Goal: Task Accomplishment & Management: Complete application form

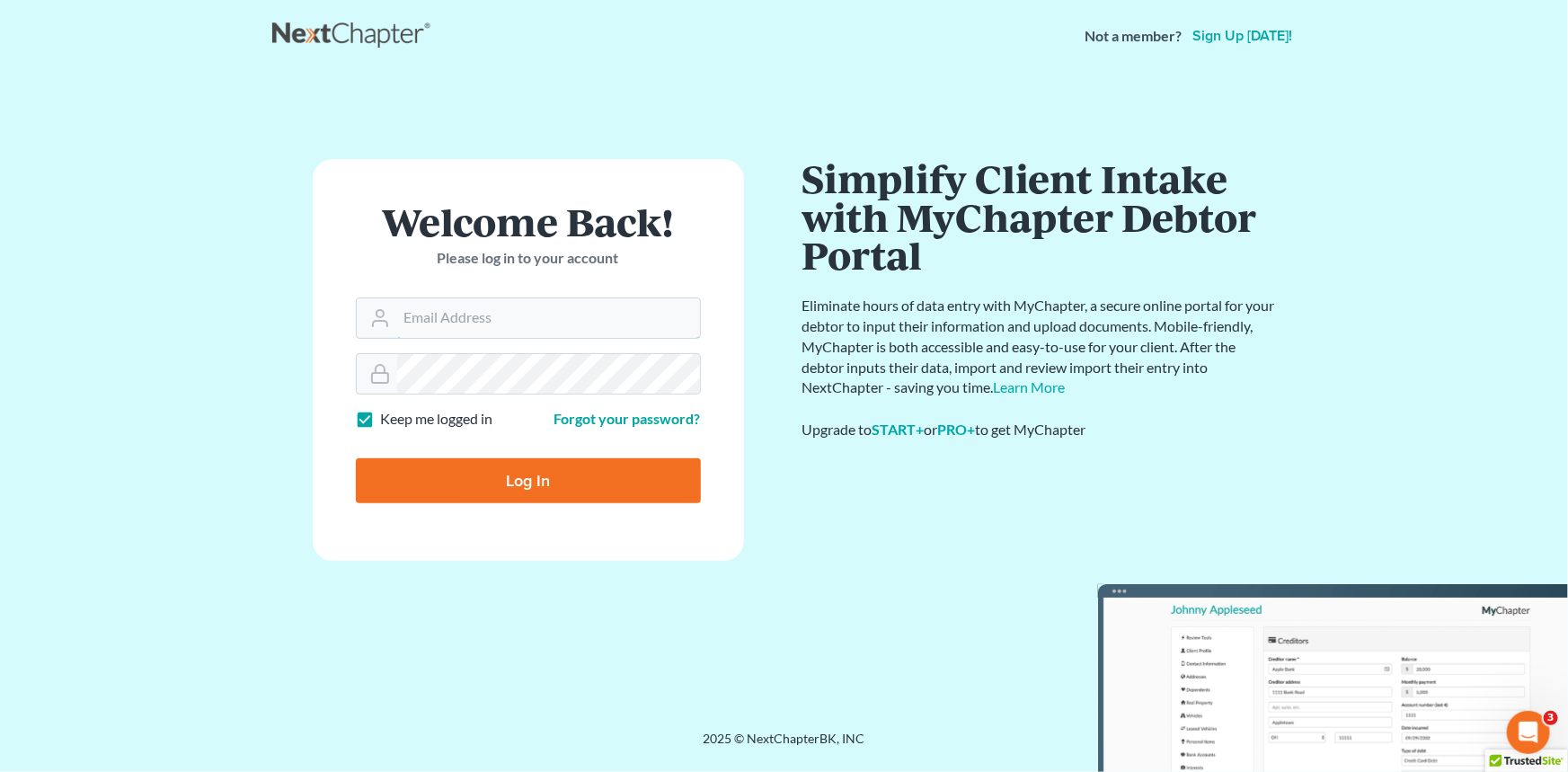
type input "[EMAIL_ADDRESS][DOMAIN_NAME]"
click at [561, 482] on input "Log In" at bounding box center [528, 481] width 345 height 45
type input "Thinking..."
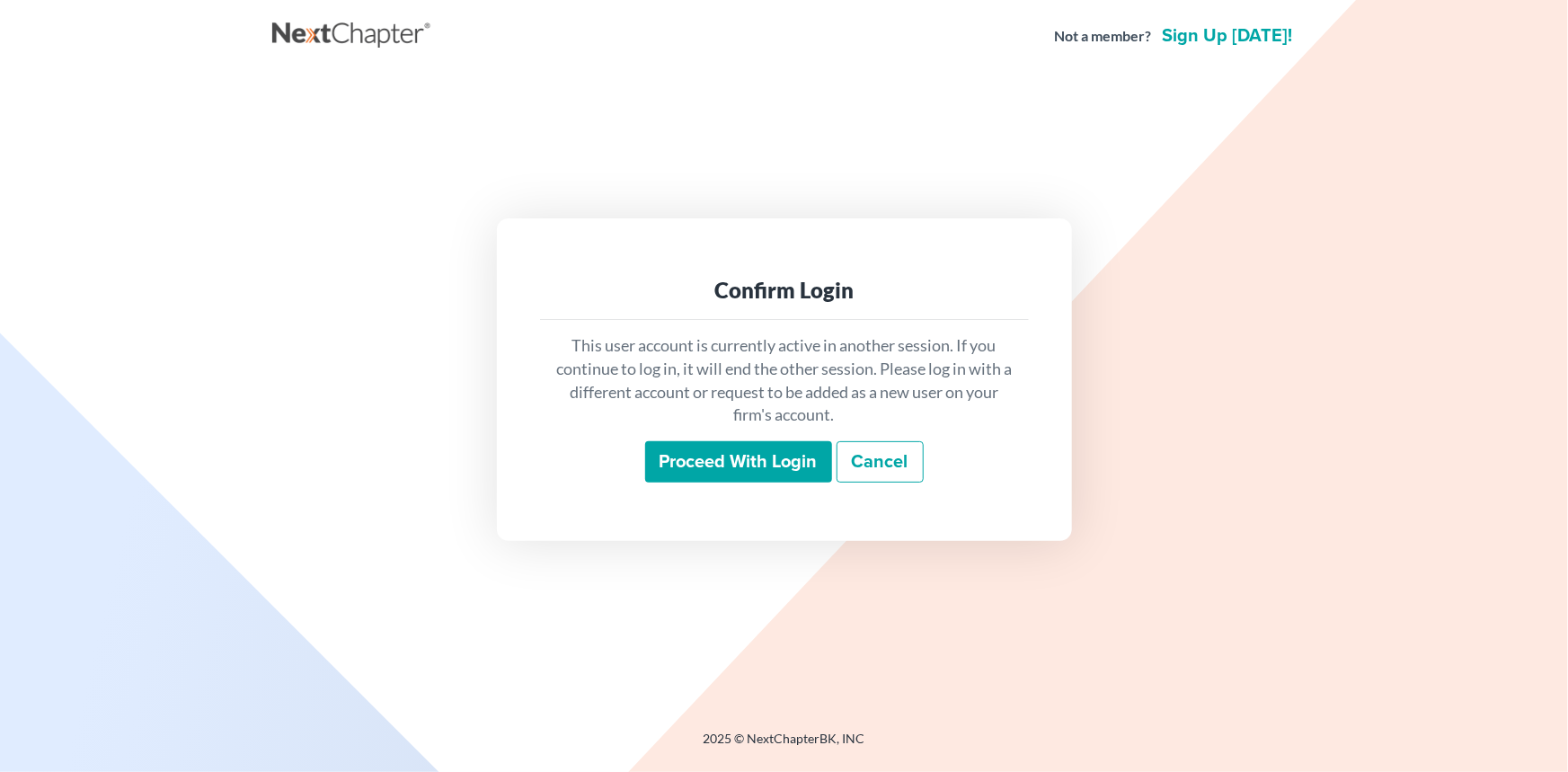
click at [725, 464] on input "Proceed with login" at bounding box center [739, 462] width 187 height 41
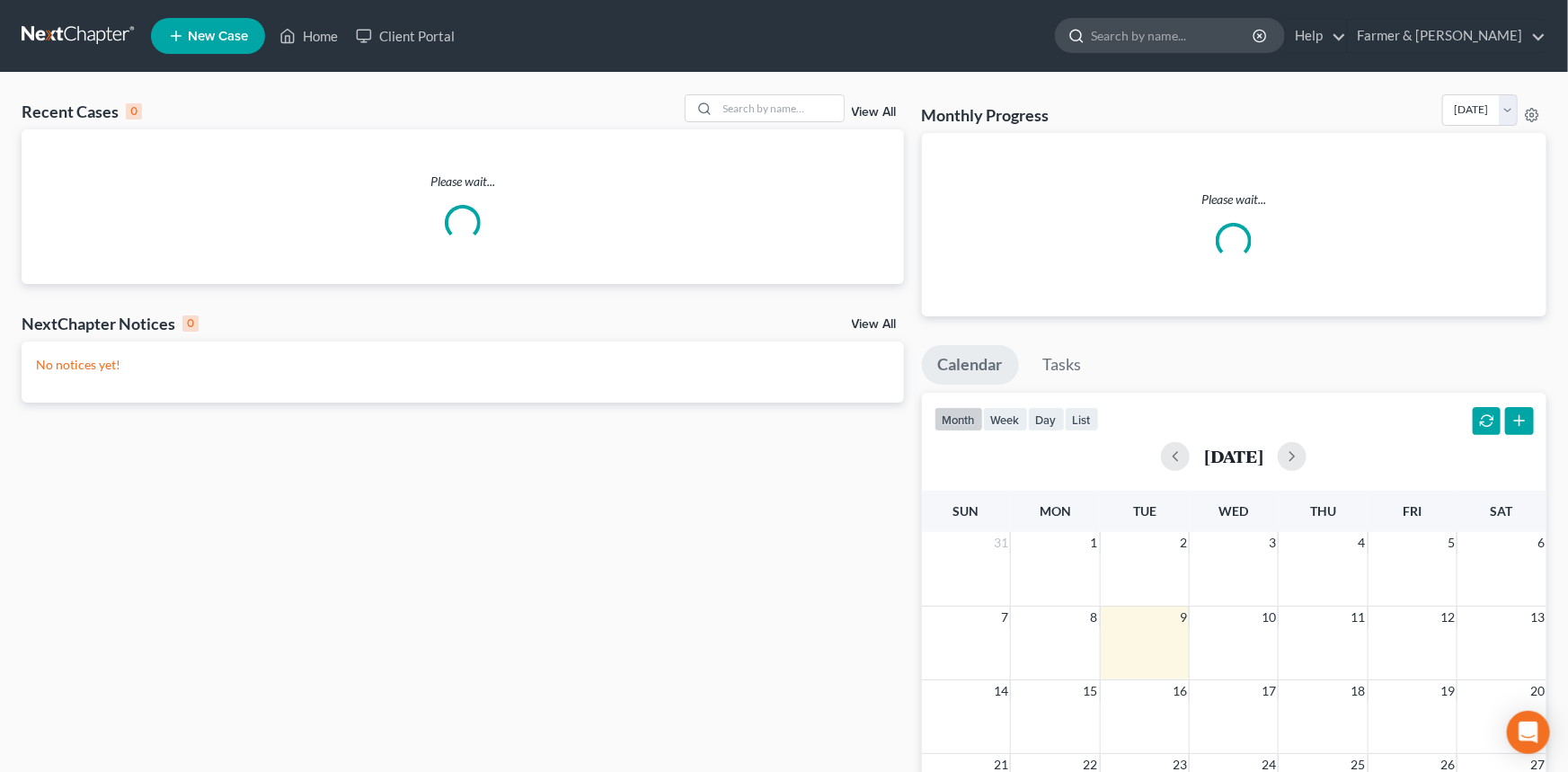
click at [1202, 40] on input "search" at bounding box center [1174, 35] width 164 height 33
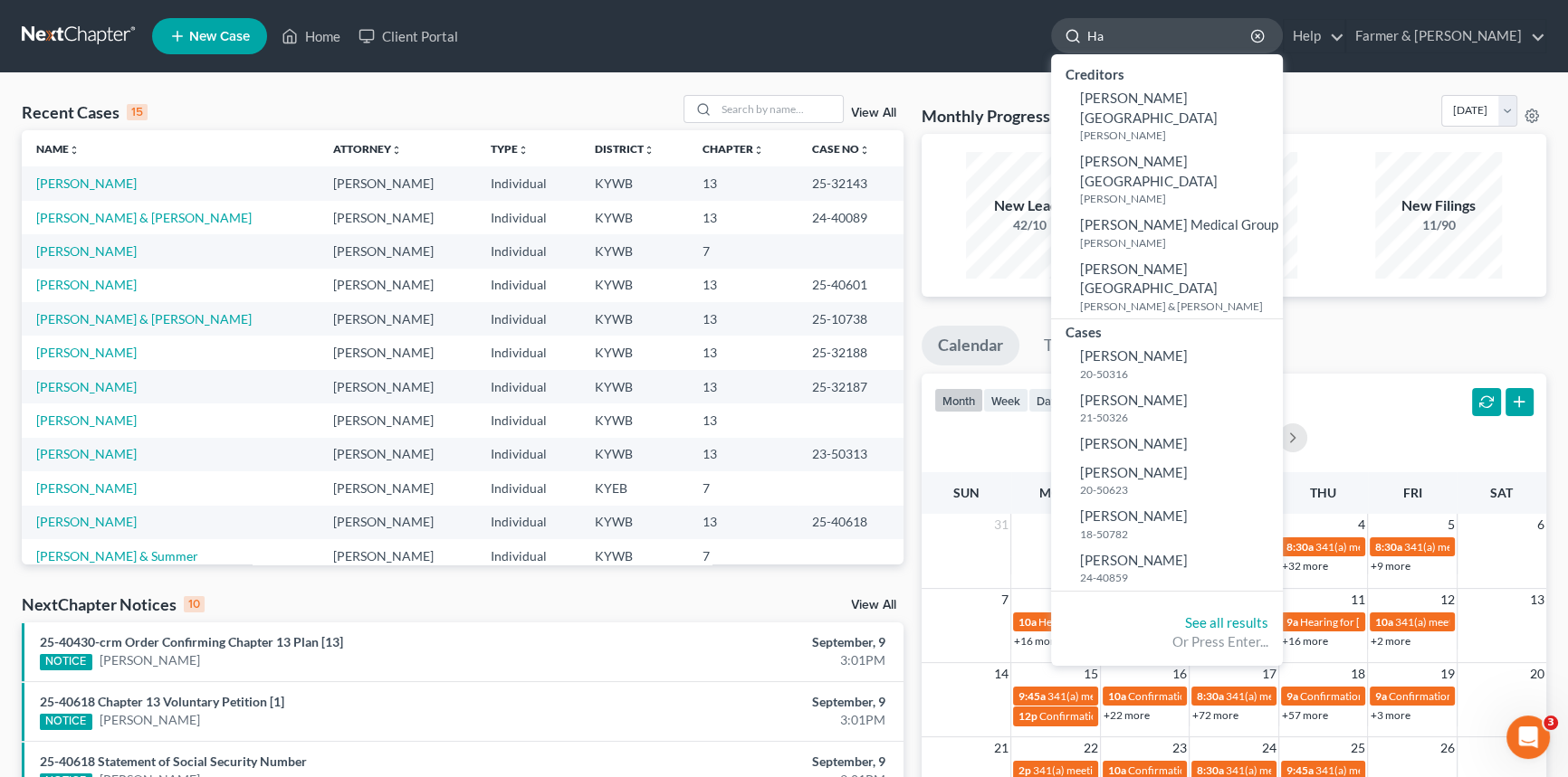
type input "H"
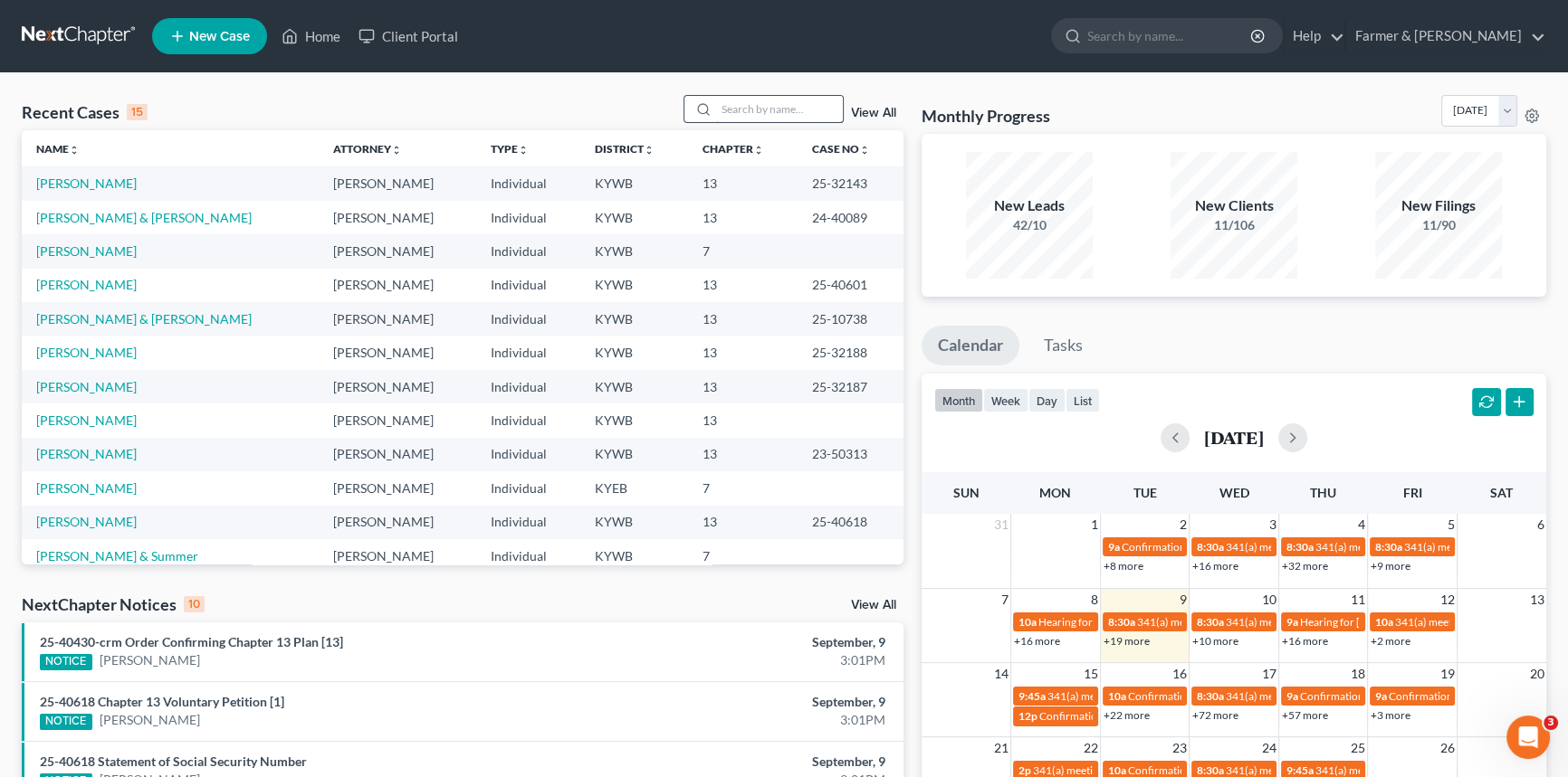
click at [765, 106] on input "search" at bounding box center [779, 108] width 127 height 27
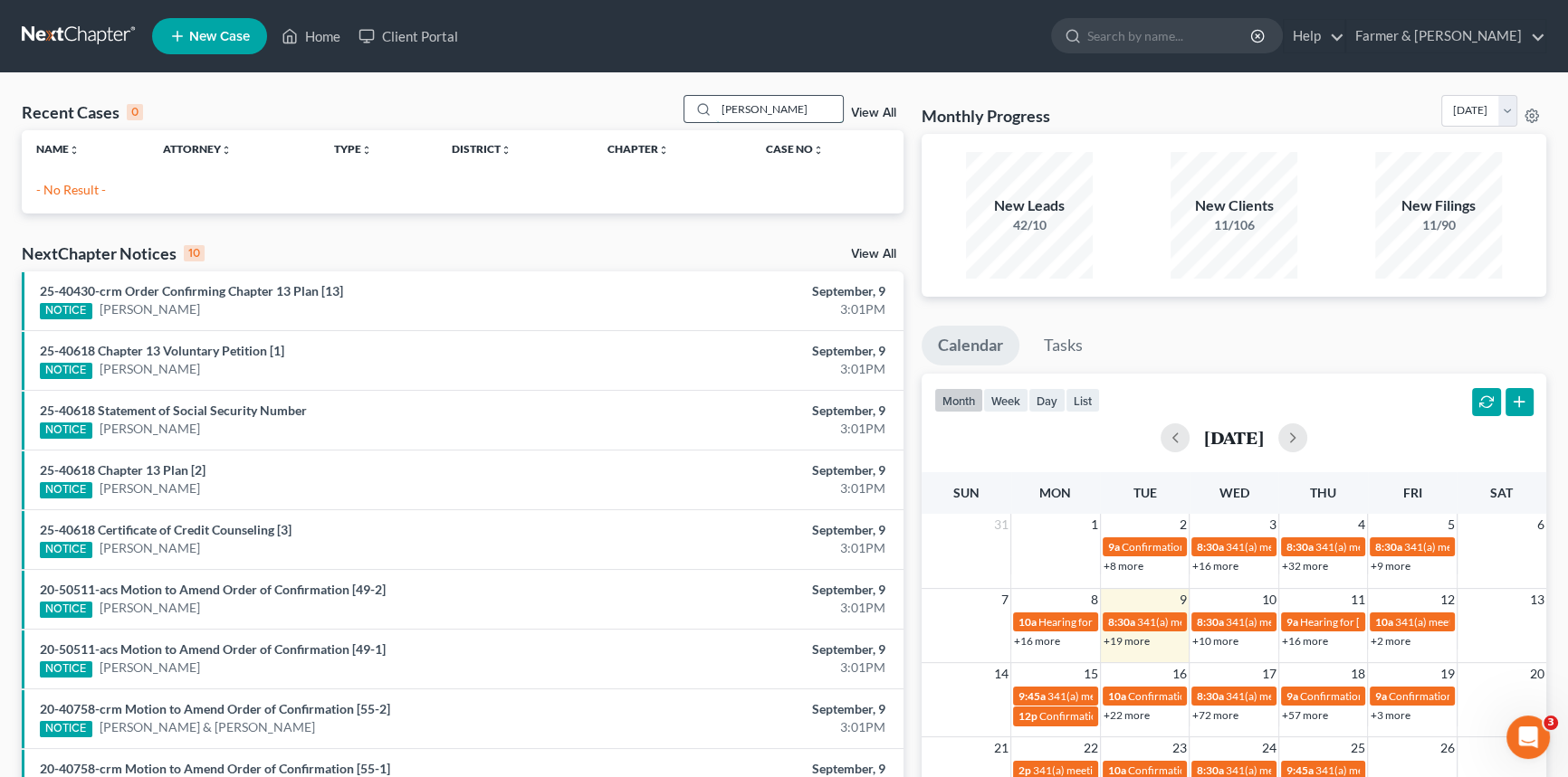
drag, startPoint x: 760, startPoint y: 106, endPoint x: 691, endPoint y: 105, distance: 69.0
click at [691, 105] on div "Meyers" at bounding box center [764, 108] width 162 height 28
drag, startPoint x: 760, startPoint y: 106, endPoint x: 687, endPoint y: 106, distance: 73.0
click at [687, 106] on div "Meyers" at bounding box center [764, 108] width 162 height 28
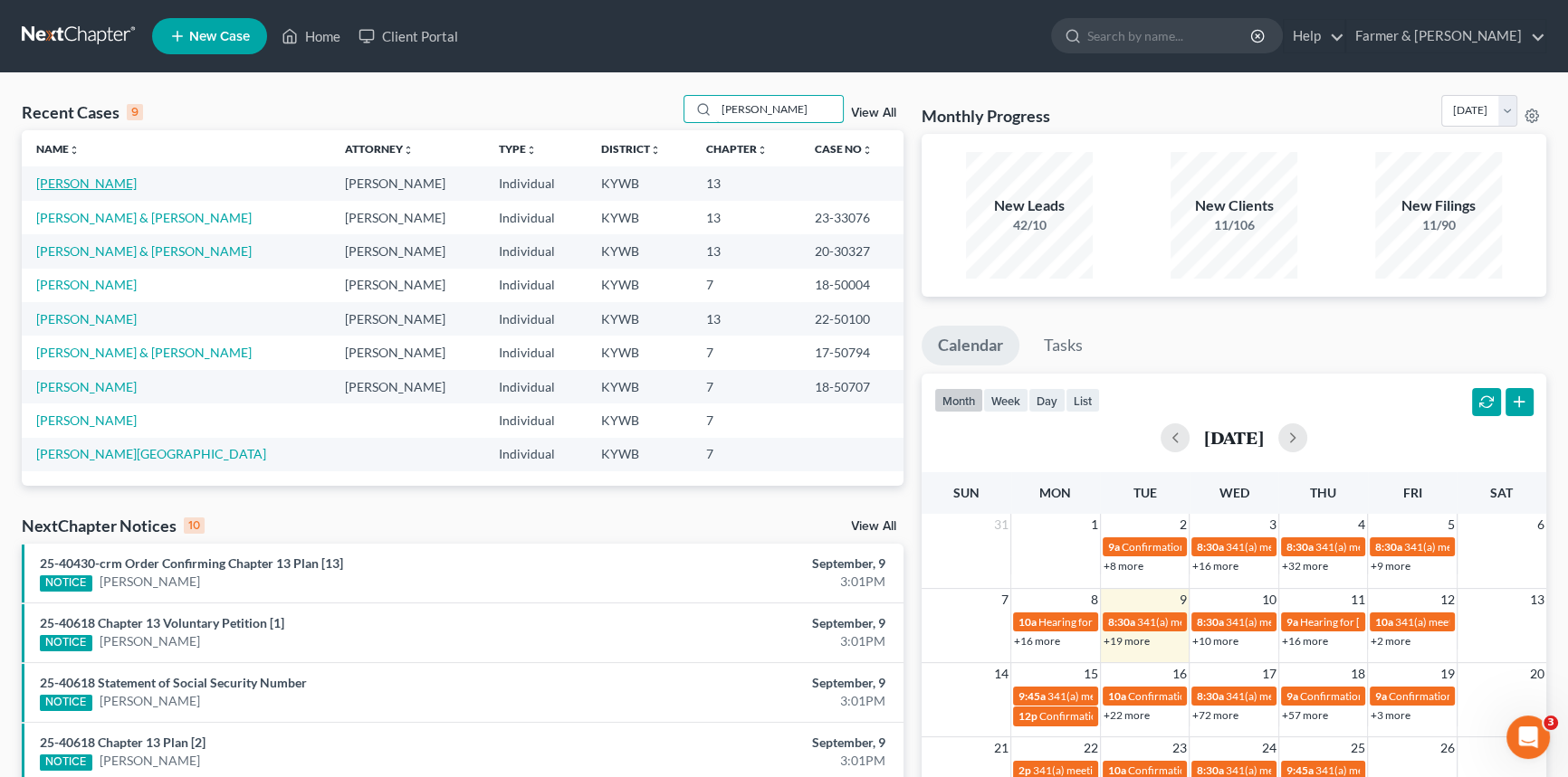
type input "Myer"
click at [73, 177] on link "Myers, Hannah" at bounding box center [87, 183] width 100 height 16
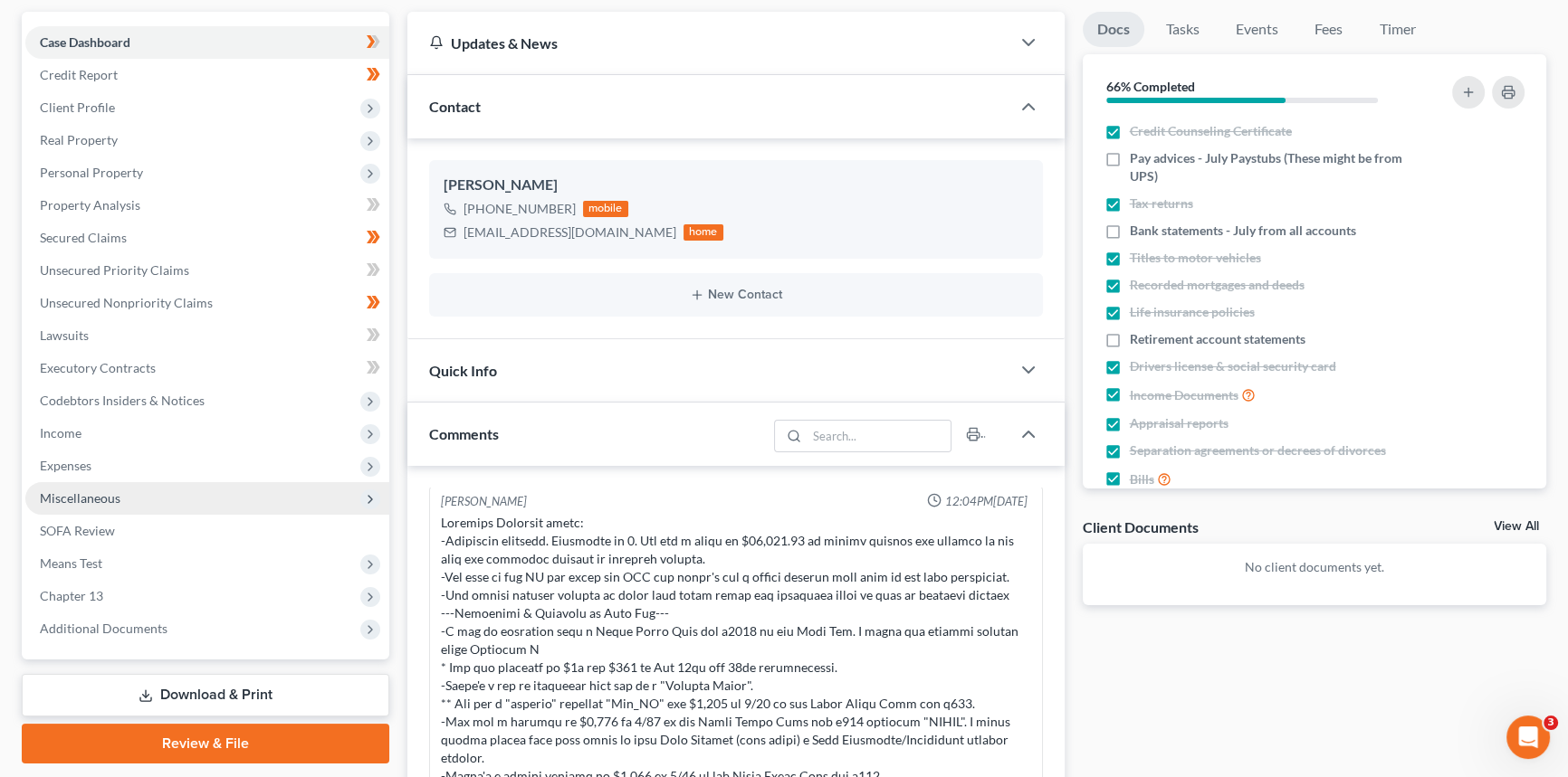
scroll to position [82, 0]
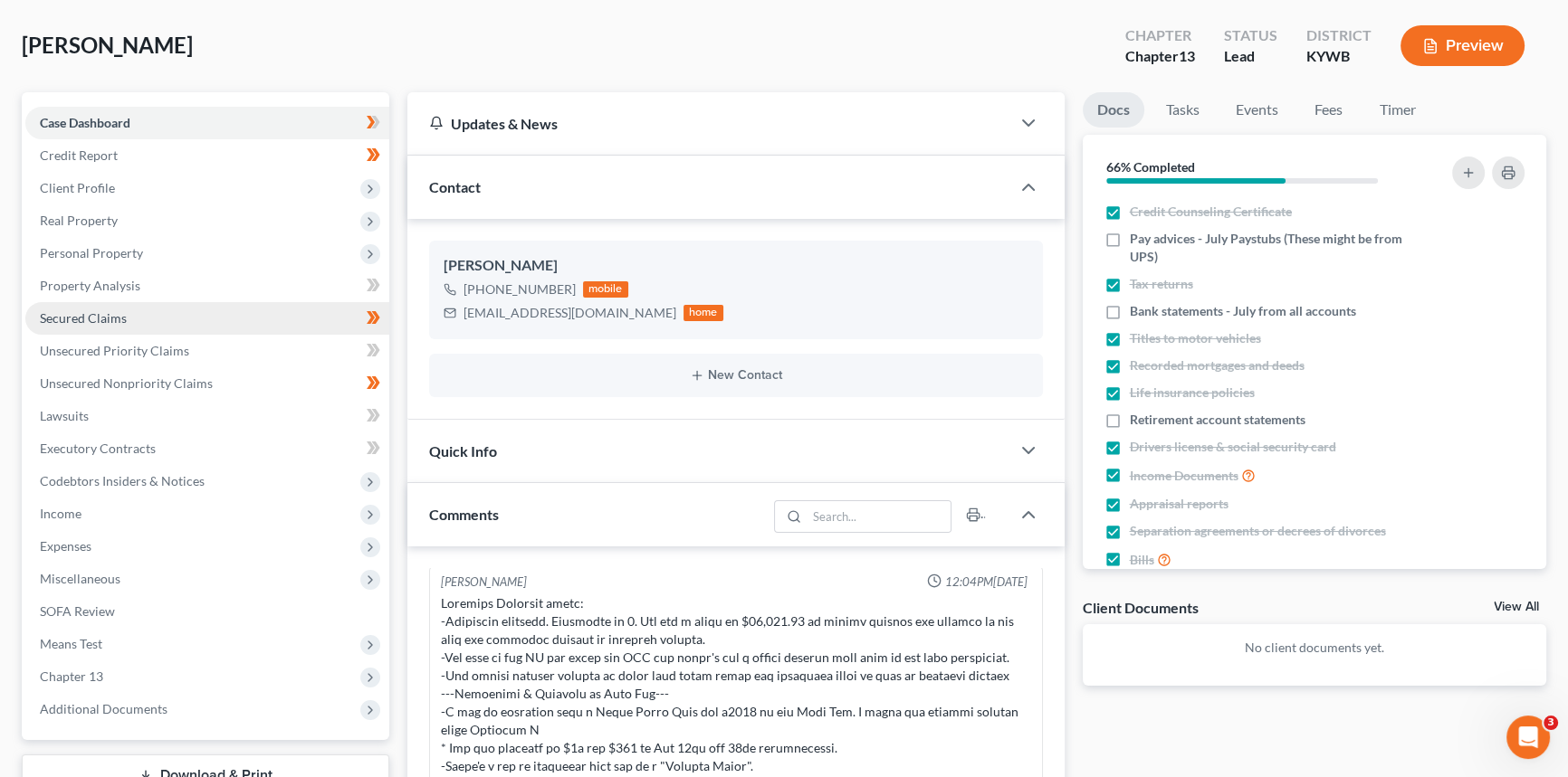
click at [75, 310] on span "Secured Claims" at bounding box center [83, 318] width 87 height 16
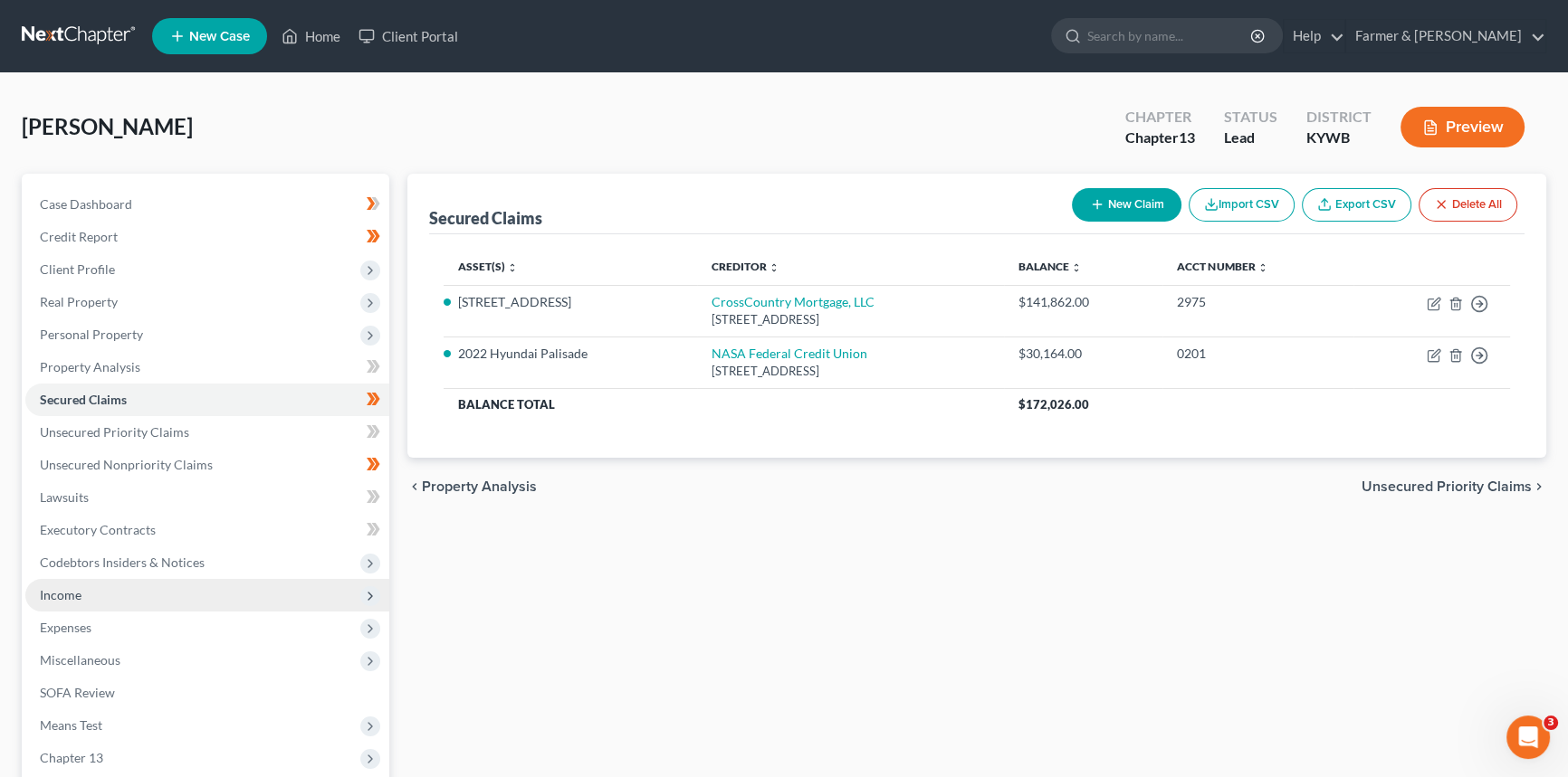
click at [96, 589] on span "Income" at bounding box center [207, 595] width 363 height 32
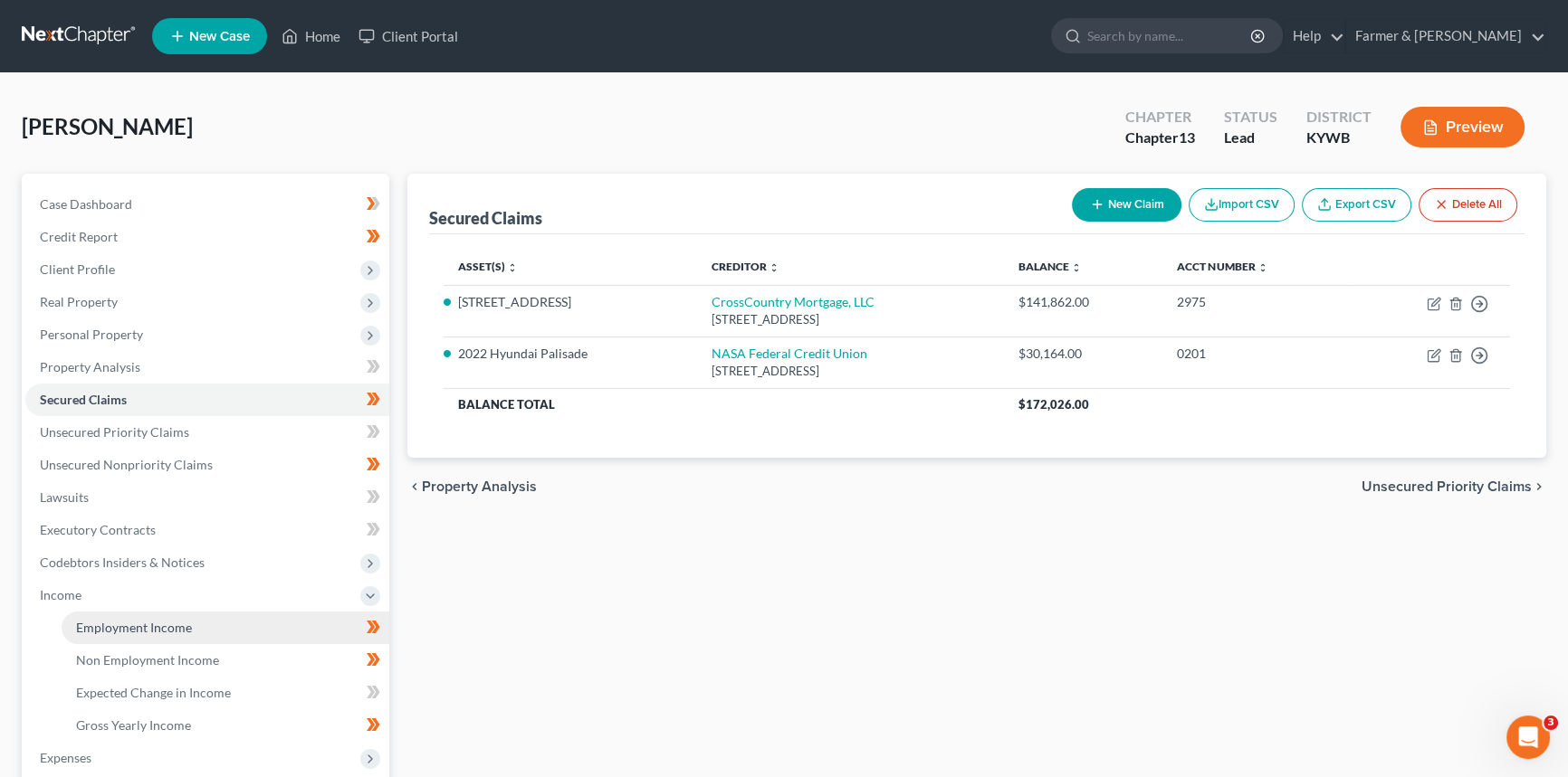
click at [146, 636] on link "Employment Income" at bounding box center [225, 627] width 328 height 32
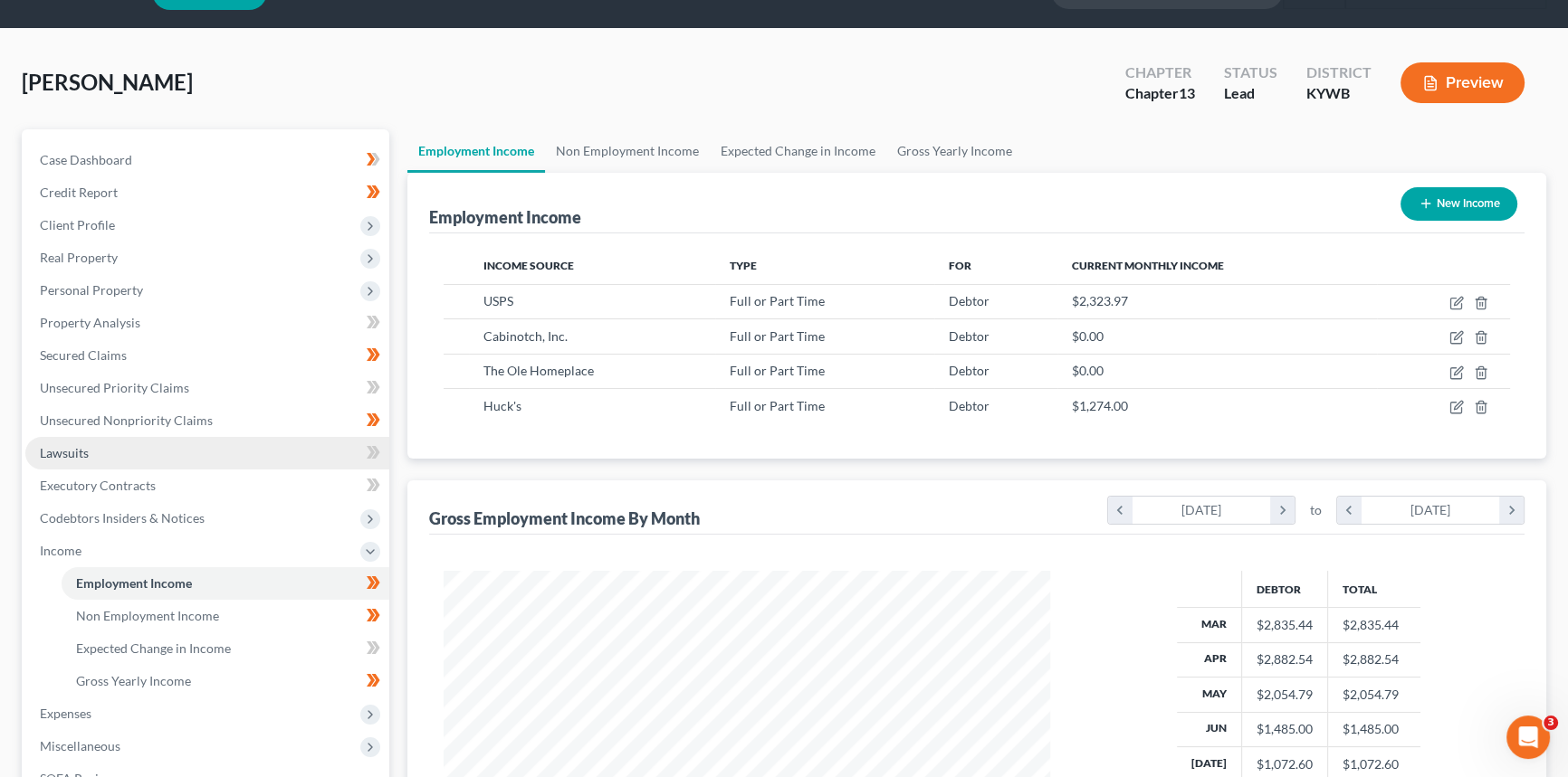
scroll to position [163, 0]
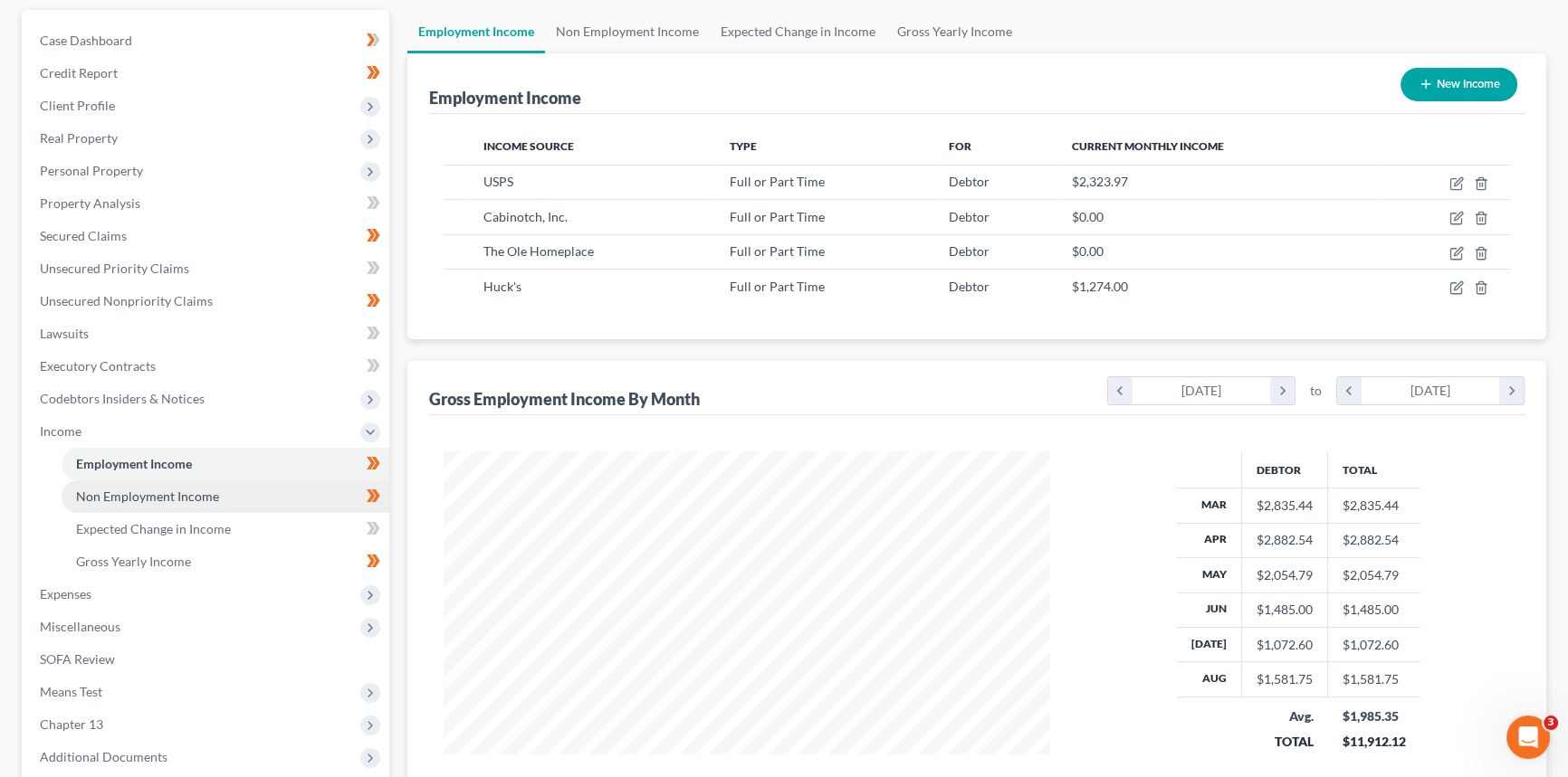
click at [145, 494] on span "Non Employment Income" at bounding box center [147, 496] width 143 height 16
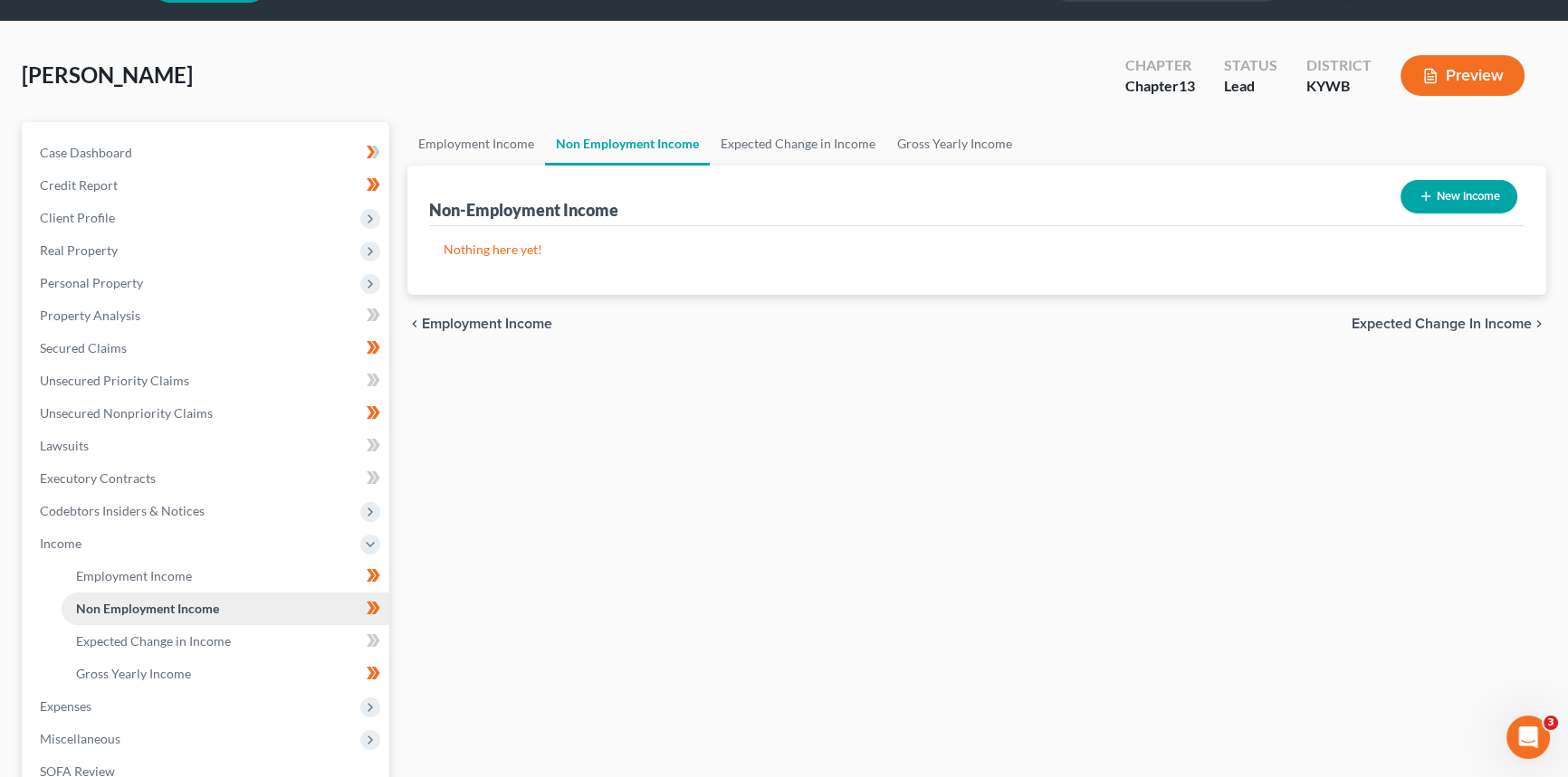
scroll to position [246, 0]
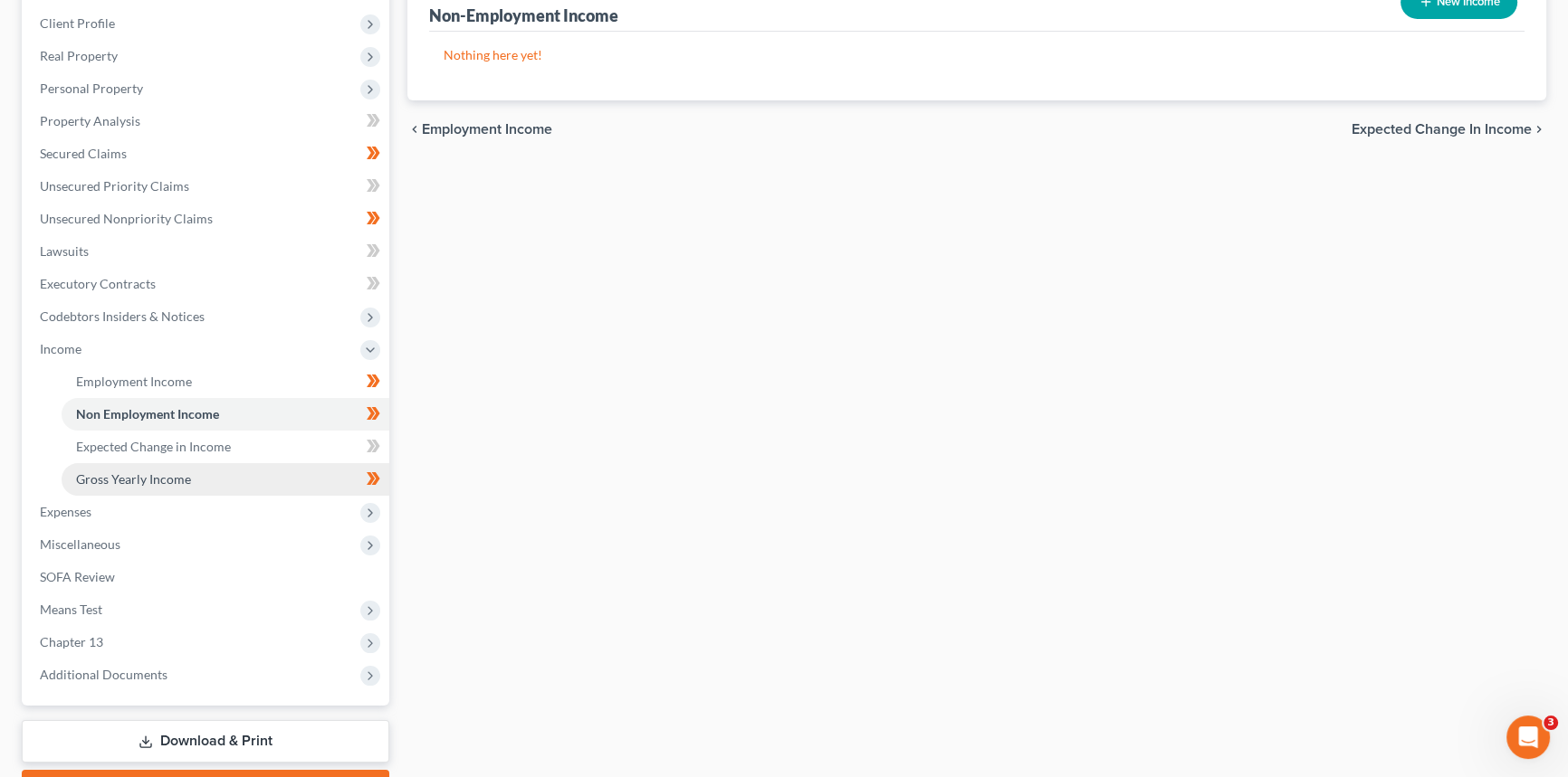
click at [115, 486] on link "Gross Yearly Income" at bounding box center [225, 479] width 328 height 32
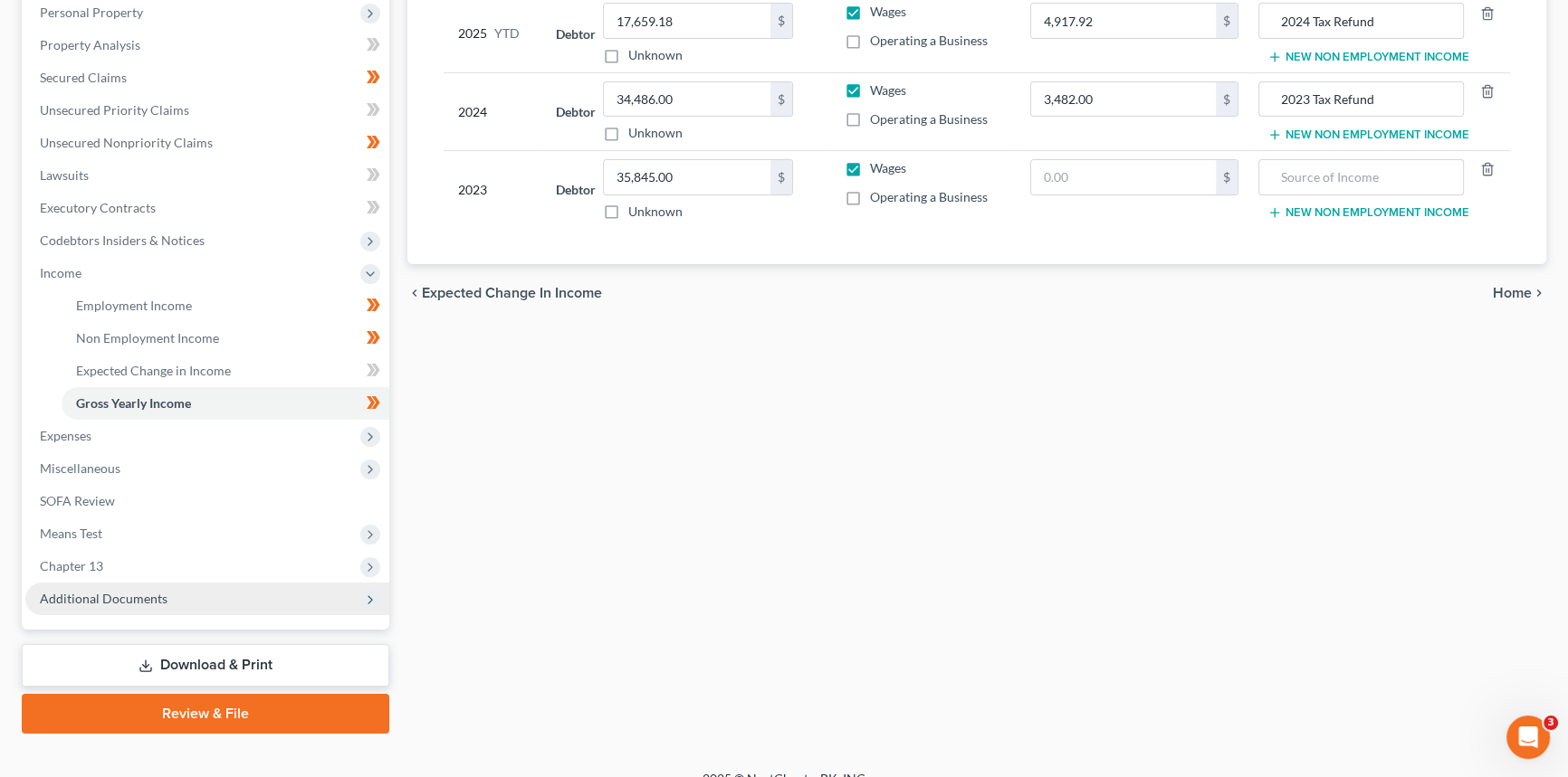
scroll to position [329, 0]
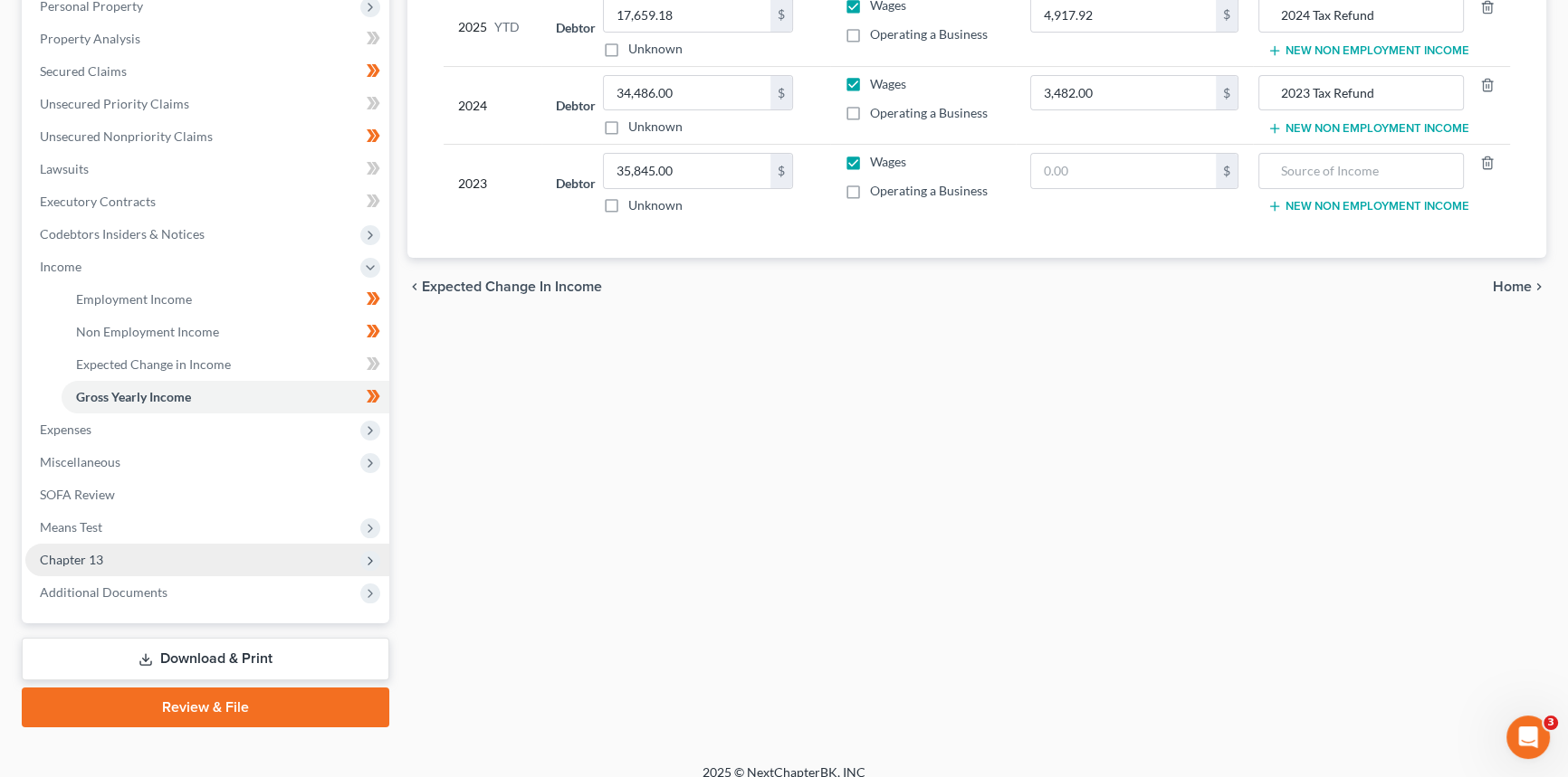
click at [98, 560] on span "Chapter 13" at bounding box center [71, 560] width 63 height 16
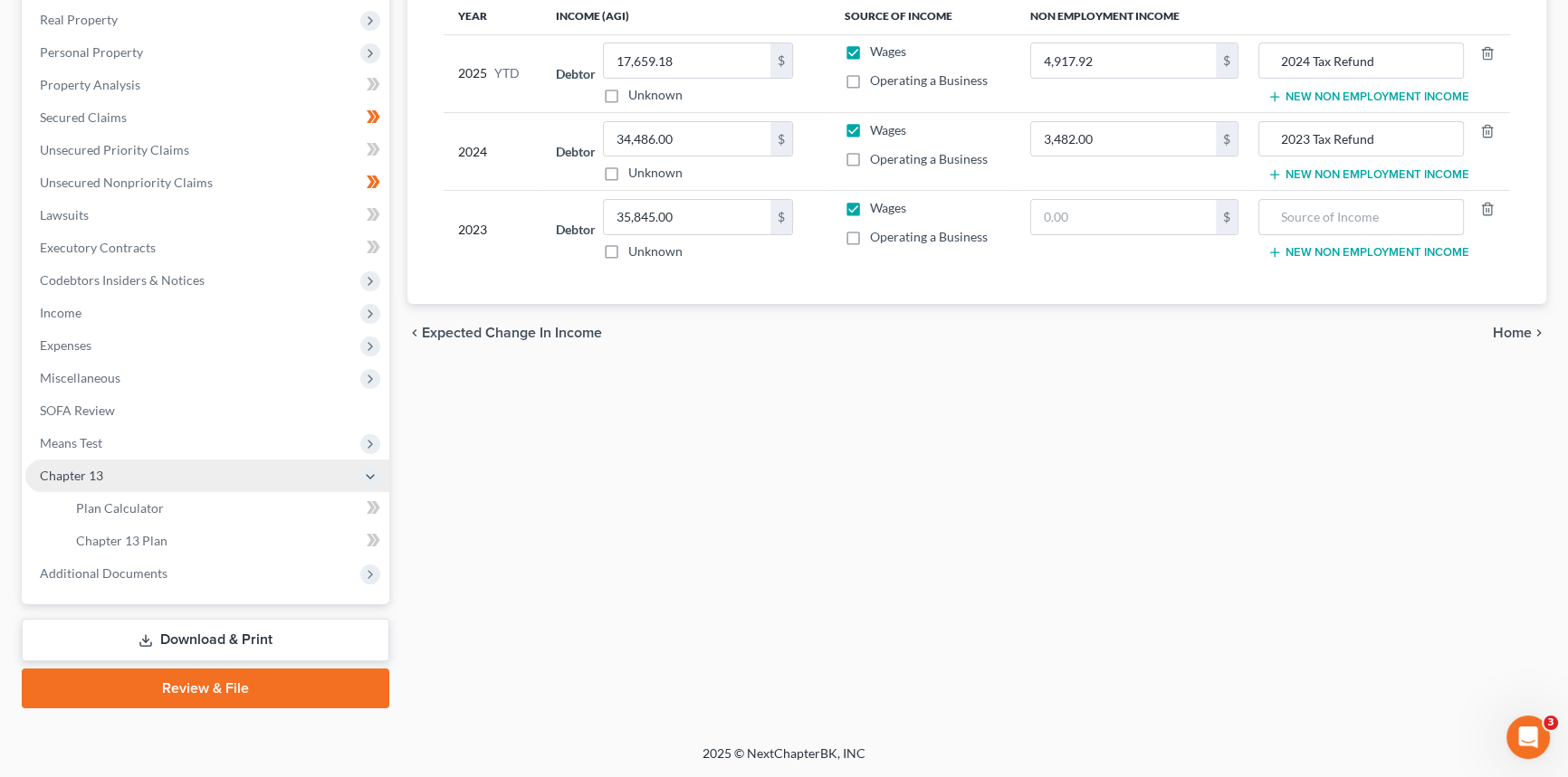
scroll to position [281, 0]
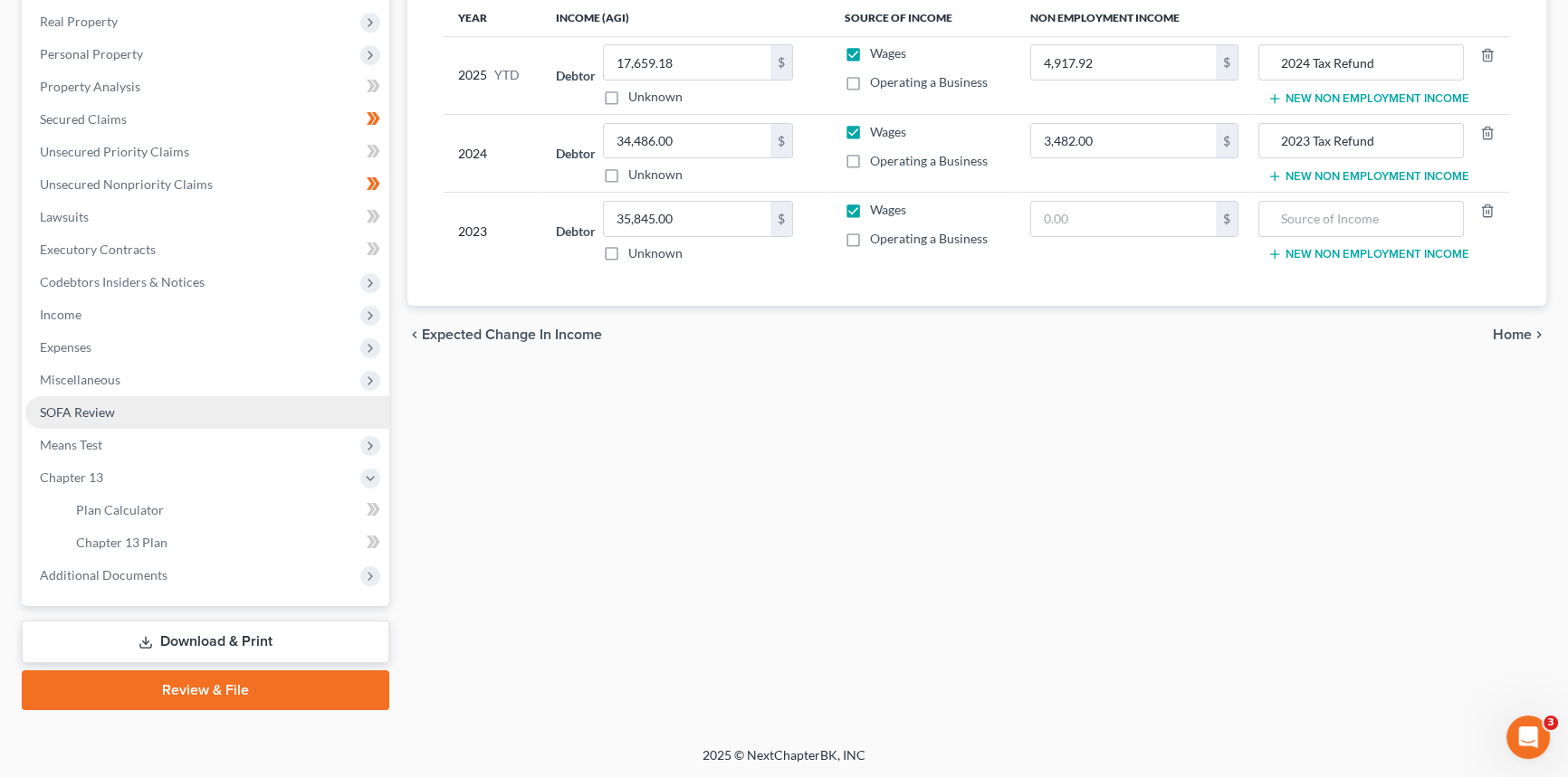
click at [94, 412] on span "SOFA Review" at bounding box center [77, 413] width 75 height 16
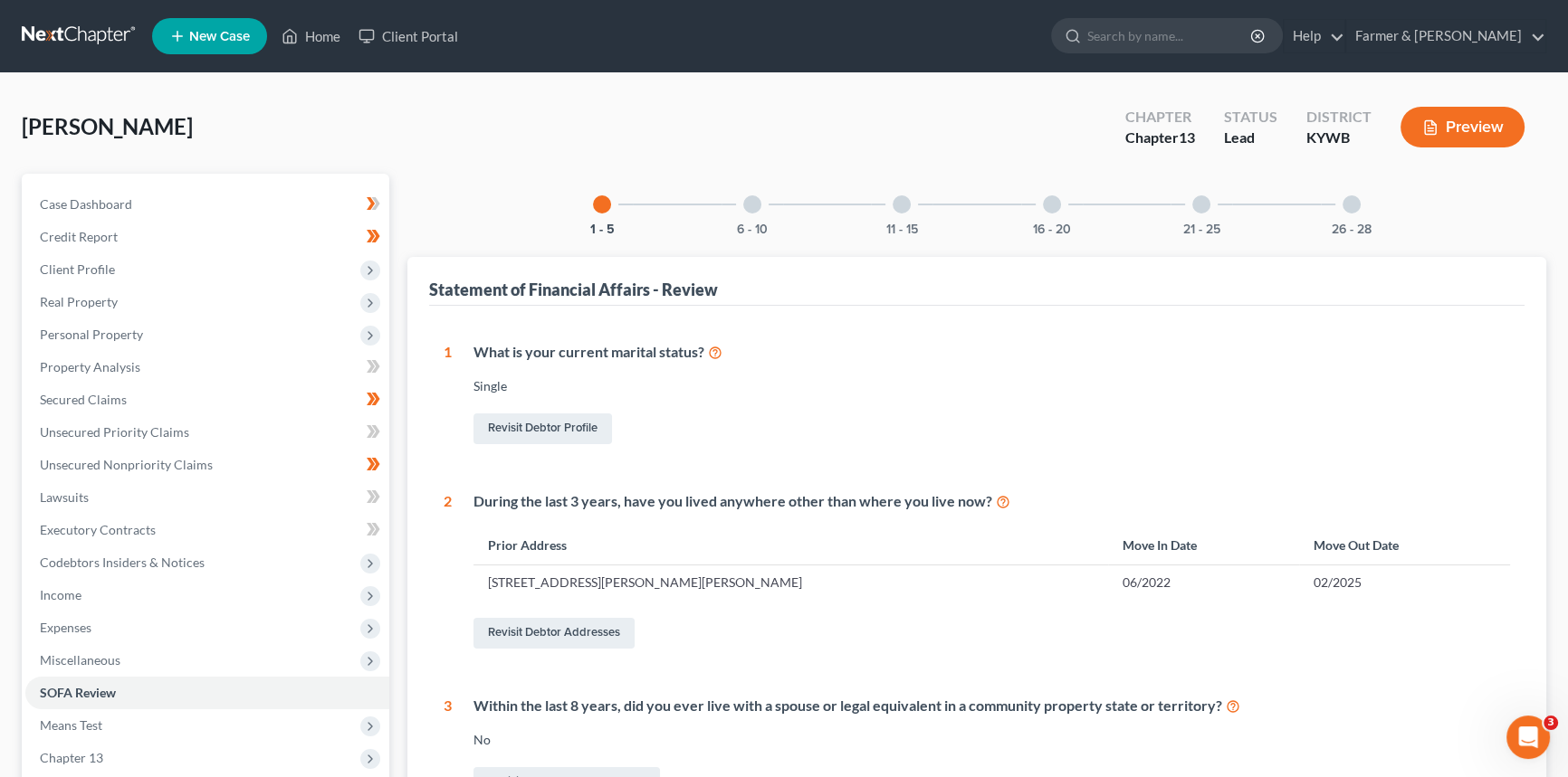
click at [751, 210] on div at bounding box center [751, 204] width 18 height 18
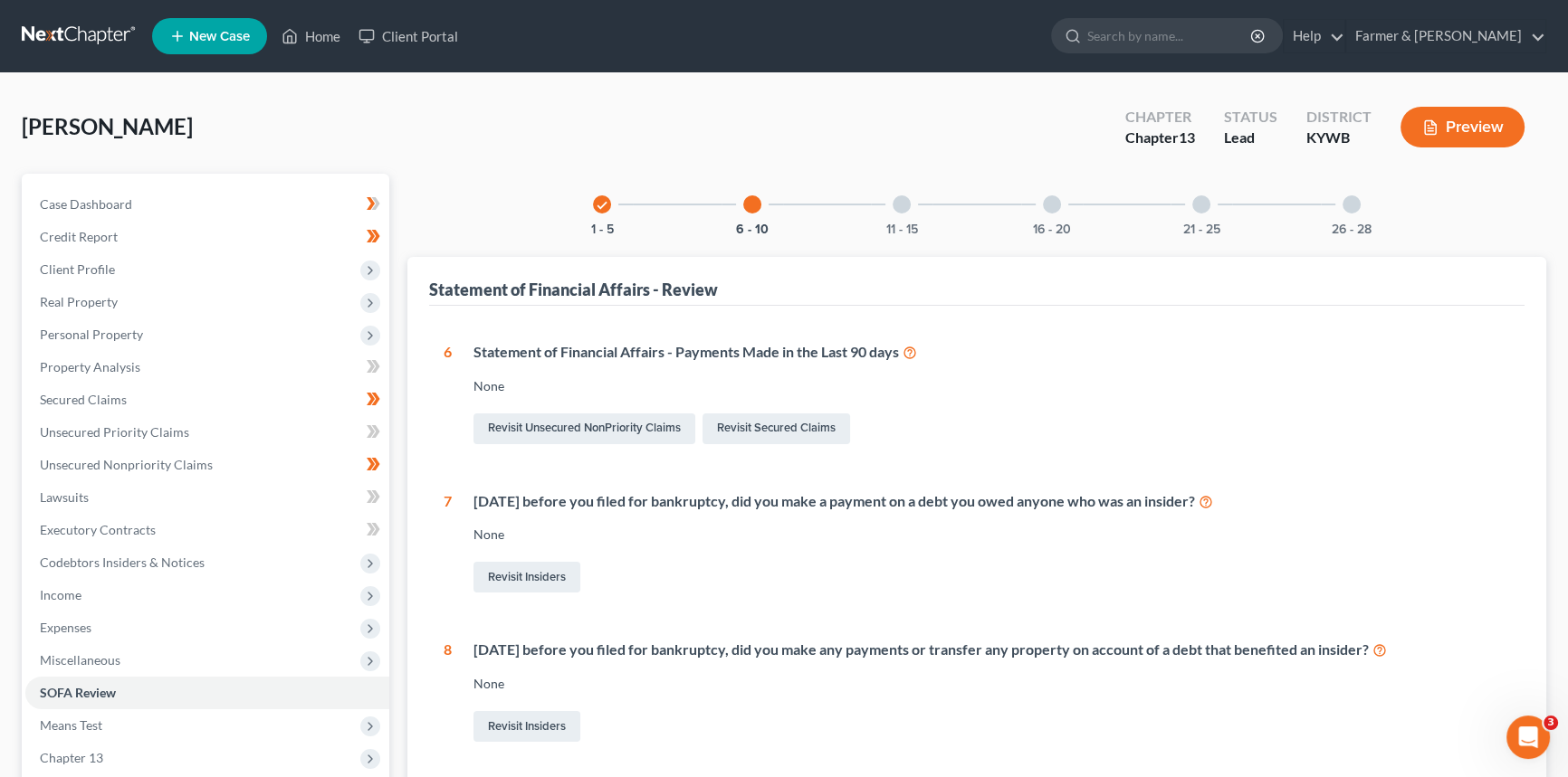
click at [903, 201] on div at bounding box center [901, 204] width 18 height 18
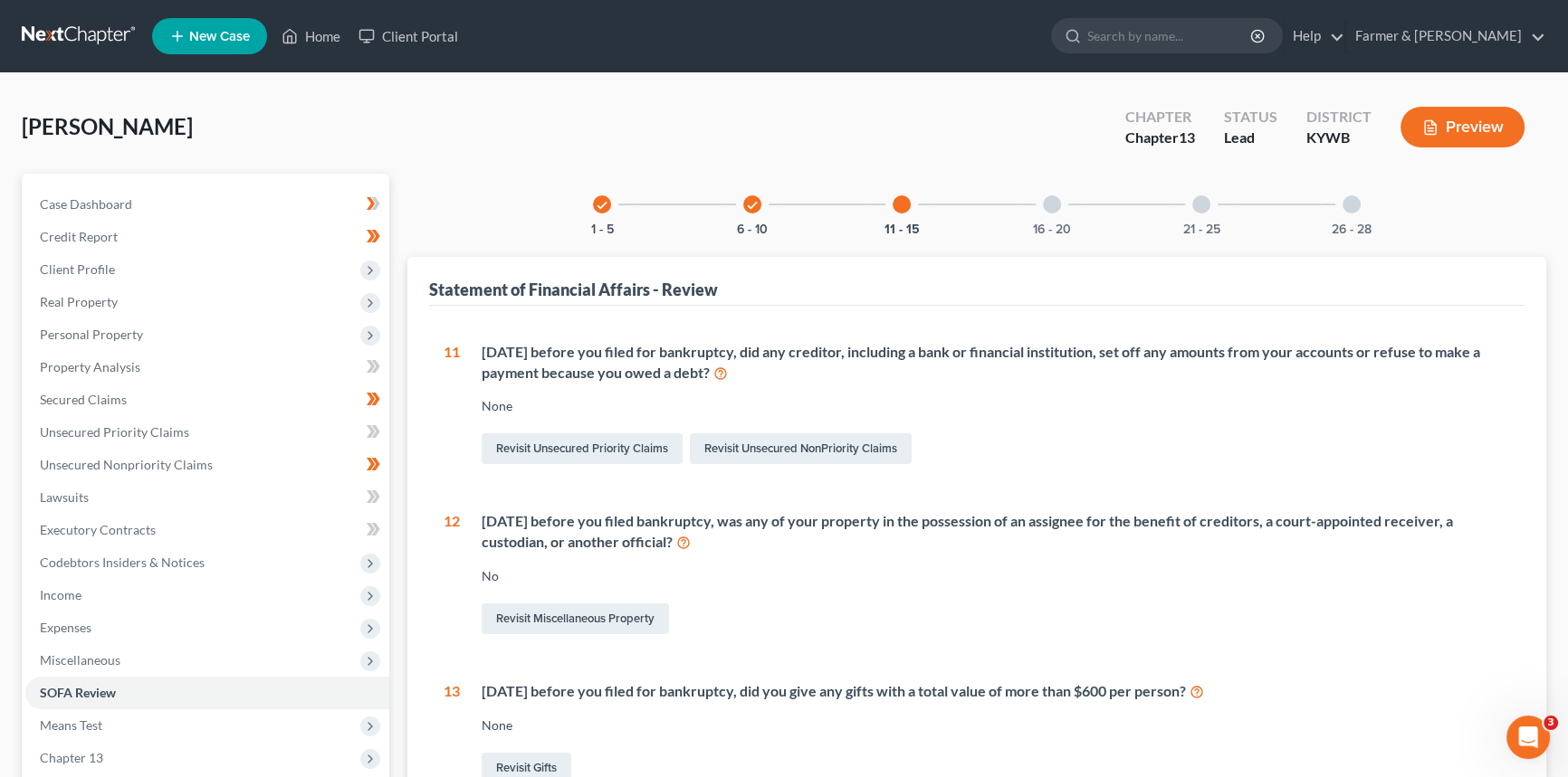
click at [1050, 207] on div at bounding box center [1052, 204] width 18 height 18
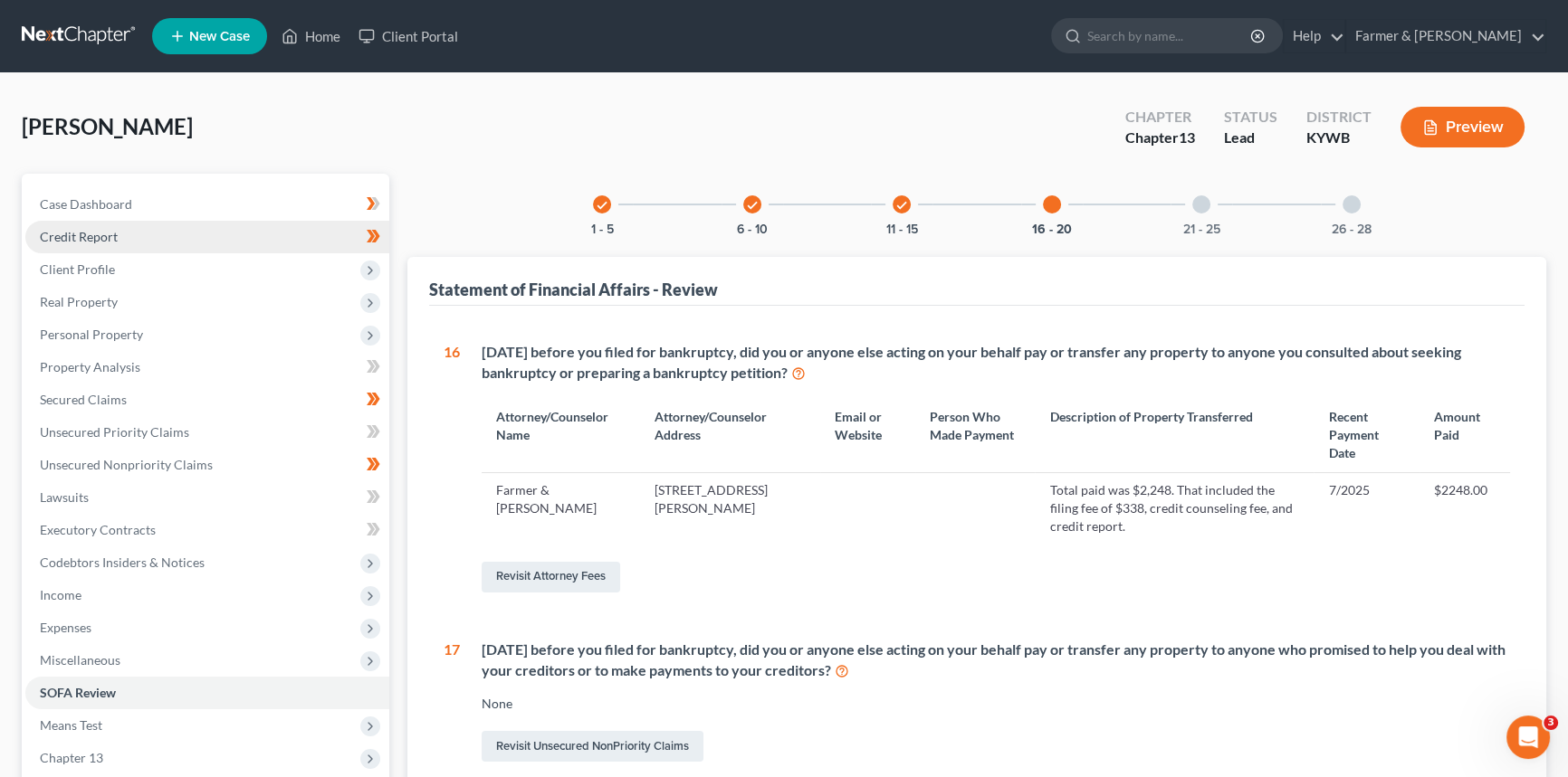
click at [104, 242] on span "Credit Report" at bounding box center [78, 236] width 78 height 16
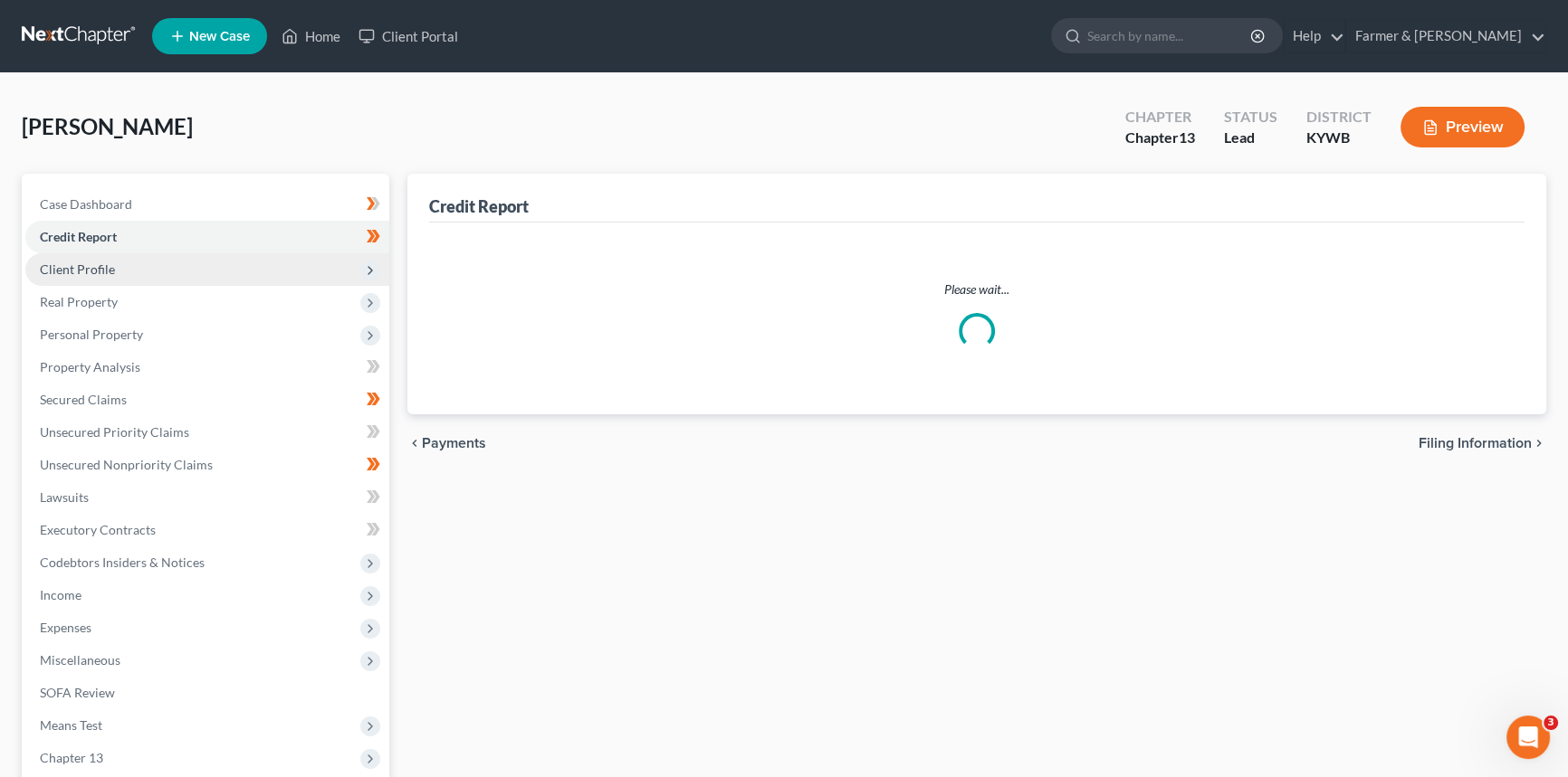
click at [97, 275] on span "Client Profile" at bounding box center [207, 269] width 363 height 32
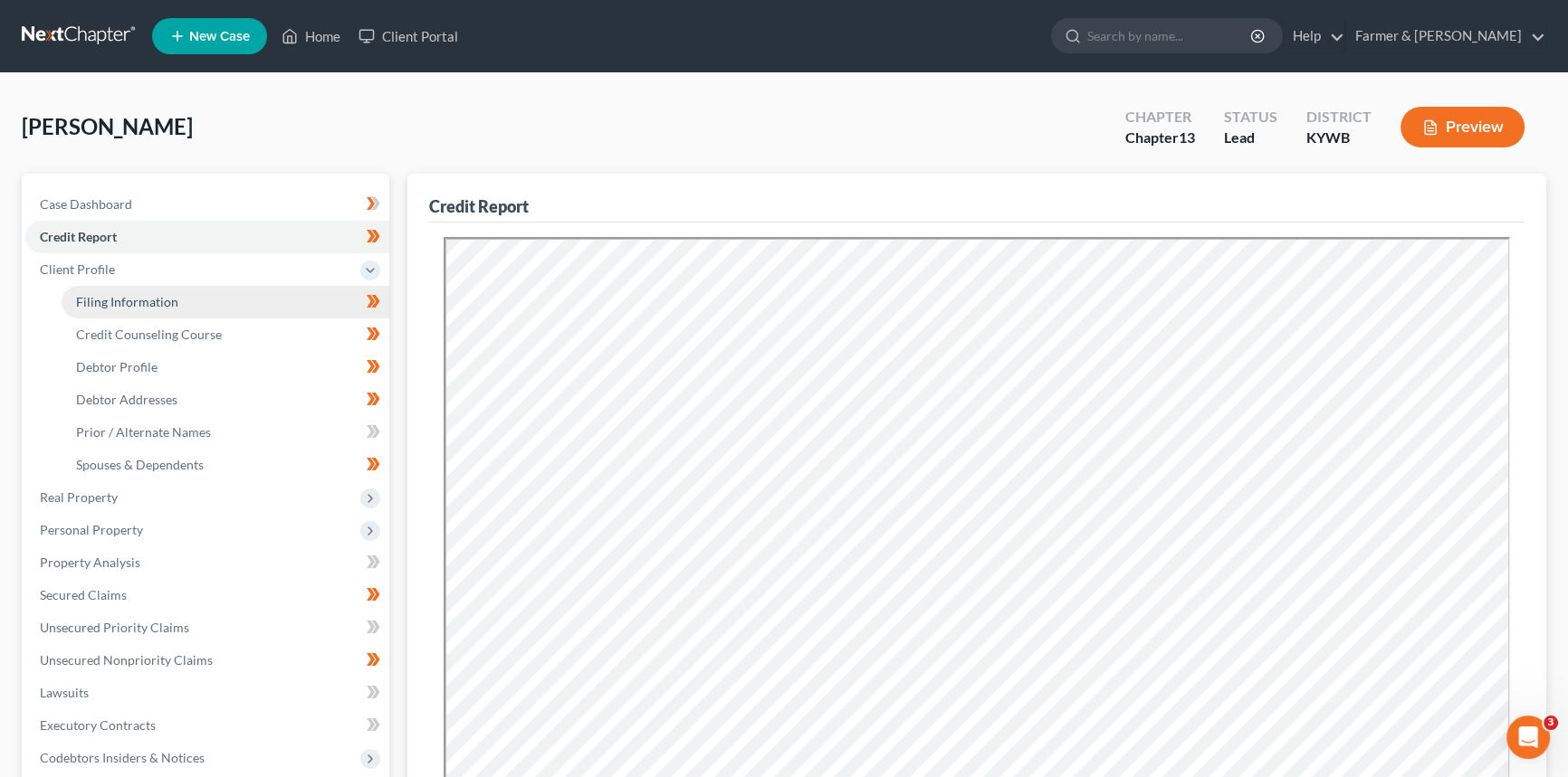
click at [105, 311] on link "Filing Information" at bounding box center [225, 301] width 328 height 32
select select "1"
select select "0"
select select "3"
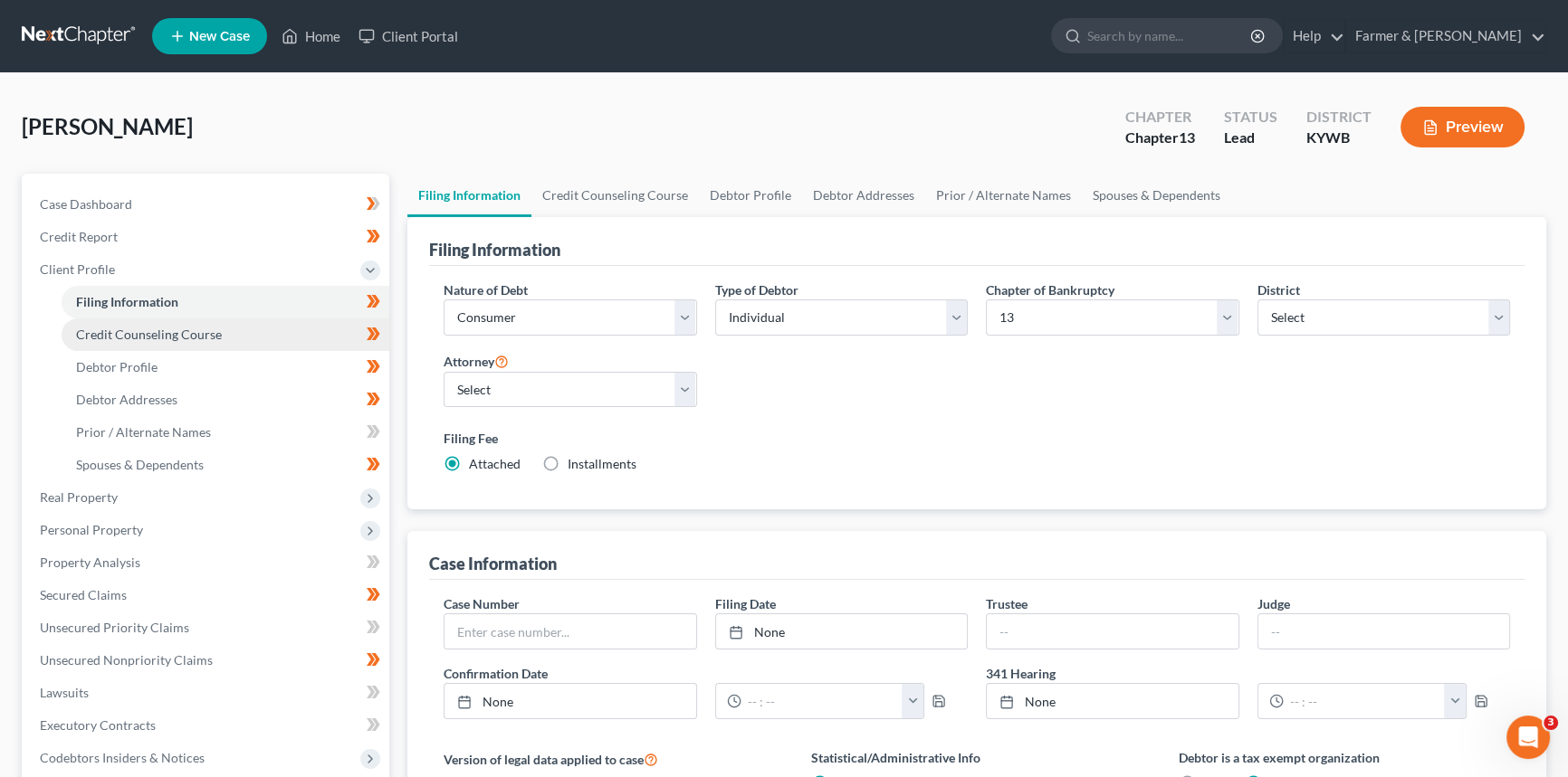
click at [156, 329] on span "Credit Counseling Course" at bounding box center [149, 335] width 146 height 16
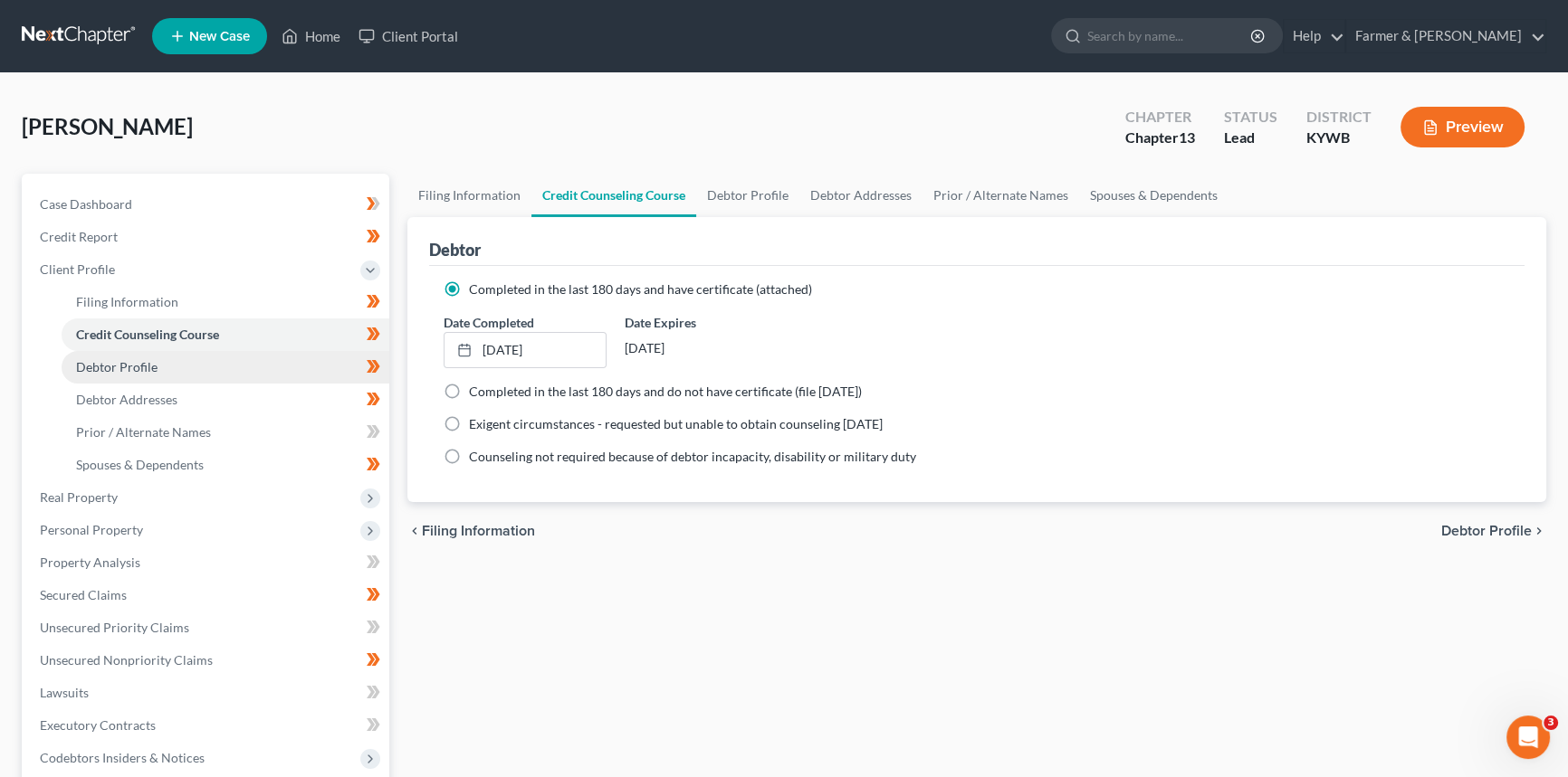
click at [150, 359] on span "Debtor Profile" at bounding box center [116, 367] width 82 height 16
select select "0"
select select "1"
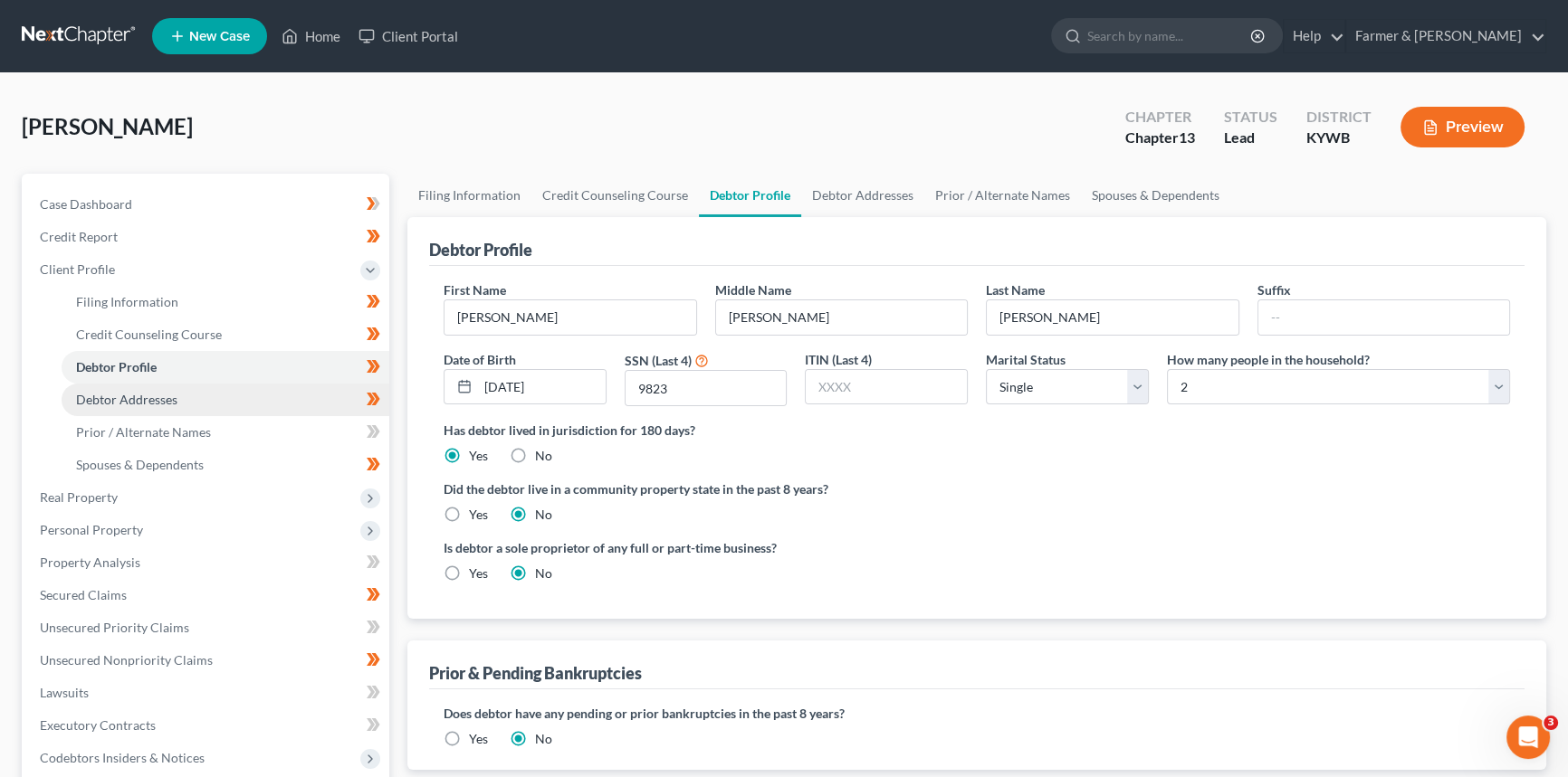
click at [130, 404] on span "Debtor Addresses" at bounding box center [126, 400] width 101 height 16
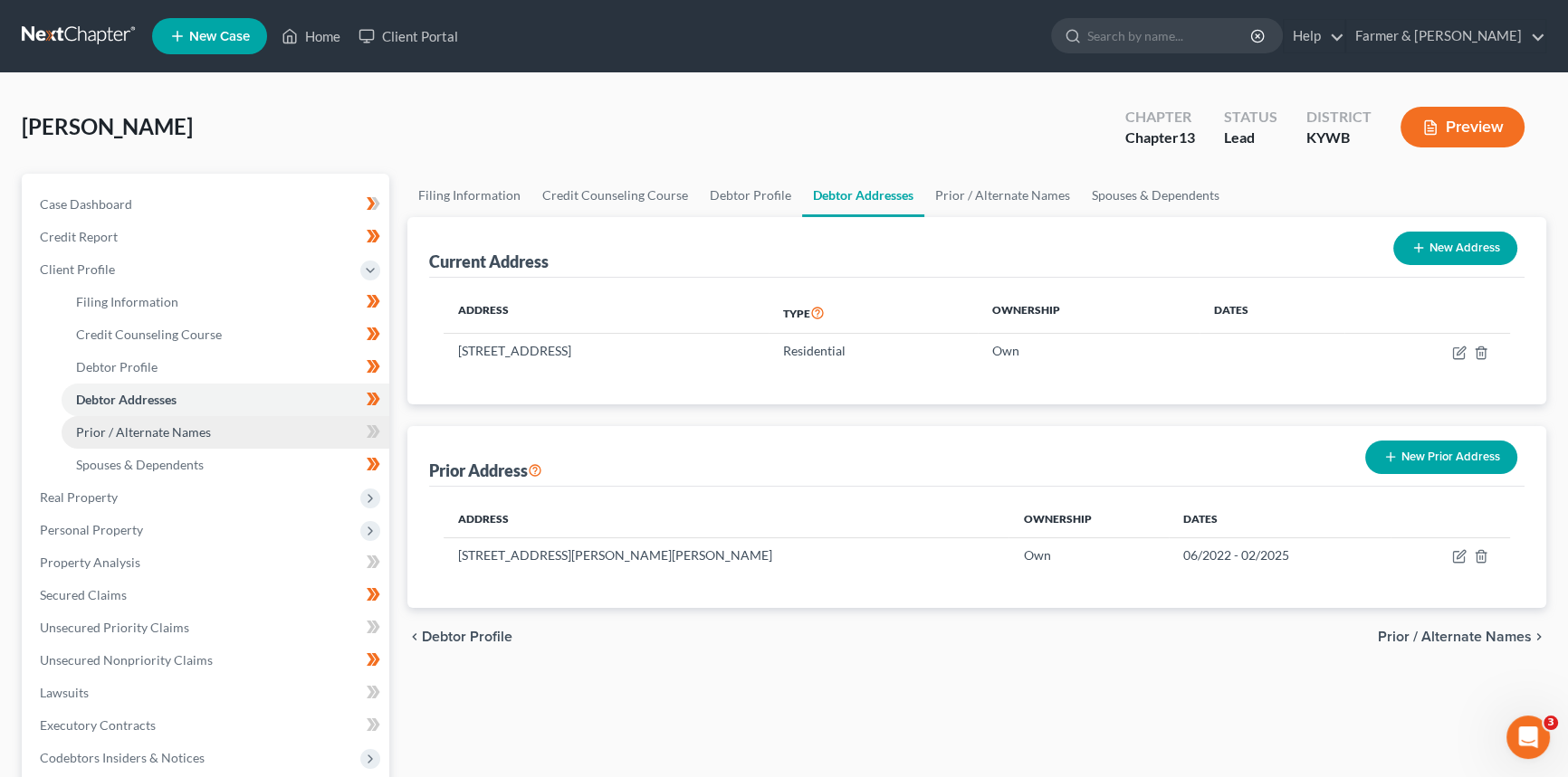
click at [128, 430] on span "Prior / Alternate Names" at bounding box center [143, 432] width 135 height 16
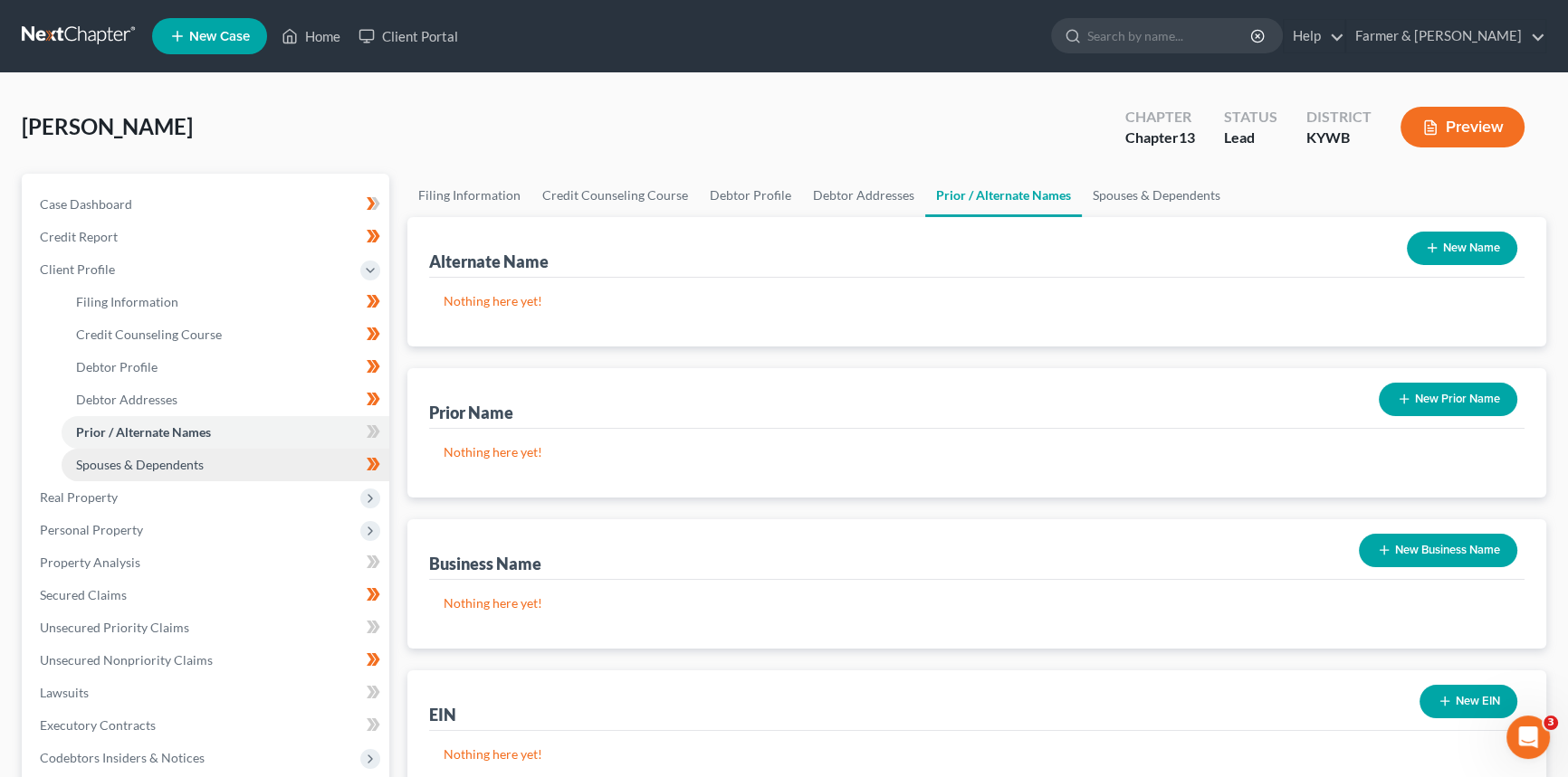
click at [151, 466] on span "Spouses & Dependents" at bounding box center [140, 465] width 128 height 16
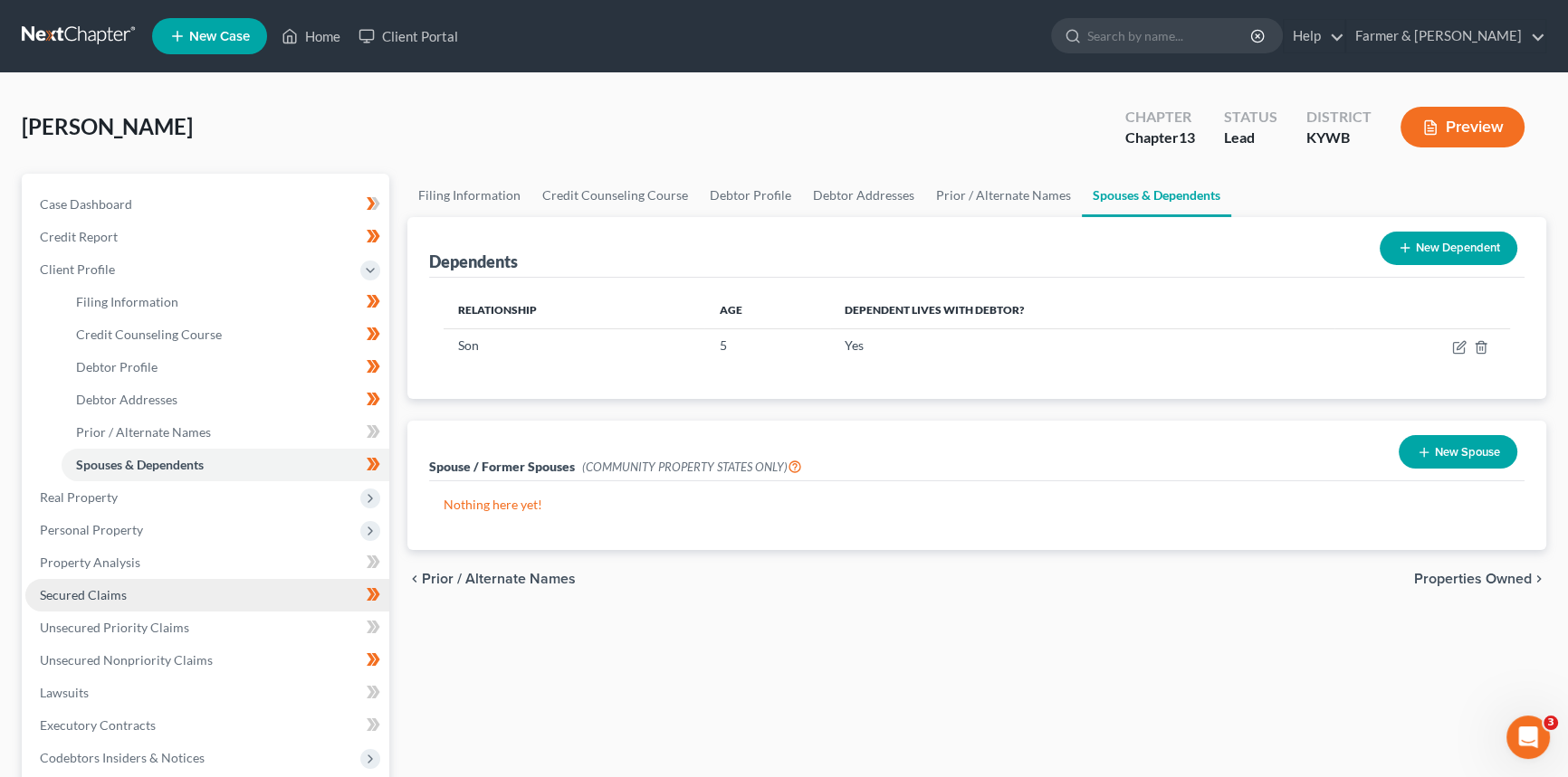
click at [117, 590] on span "Secured Claims" at bounding box center [83, 595] width 87 height 16
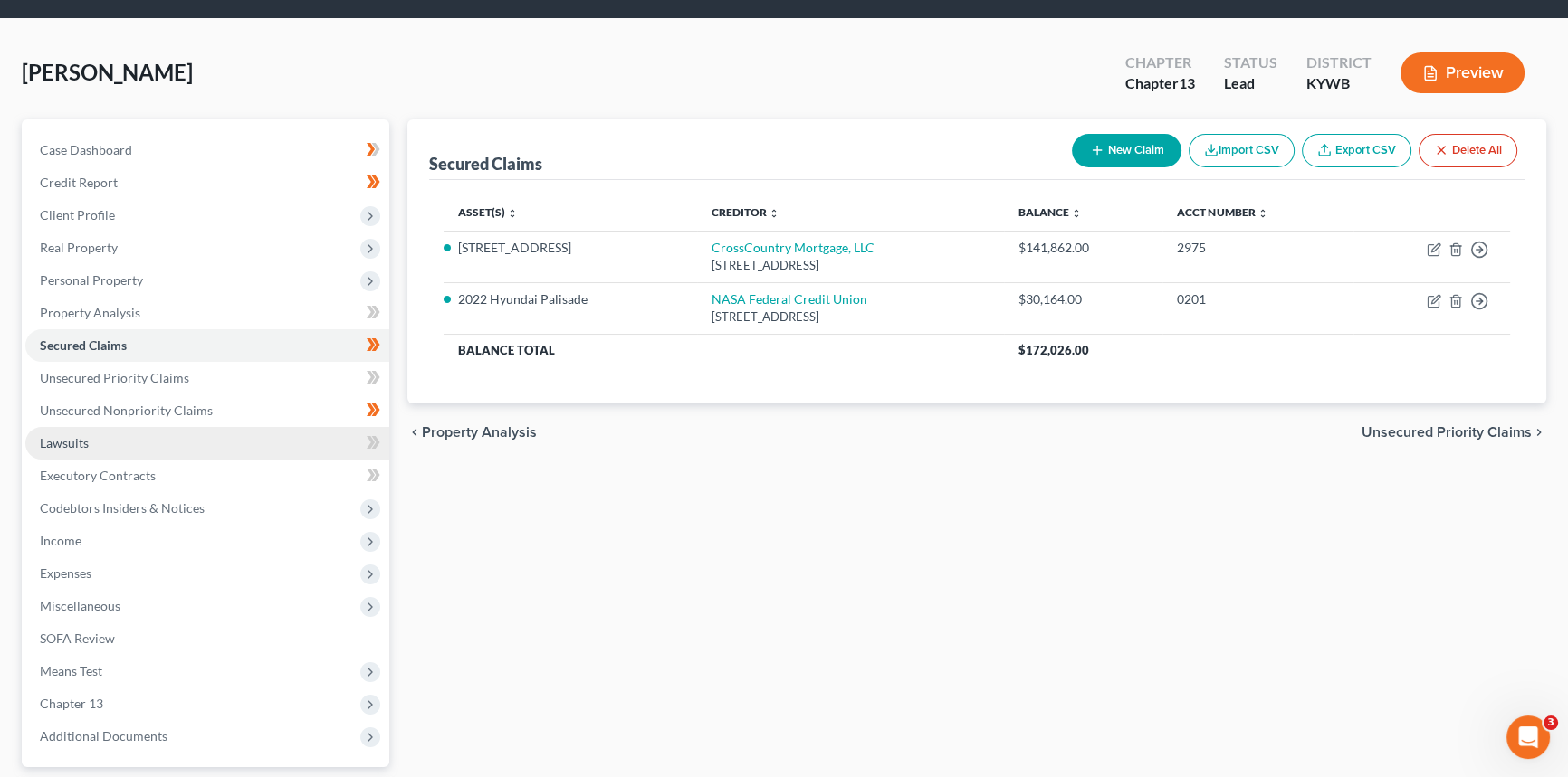
scroll to position [82, 0]
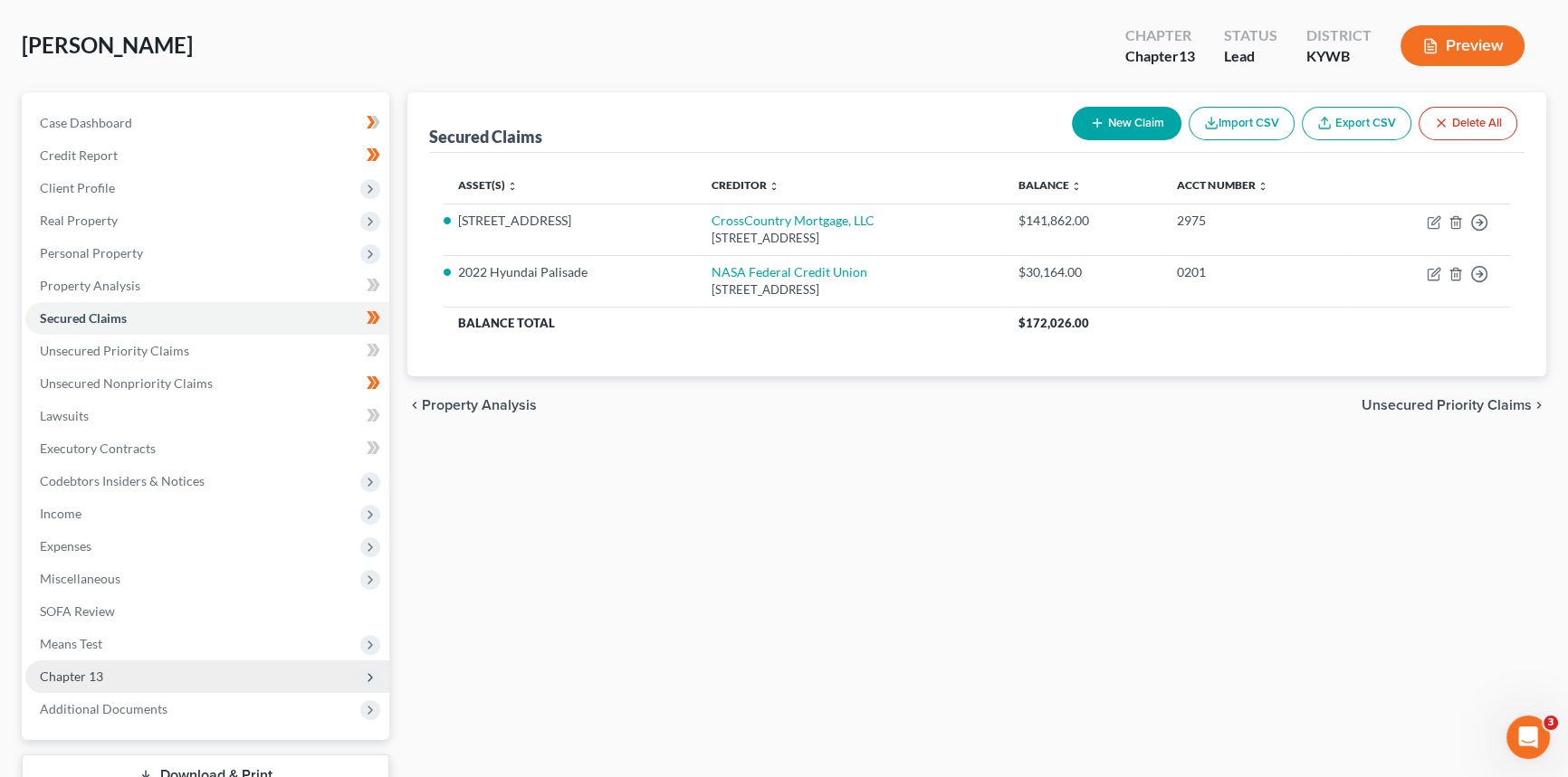
click at [69, 681] on span "Chapter 13" at bounding box center [207, 677] width 363 height 32
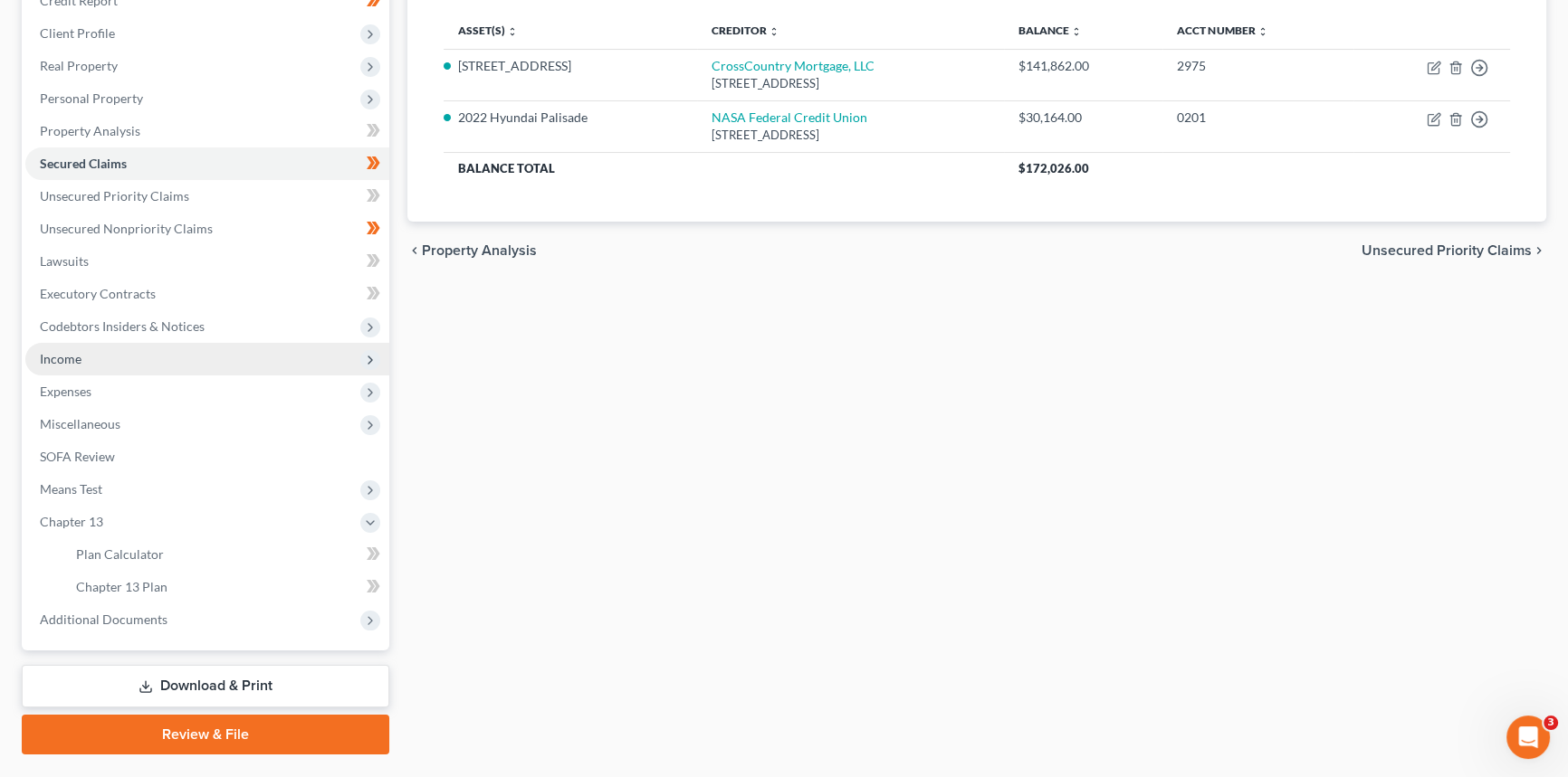
scroll to position [246, 0]
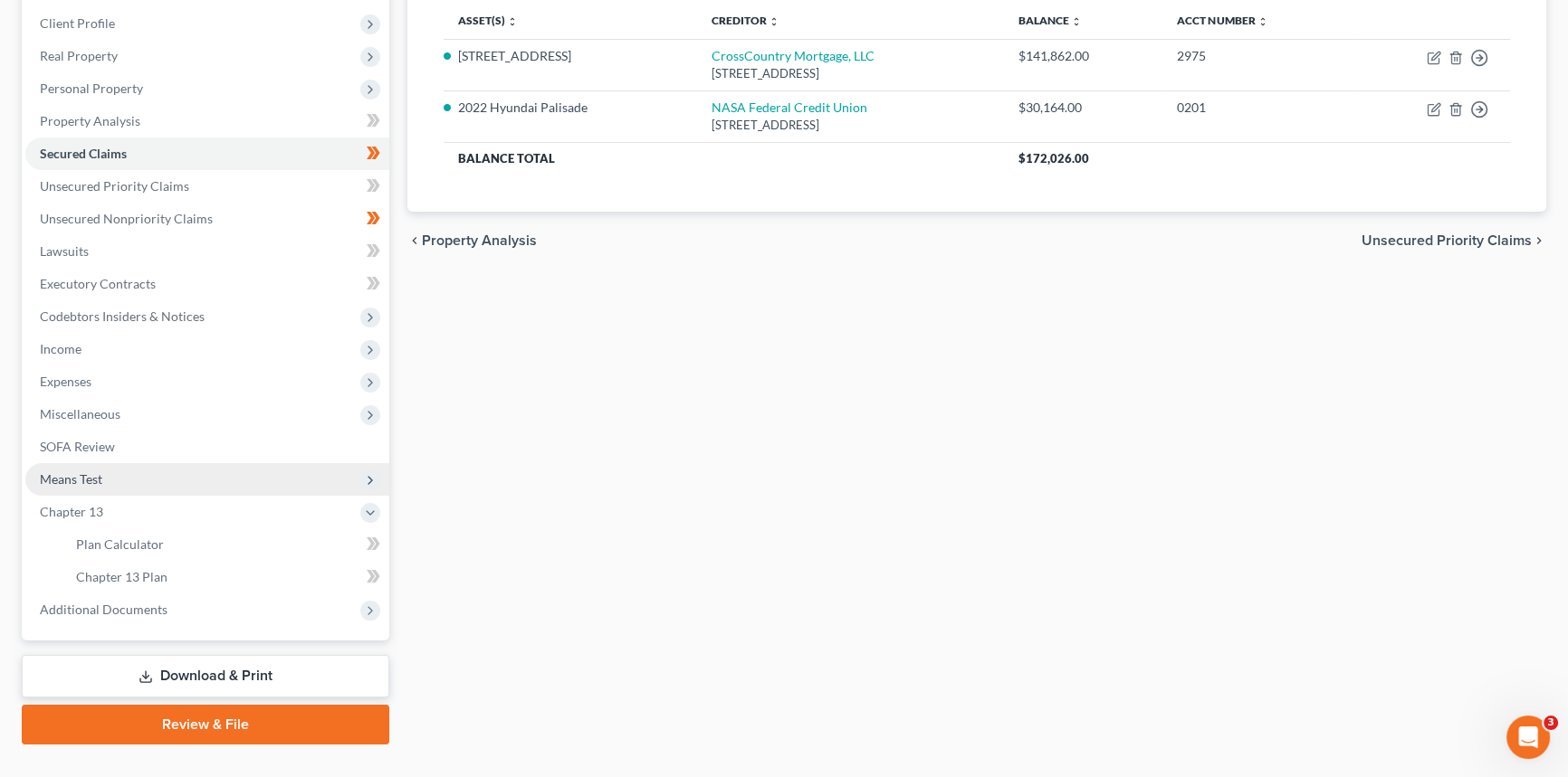
click at [109, 484] on span "Means Test" at bounding box center [207, 479] width 363 height 32
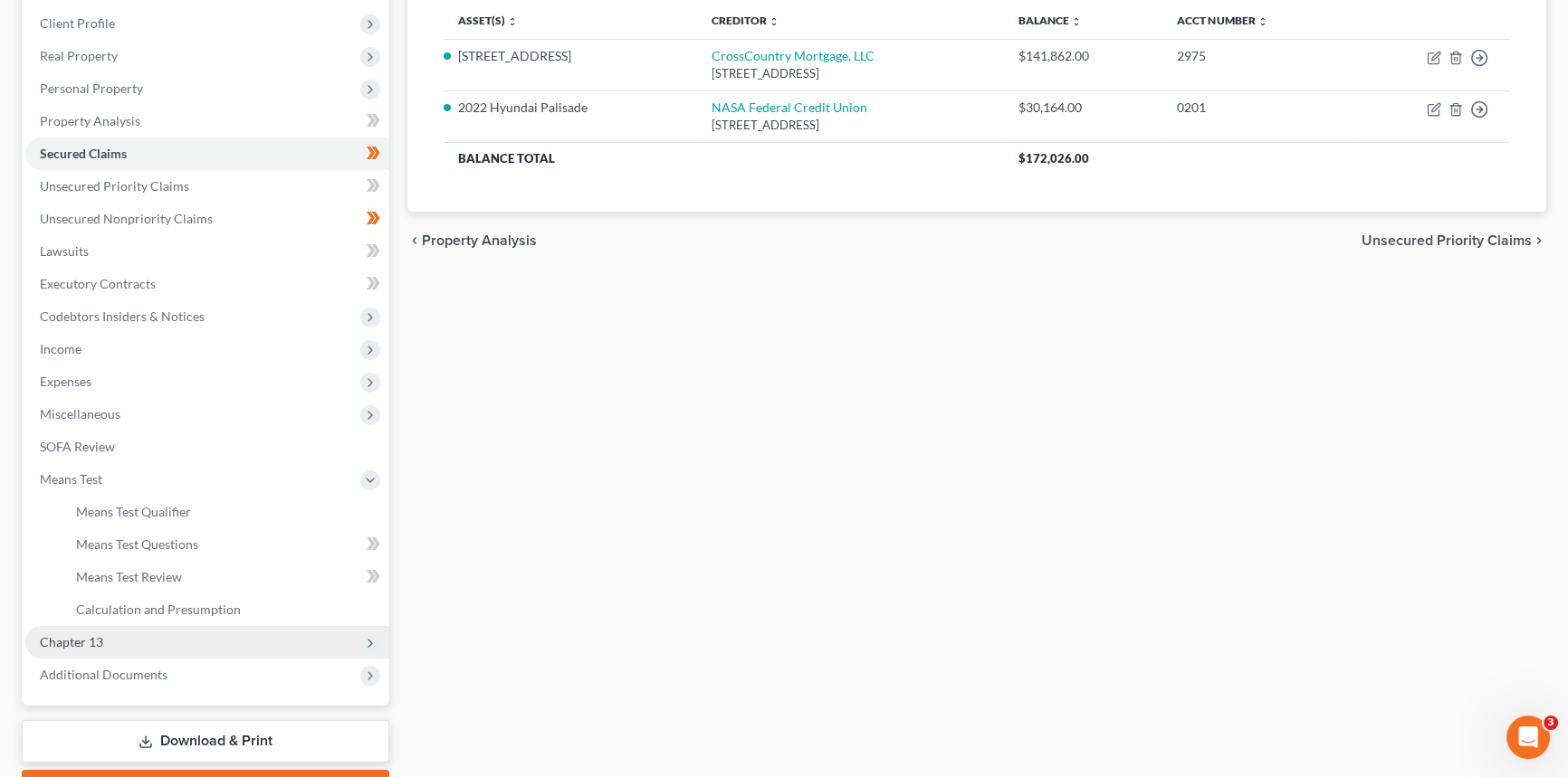
click at [95, 640] on span "Chapter 13" at bounding box center [71, 642] width 63 height 16
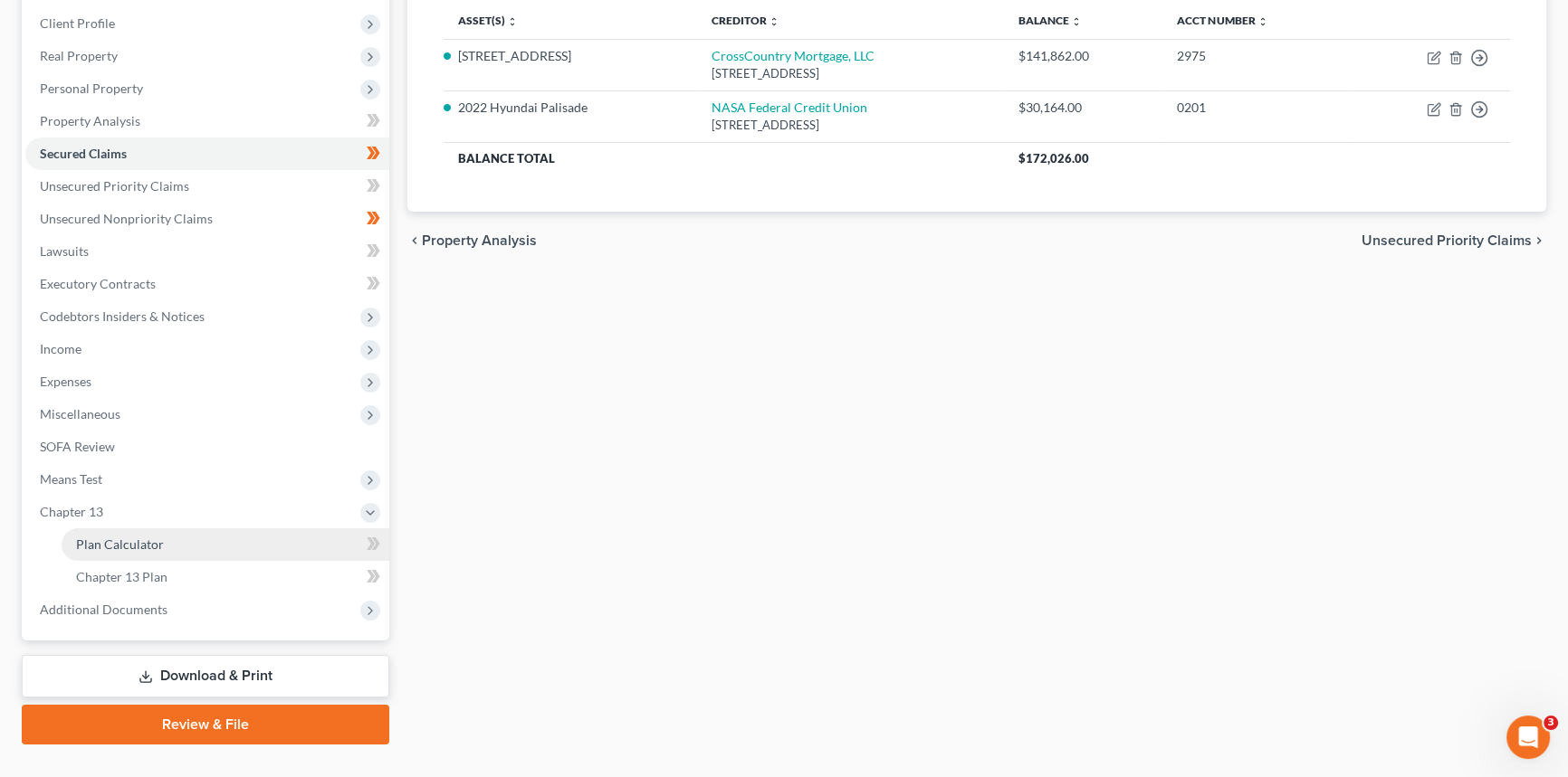
click at [117, 541] on span "Plan Calculator" at bounding box center [119, 545] width 88 height 16
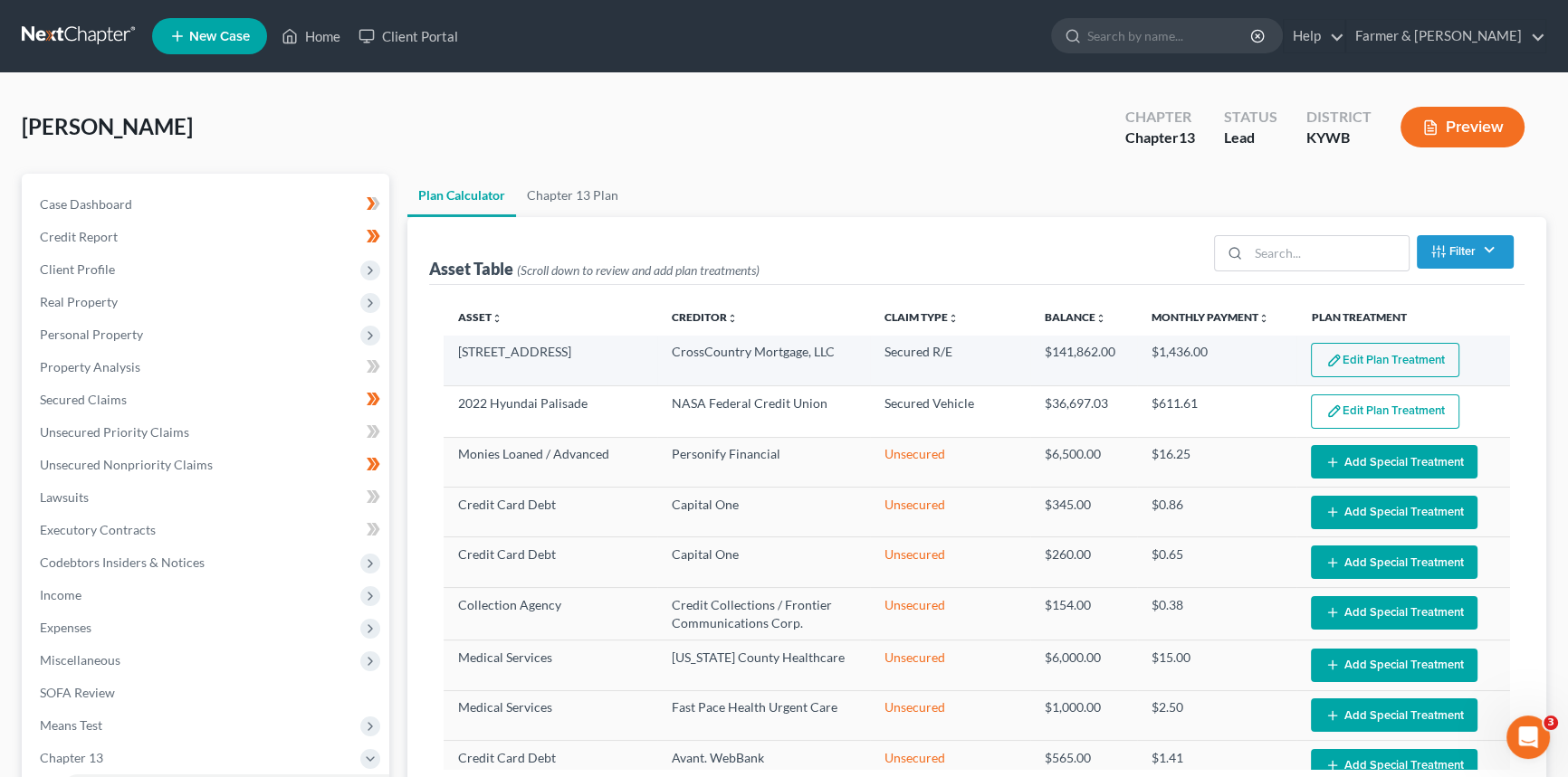
select select "59"
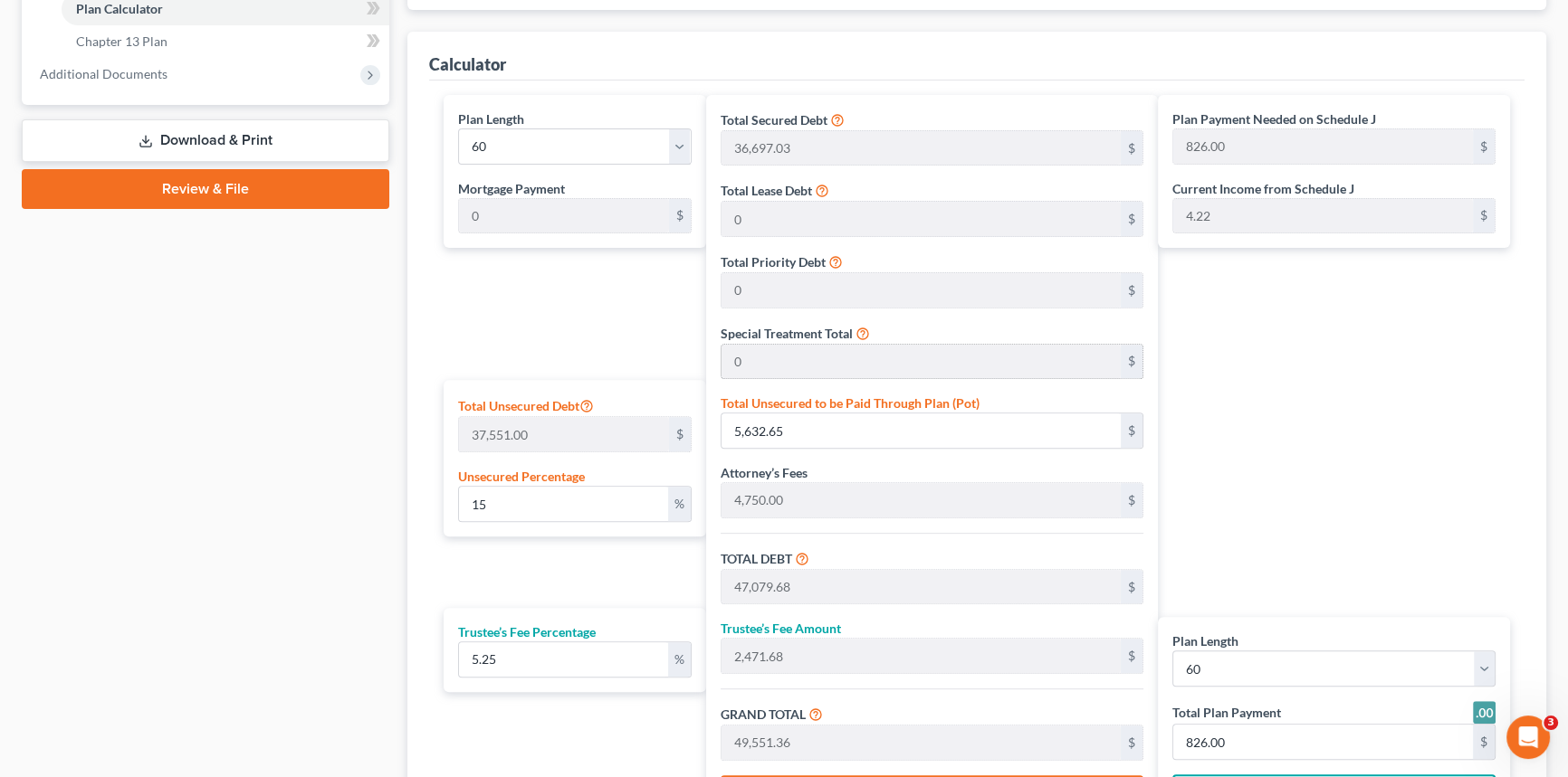
scroll to position [822, 0]
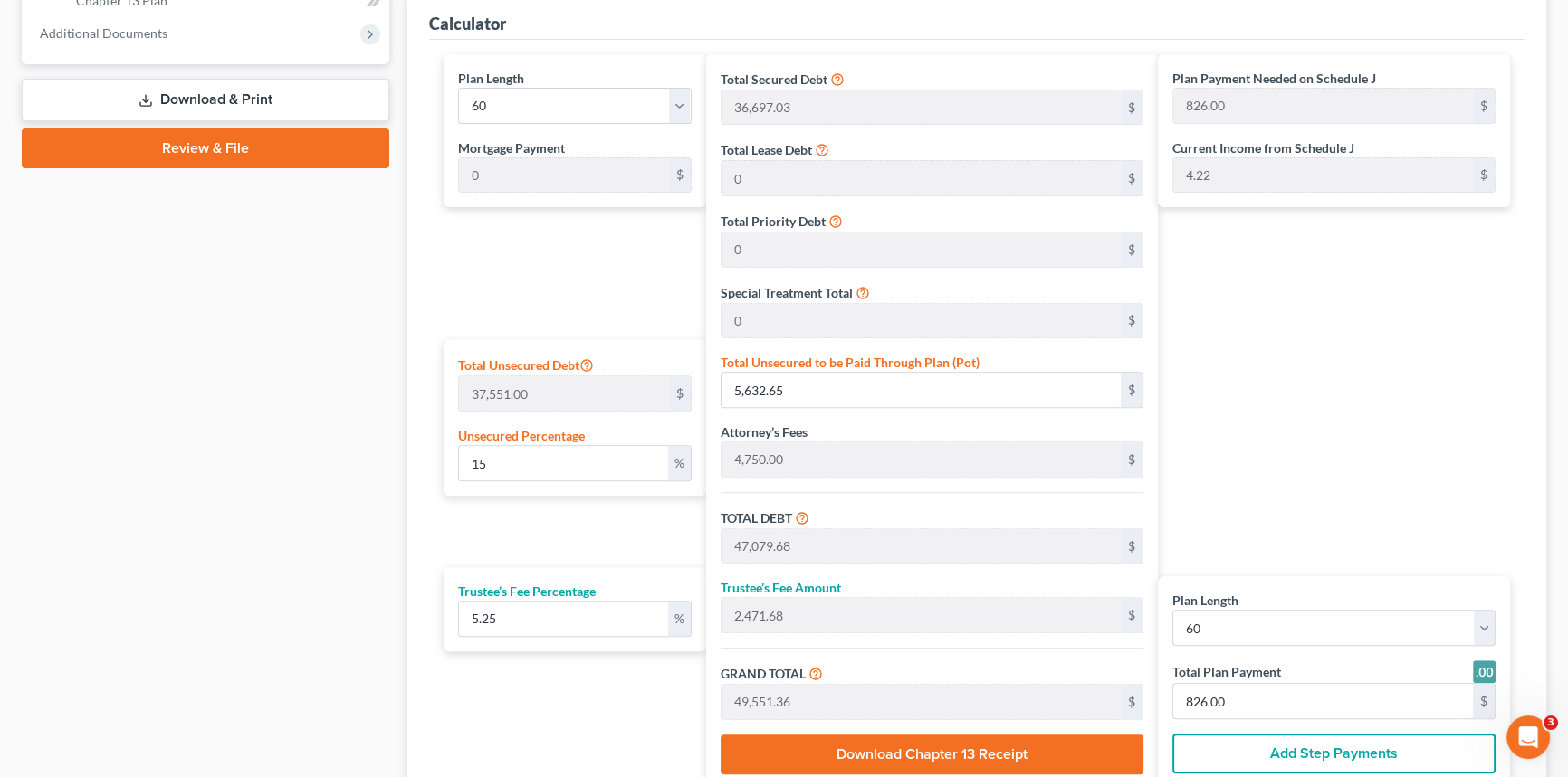
click at [506, 538] on div "Plan Length 1 2 3 4 5 6 7 8 9 10 11 12 13 14 15 16 17 18 19 20 21 22 23 24 25 2…" at bounding box center [570, 421] width 272 height 735
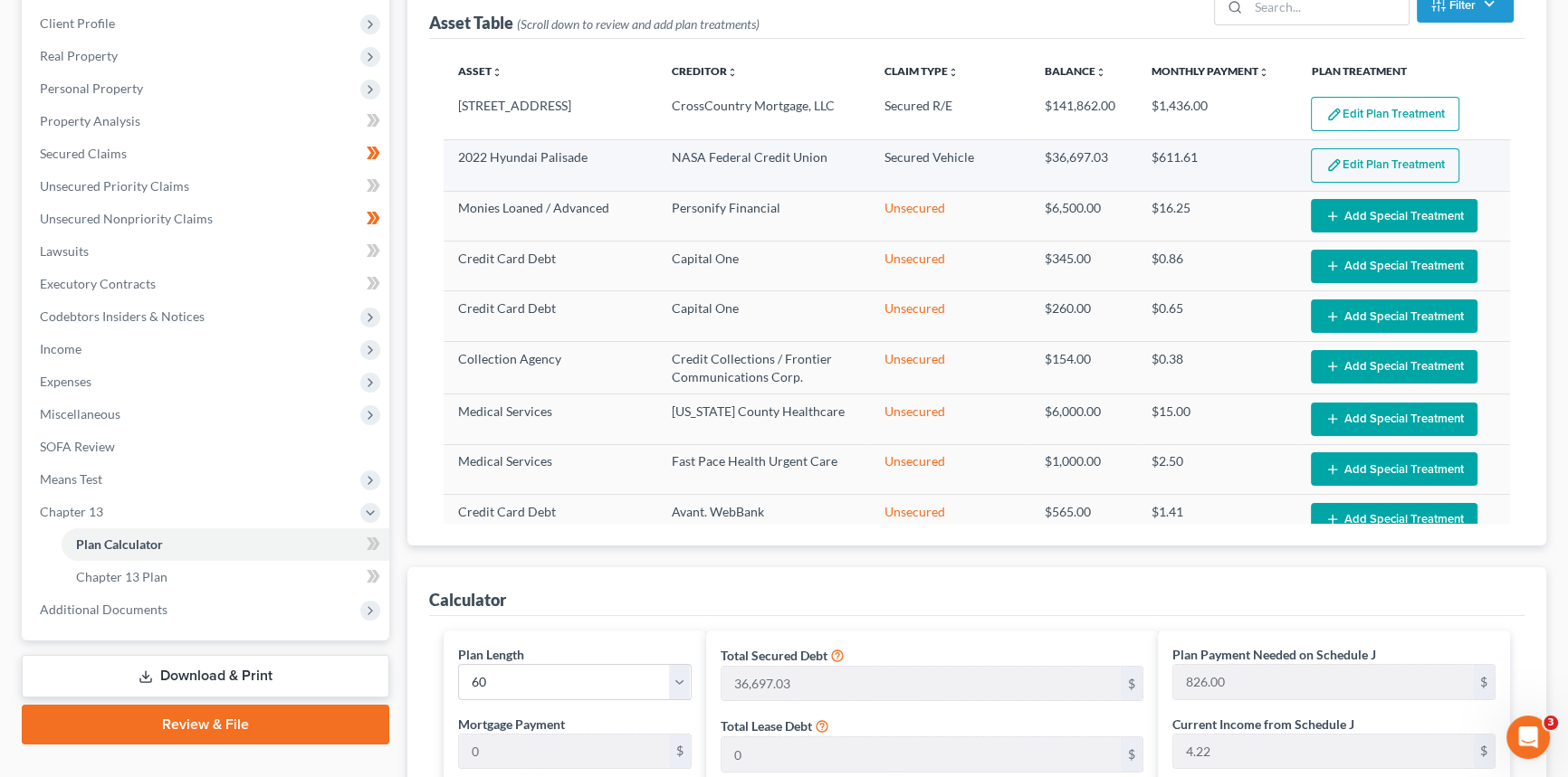
scroll to position [0, 0]
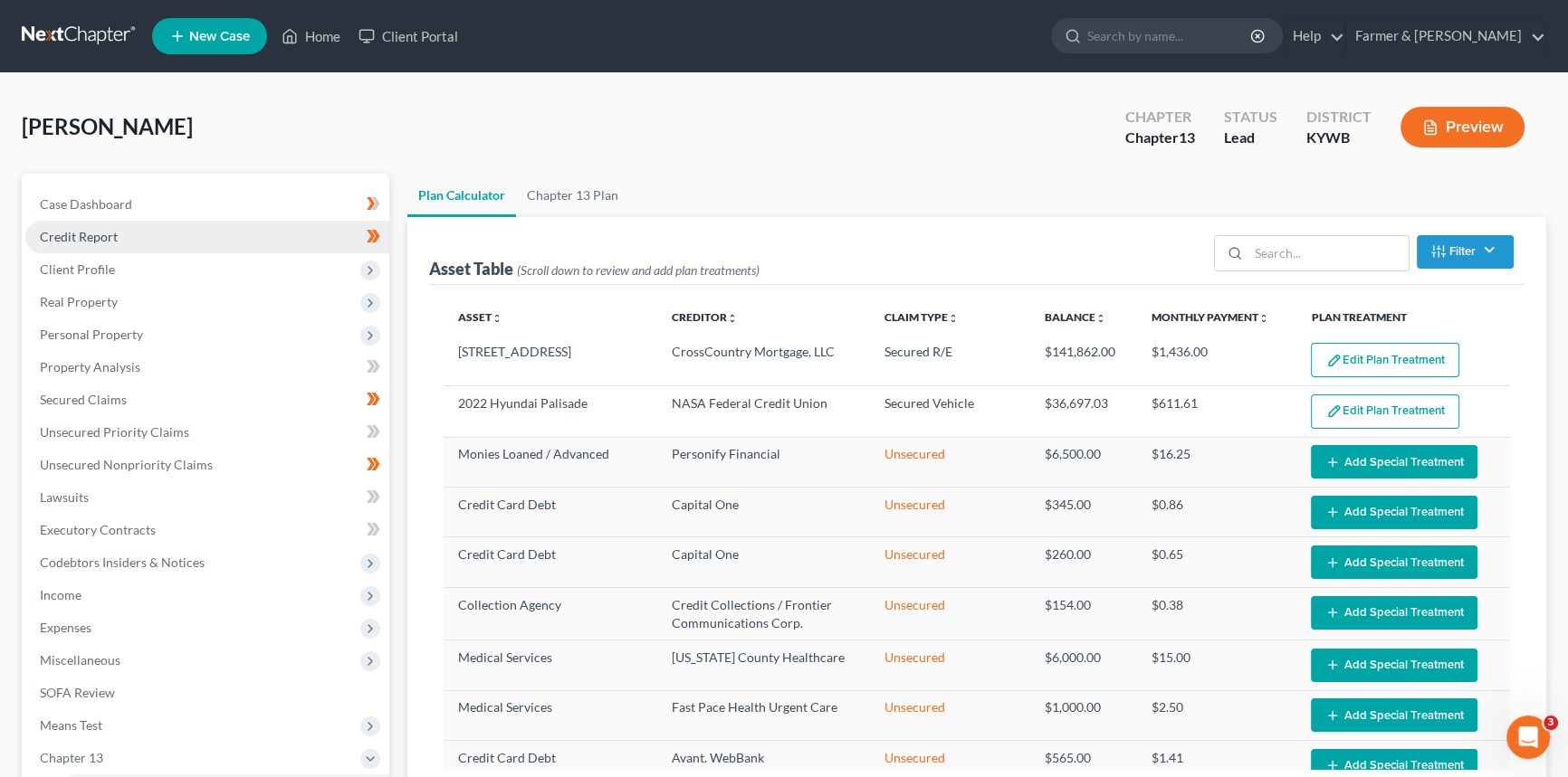
click at [136, 239] on link "Credit Report" at bounding box center [207, 236] width 363 height 32
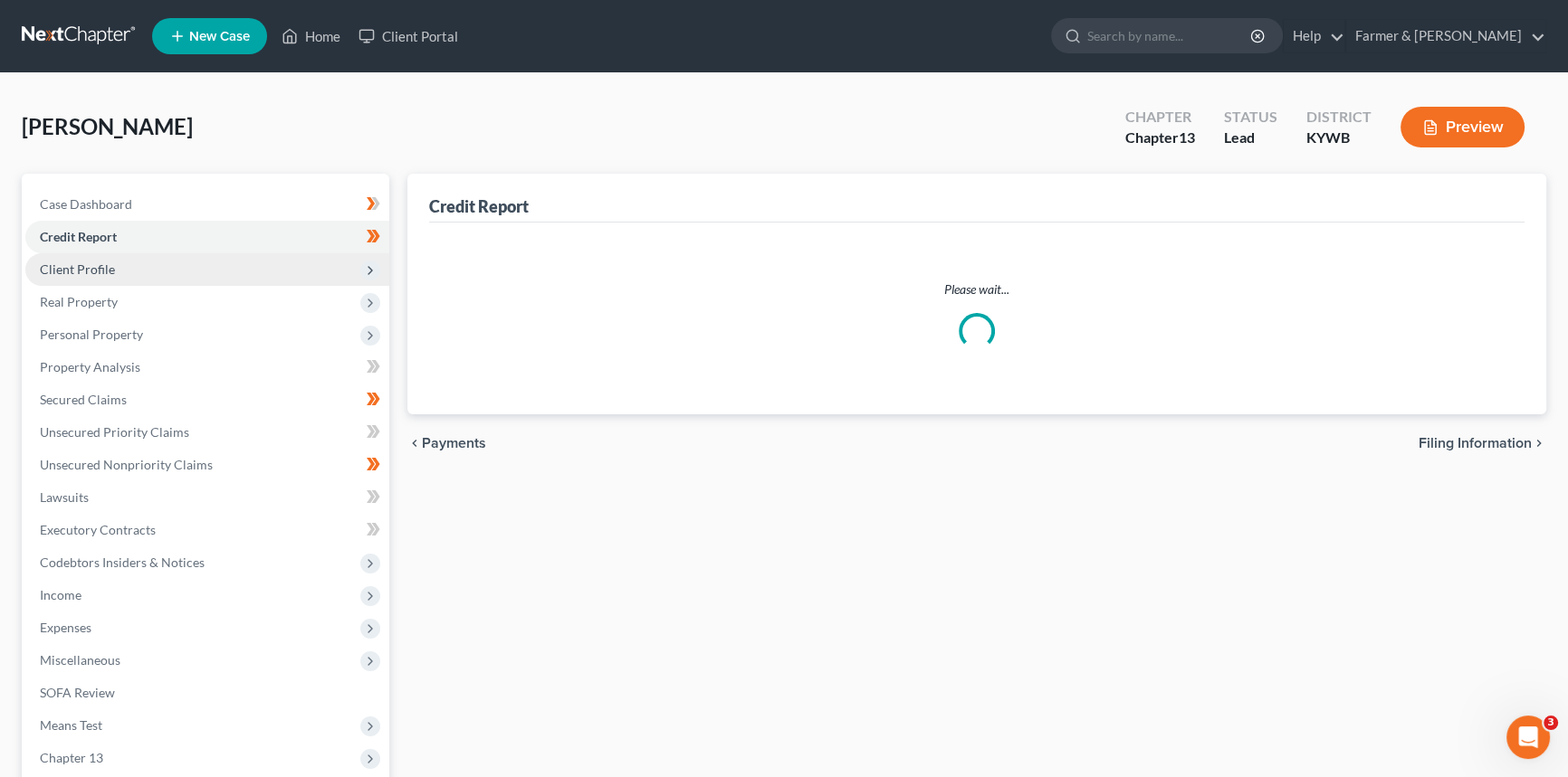
click at [117, 274] on span "Client Profile" at bounding box center [207, 269] width 363 height 32
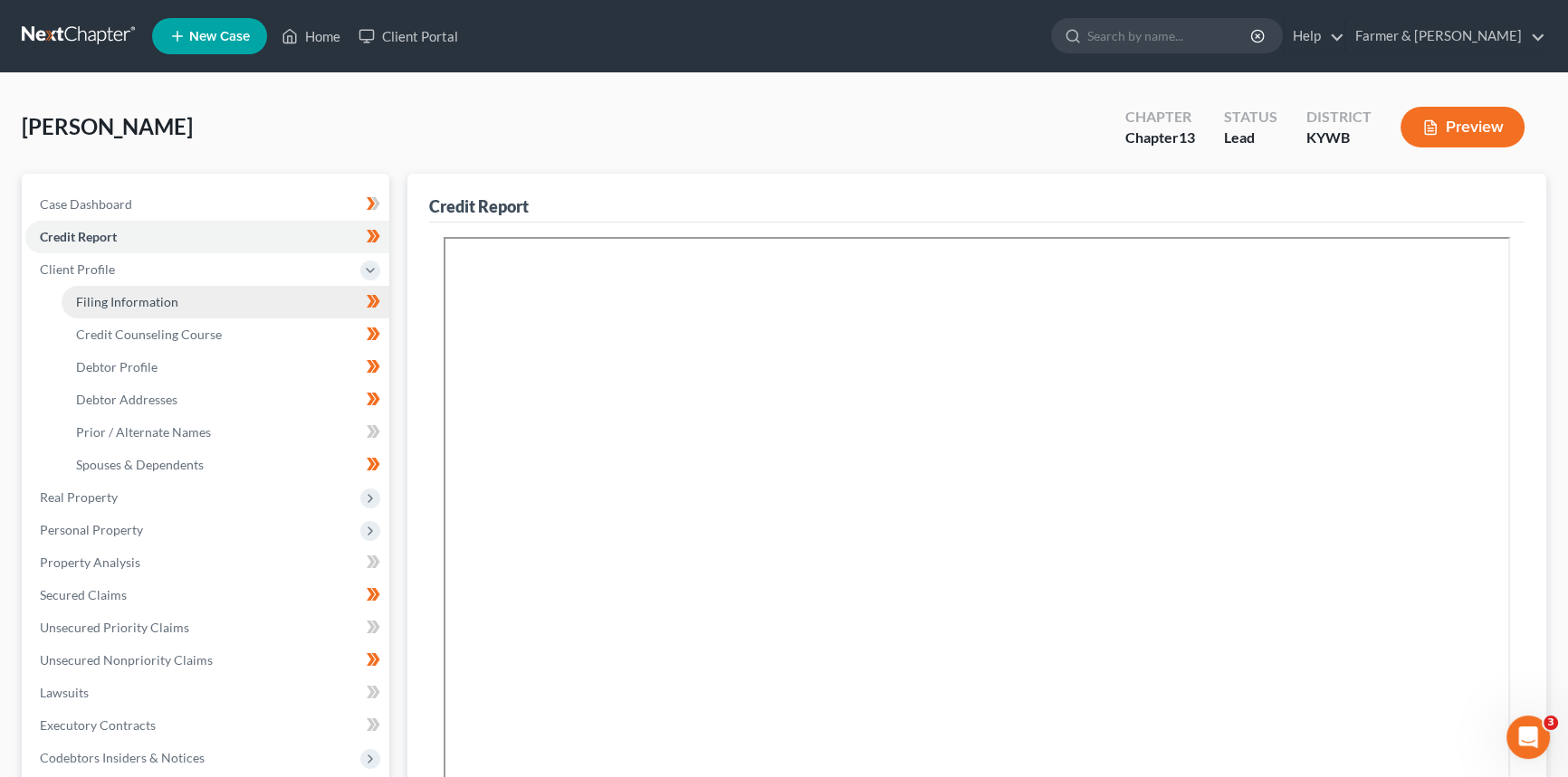
click at [118, 313] on link "Filing Information" at bounding box center [225, 301] width 328 height 32
select select "1"
select select "0"
select select "3"
select select "33"
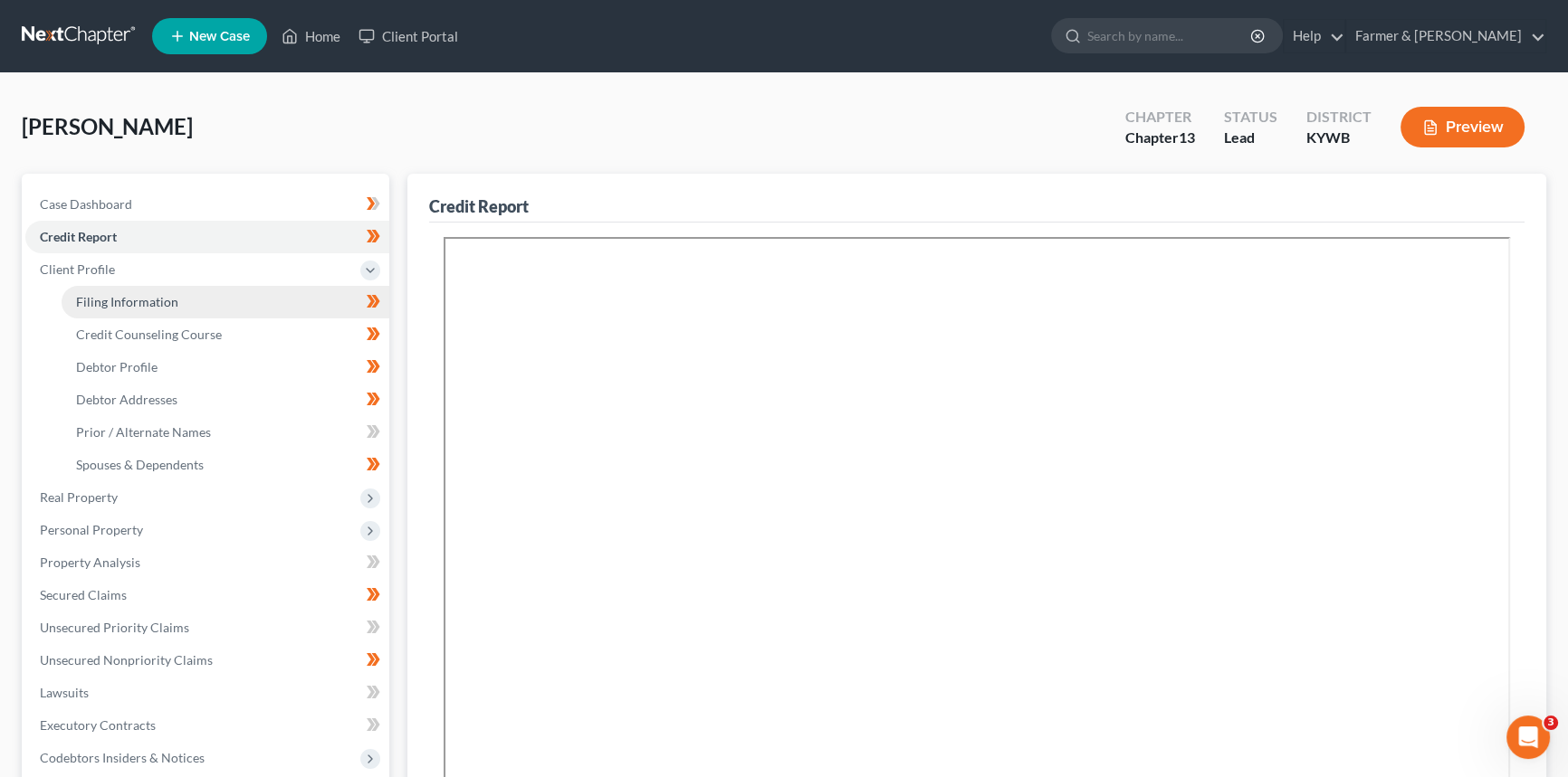
select select "2"
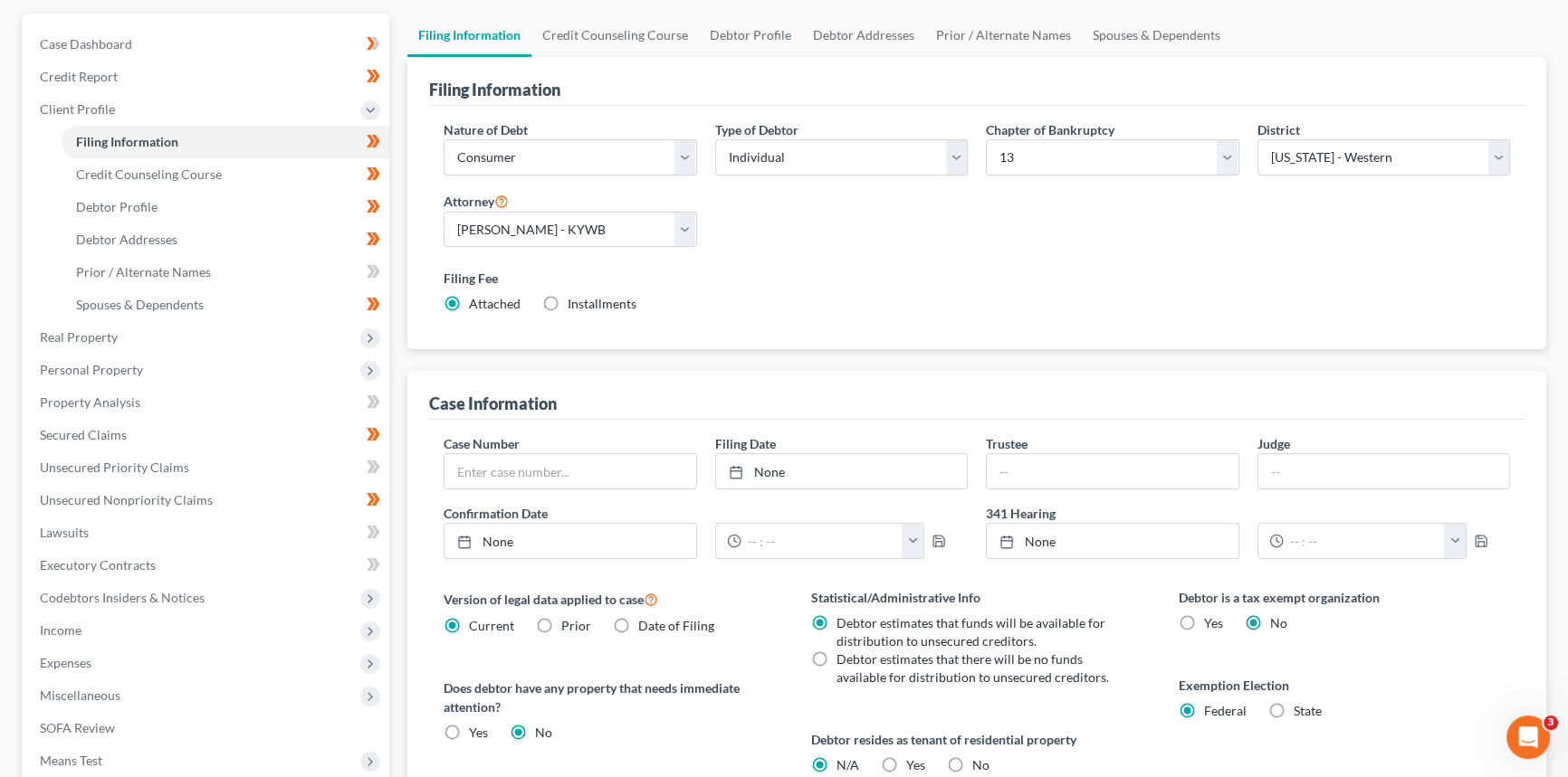
scroll to position [1, 0]
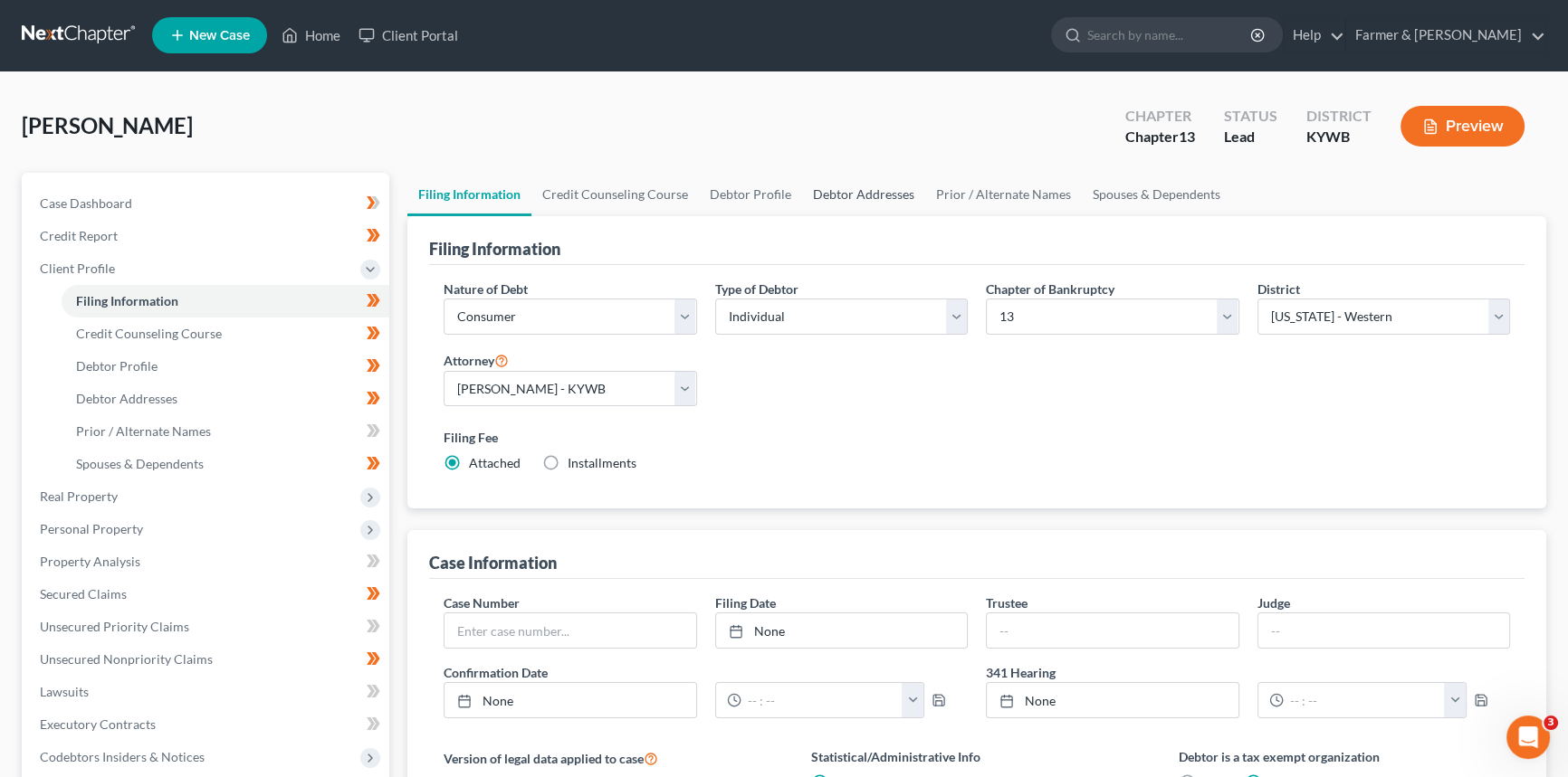
click at [841, 191] on link "Debtor Addresses" at bounding box center [863, 195] width 123 height 43
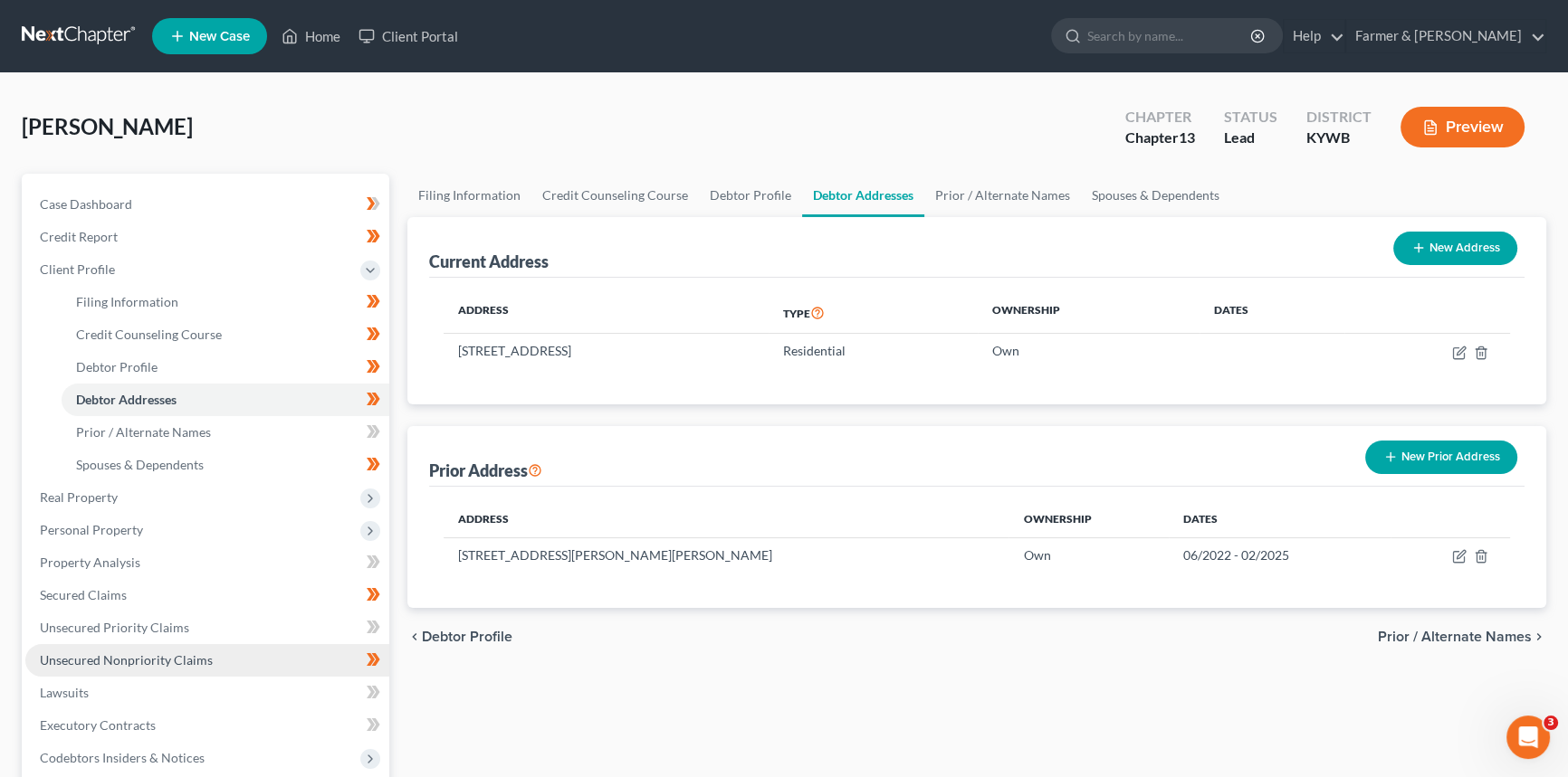
click at [85, 662] on span "Unsecured Nonpriority Claims" at bounding box center [126, 661] width 173 height 16
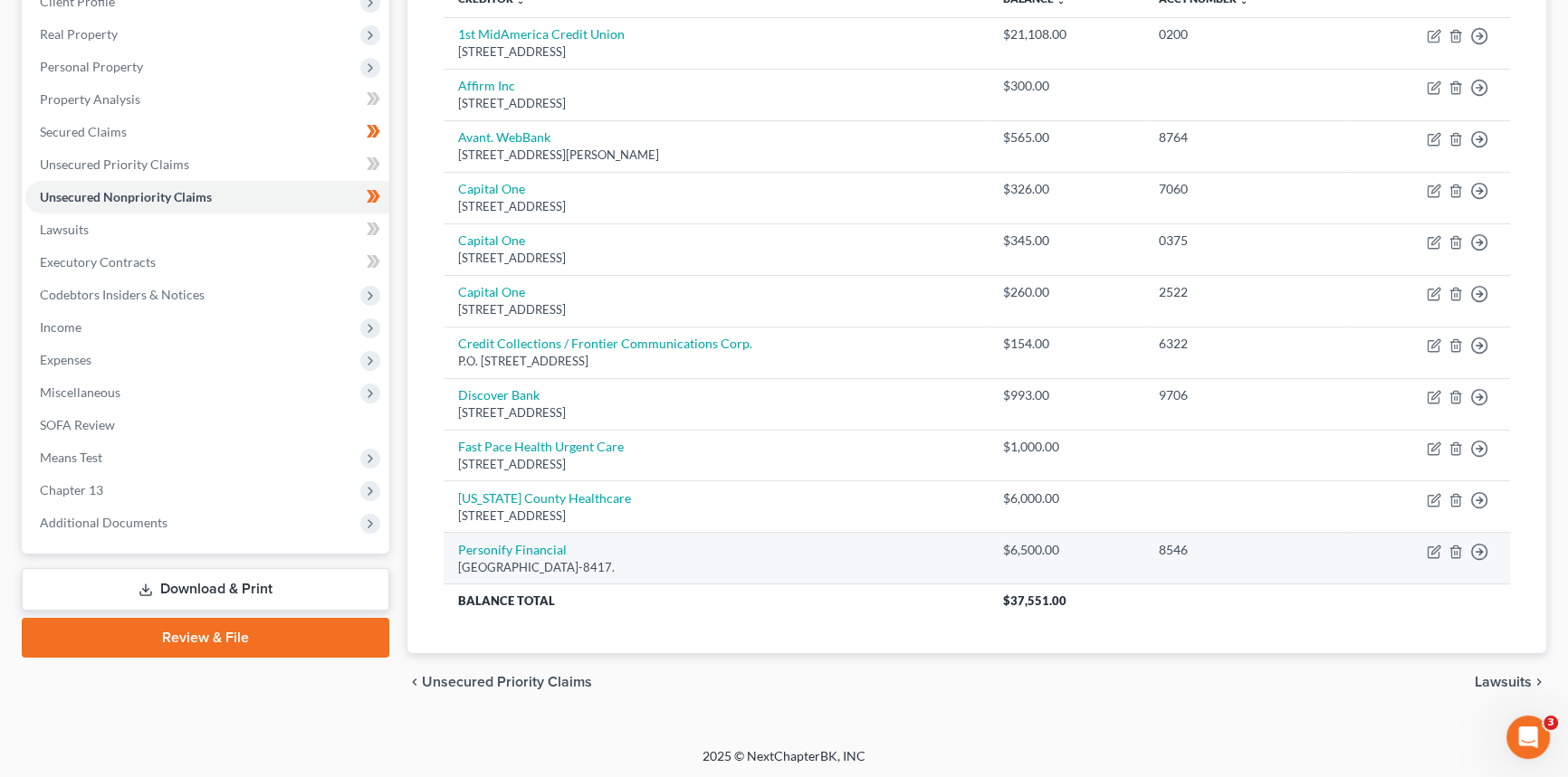
scroll to position [185, 0]
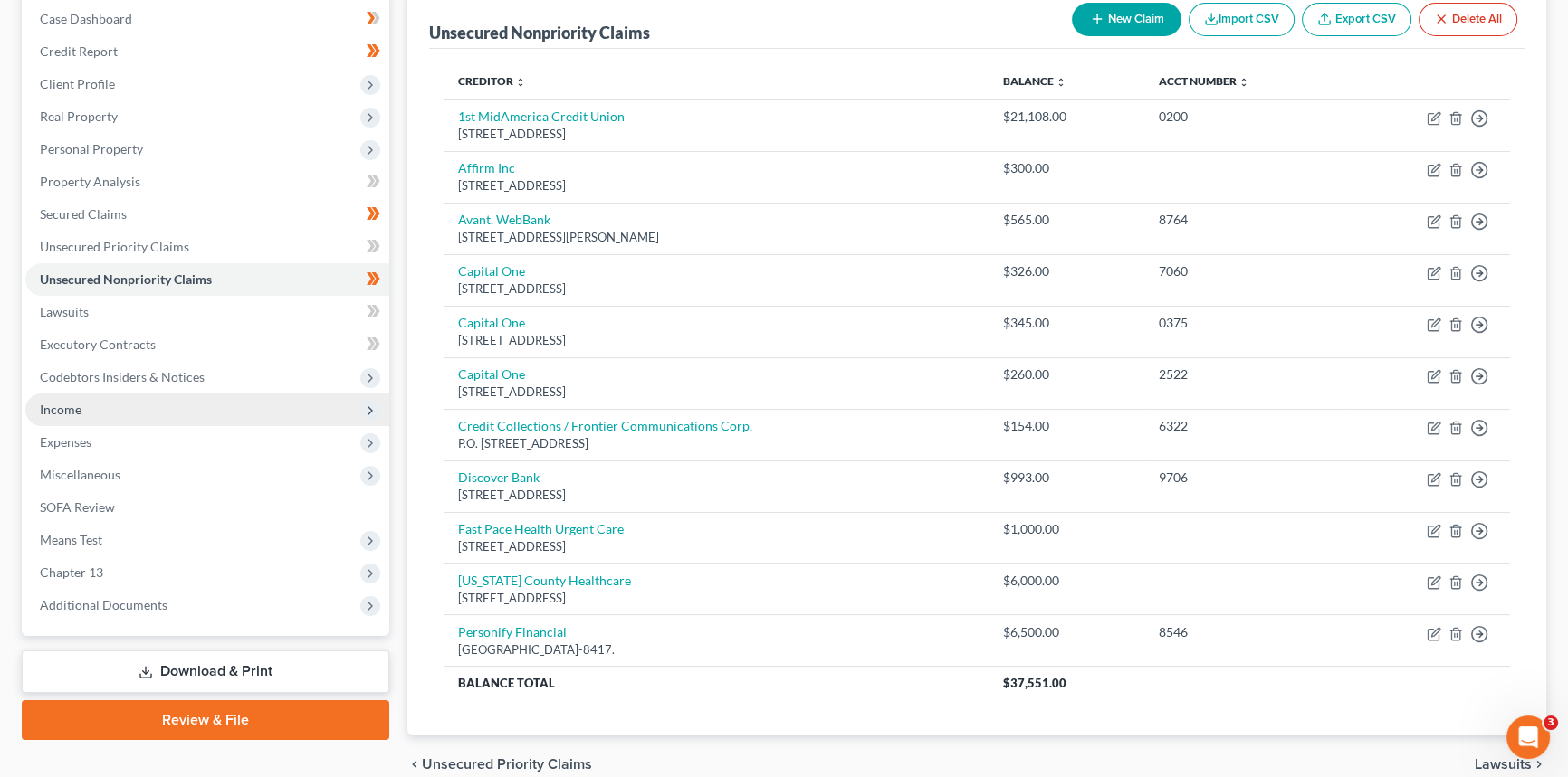
click at [69, 406] on span "Income" at bounding box center [60, 410] width 41 height 16
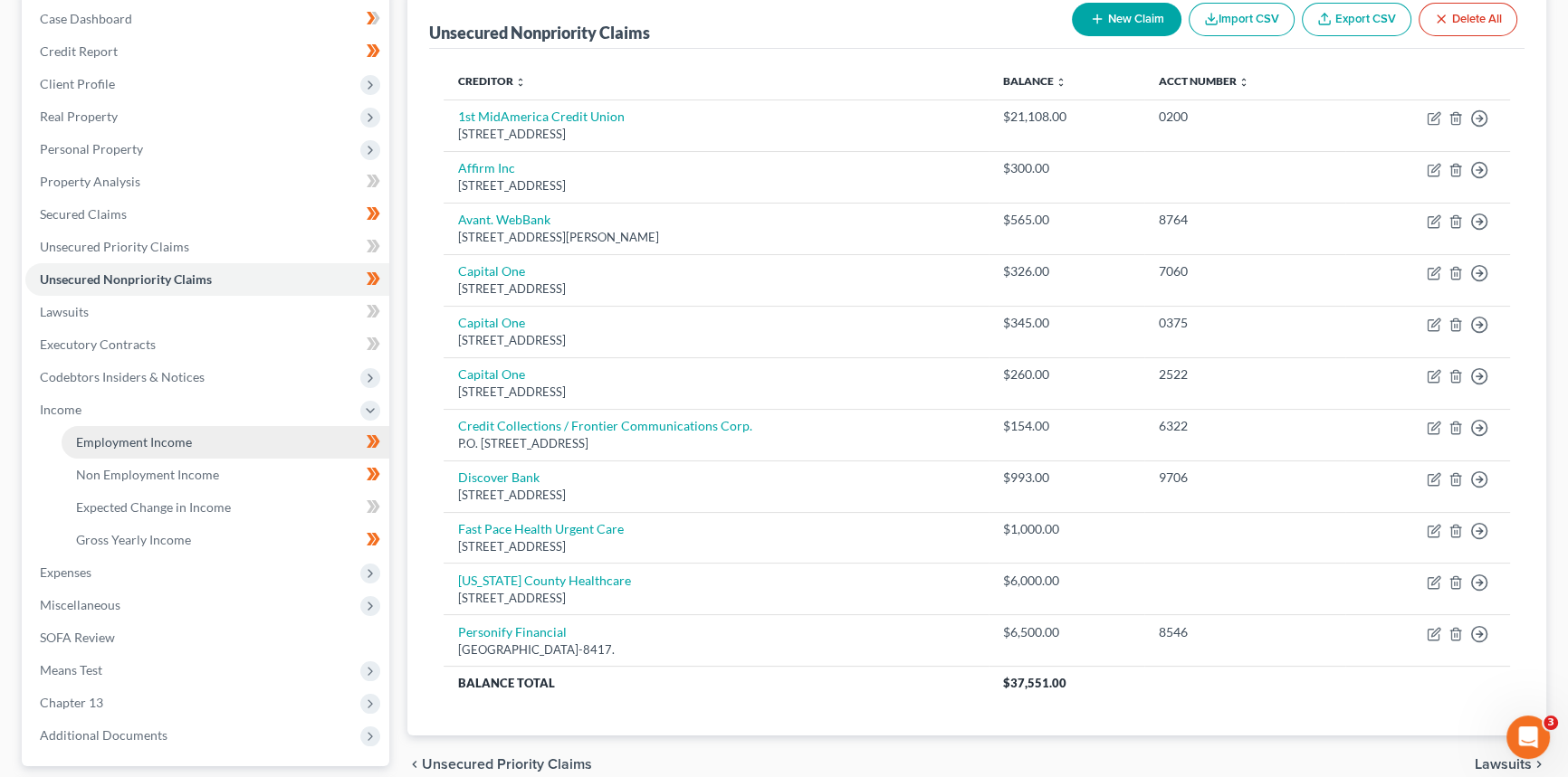
click at [99, 445] on span "Employment Income" at bounding box center [134, 442] width 116 height 16
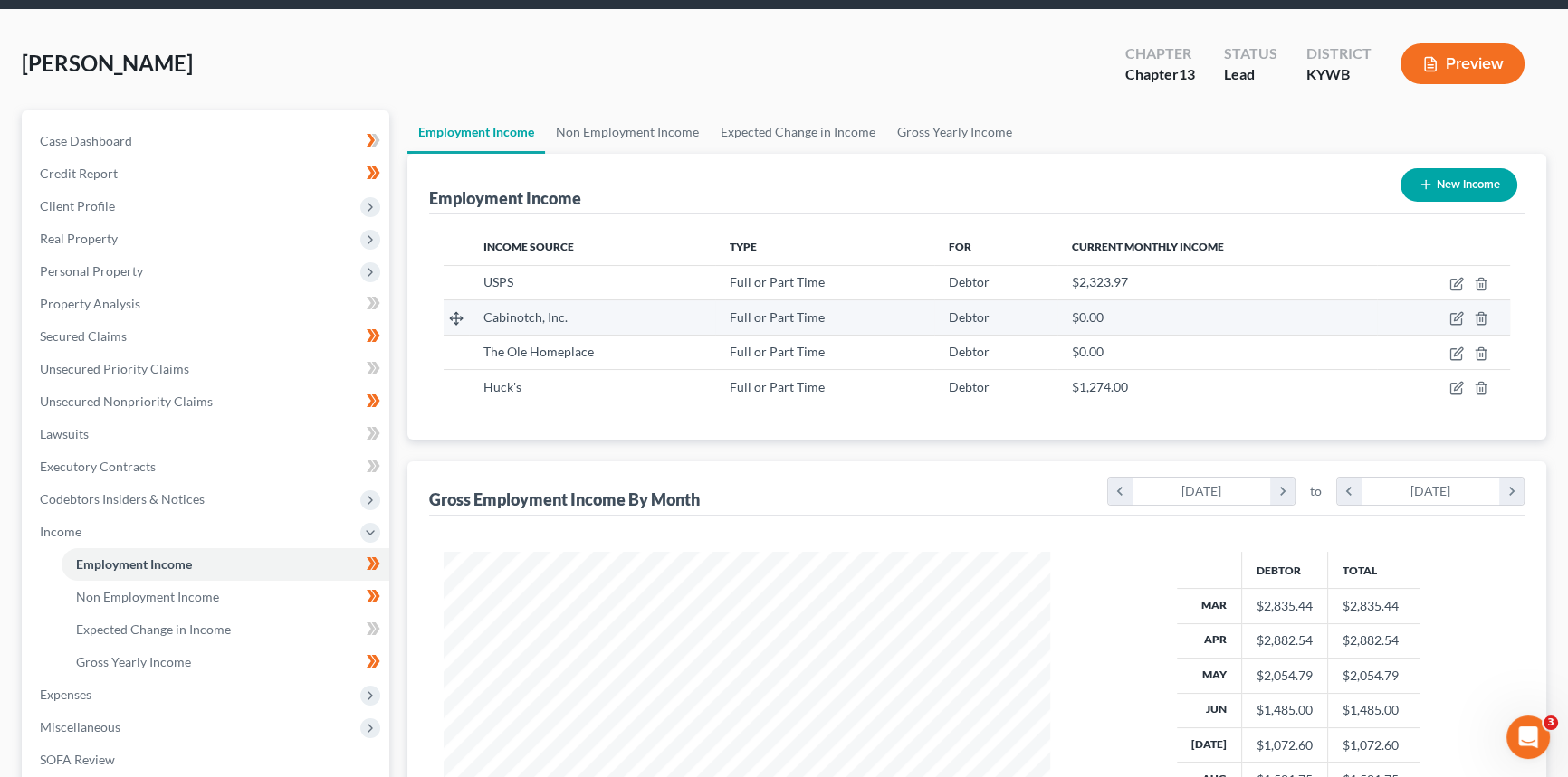
scroll to position [163, 0]
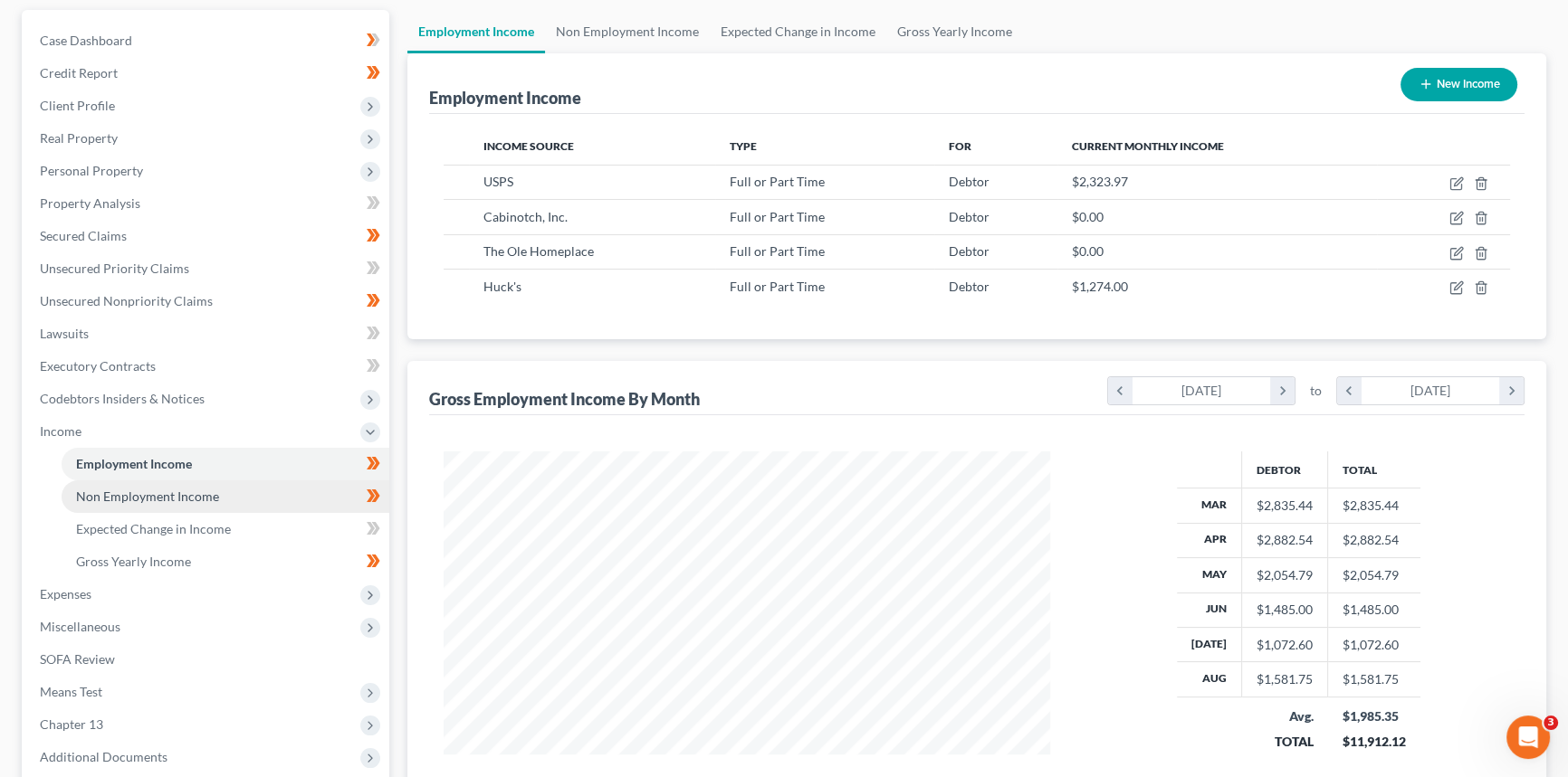
click at [159, 488] on span "Non Employment Income" at bounding box center [147, 496] width 143 height 16
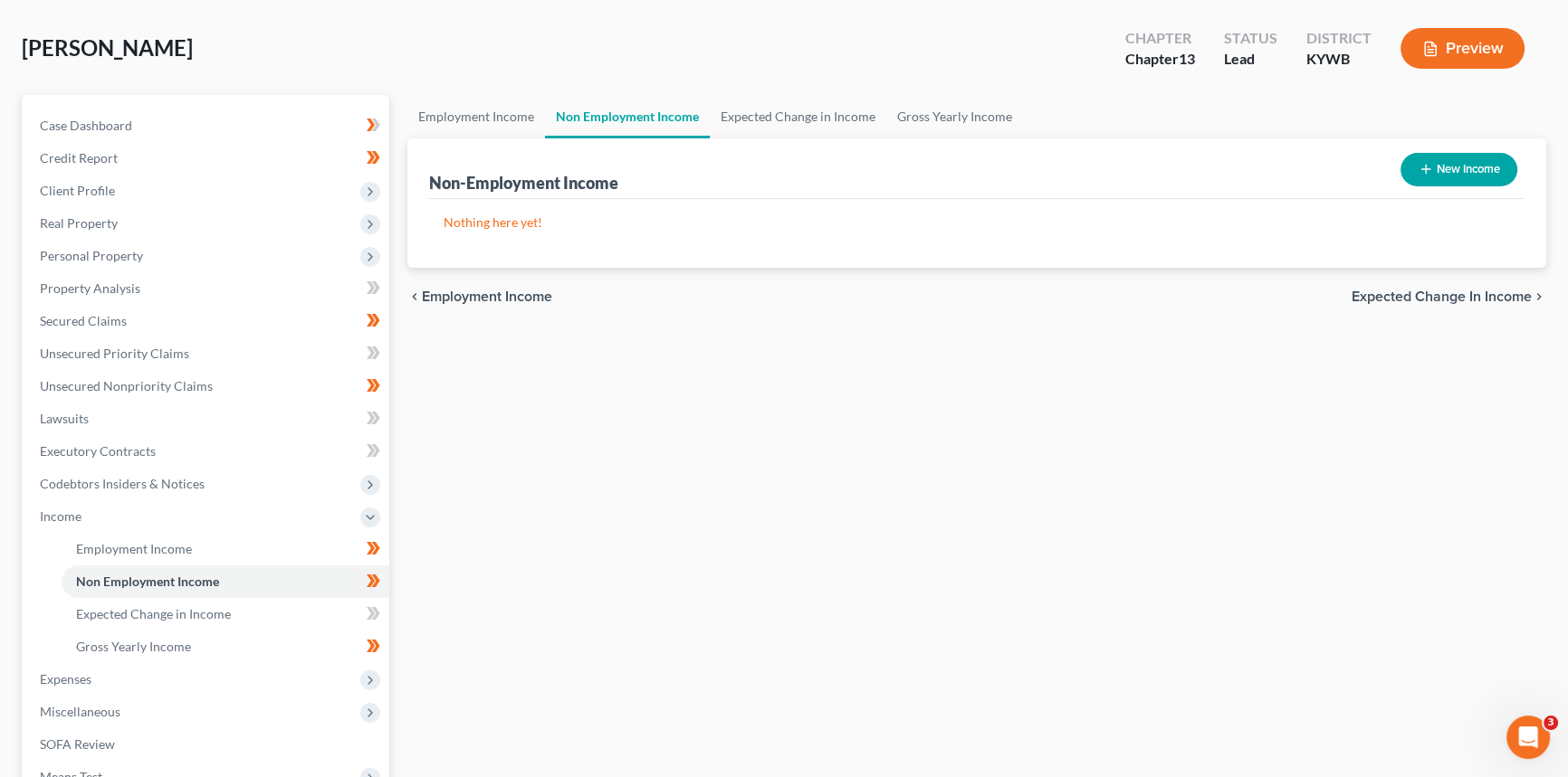
scroll to position [246, 0]
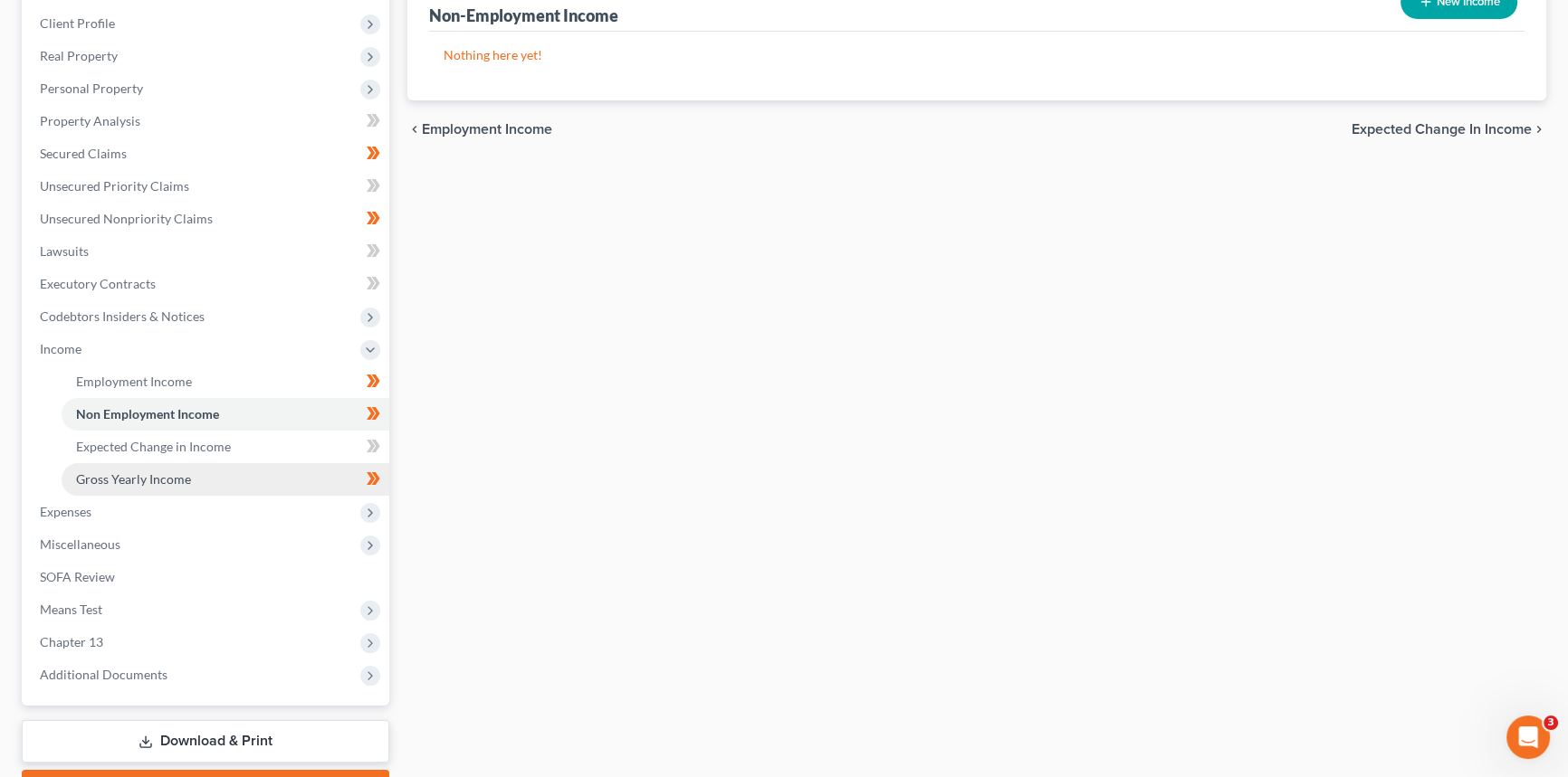
click at [179, 475] on span "Gross Yearly Income" at bounding box center [133, 480] width 115 height 16
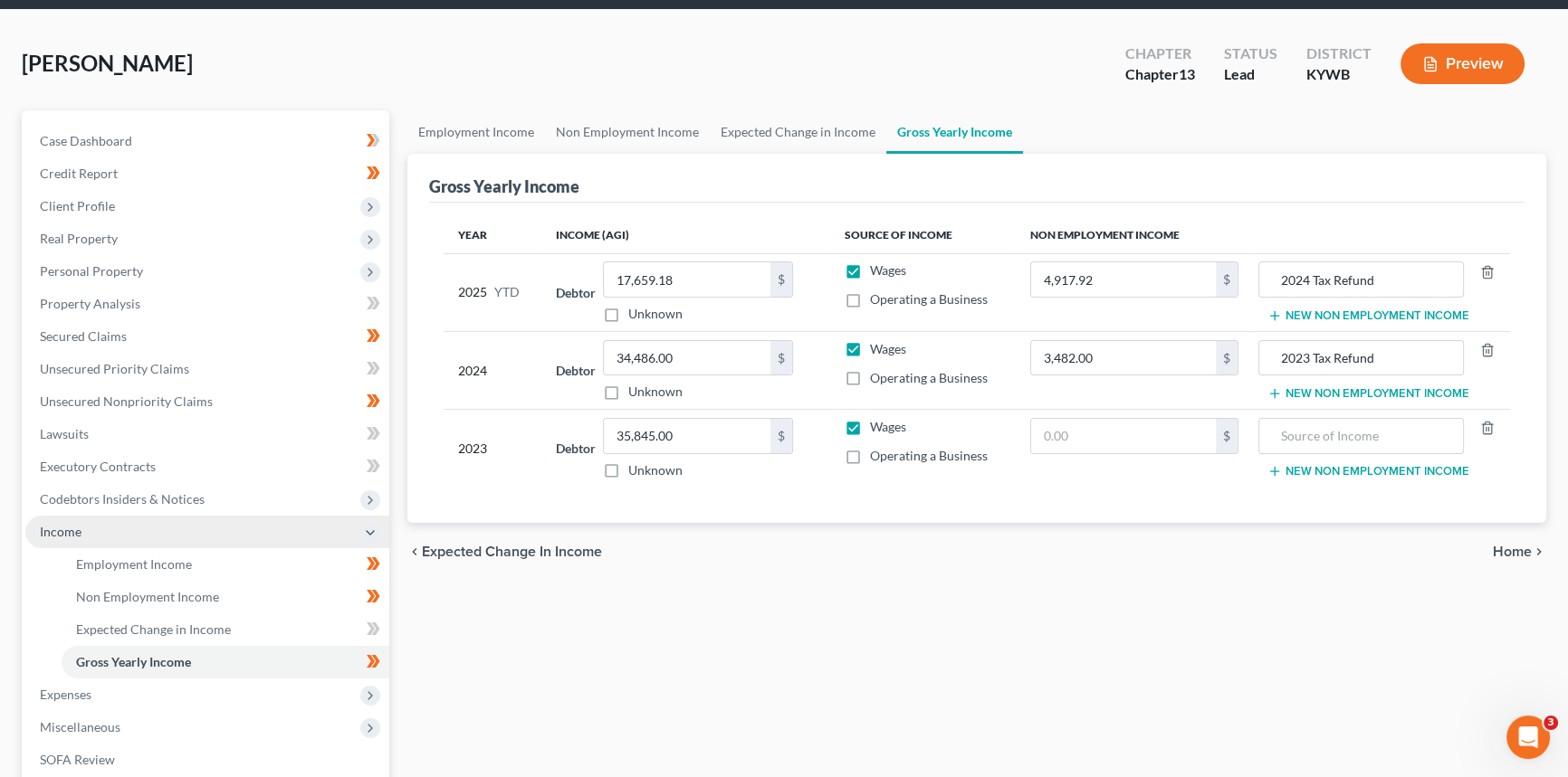
scroll to position [163, 0]
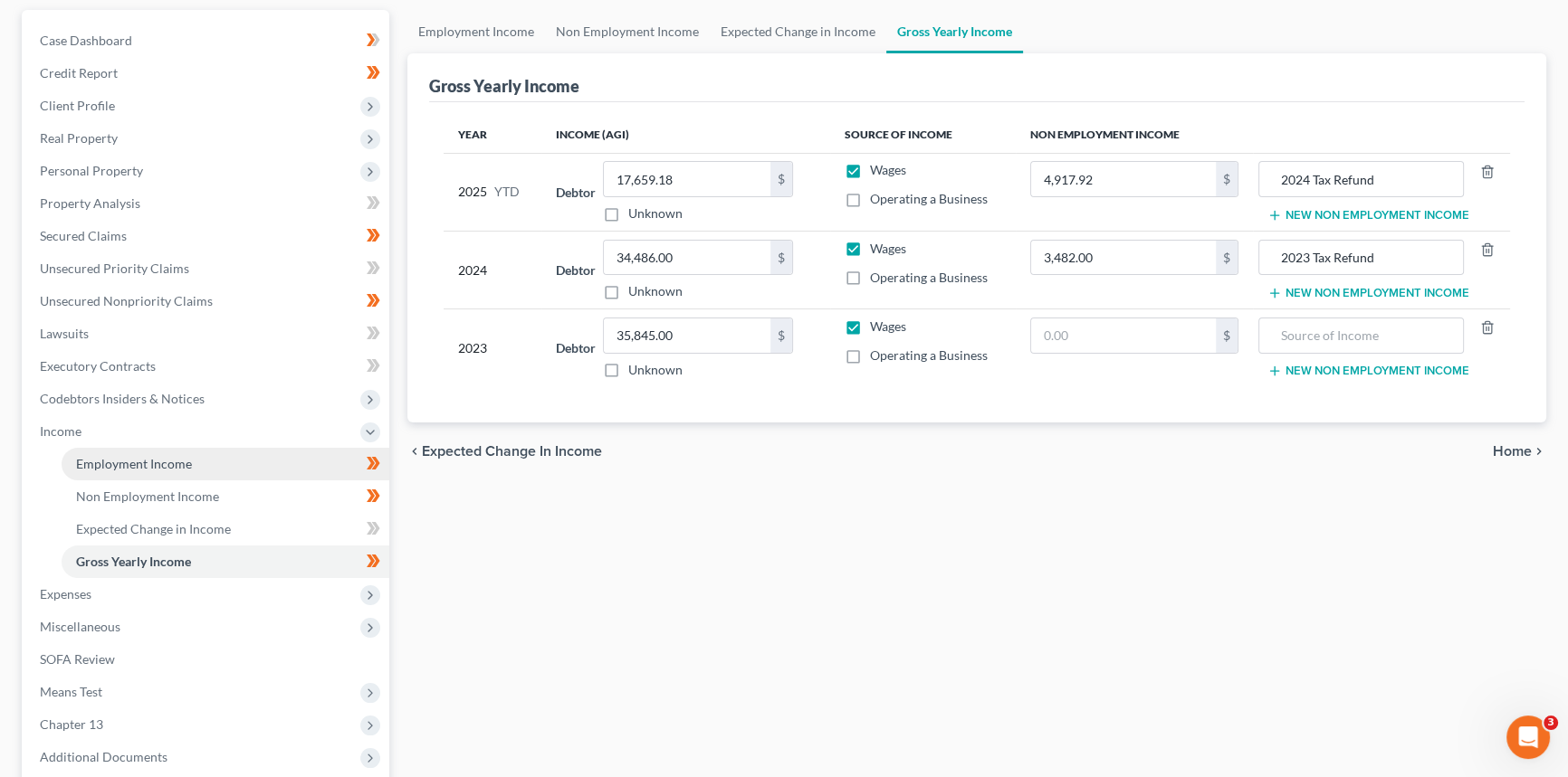
click at [157, 463] on span "Employment Income" at bounding box center [134, 464] width 116 height 16
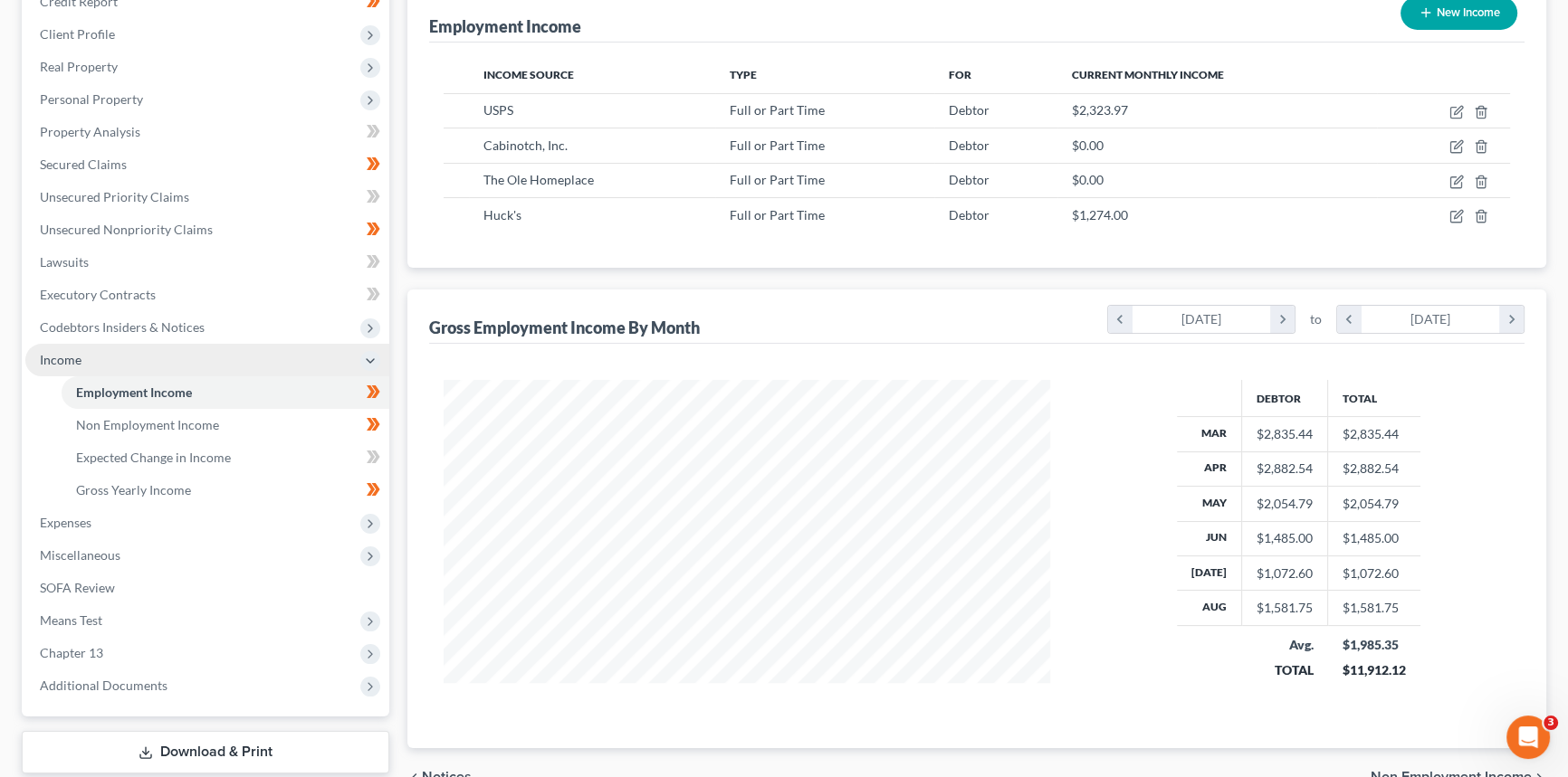
scroll to position [329, 0]
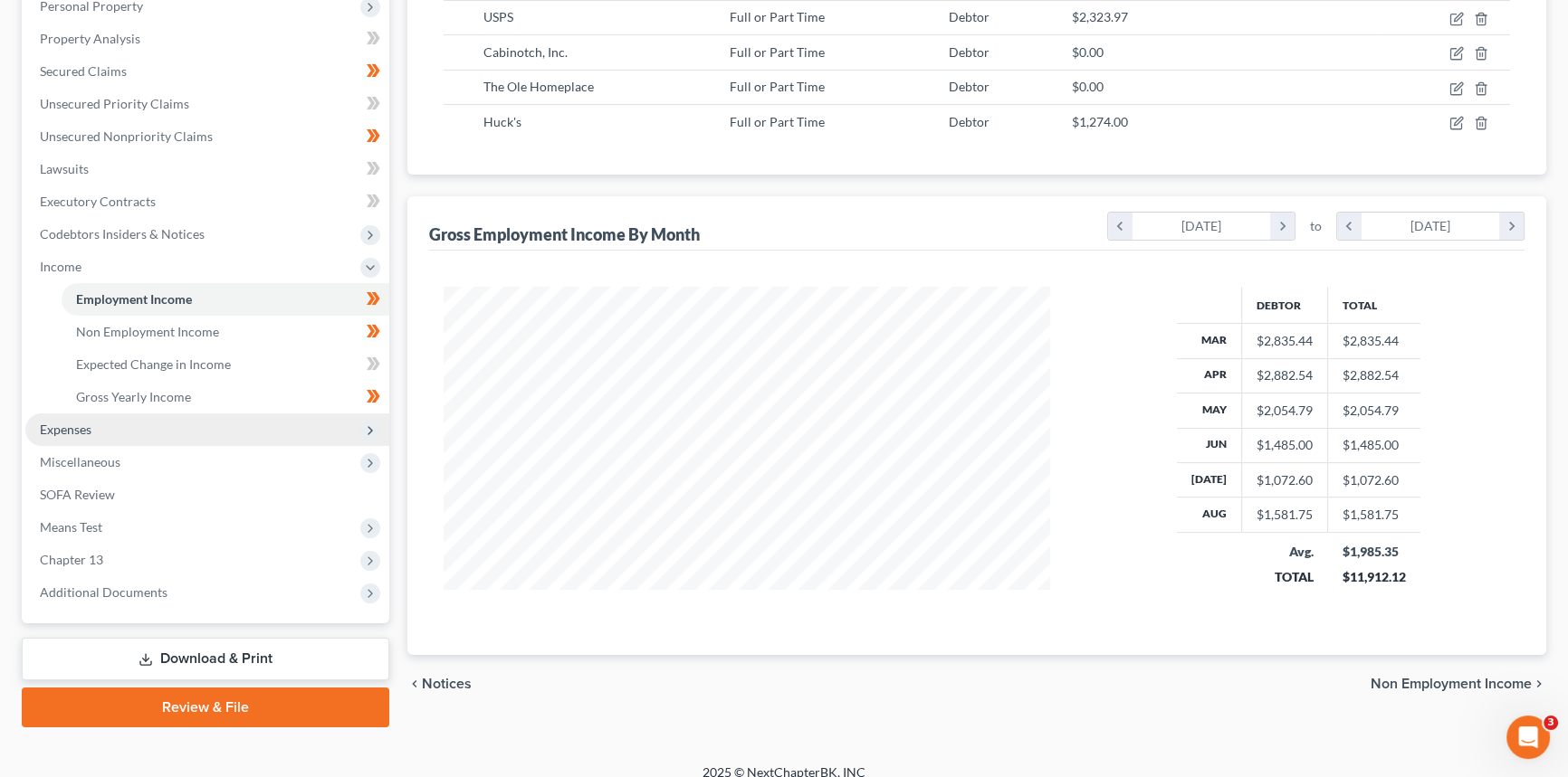
click at [217, 433] on span "Expenses" at bounding box center [207, 429] width 363 height 32
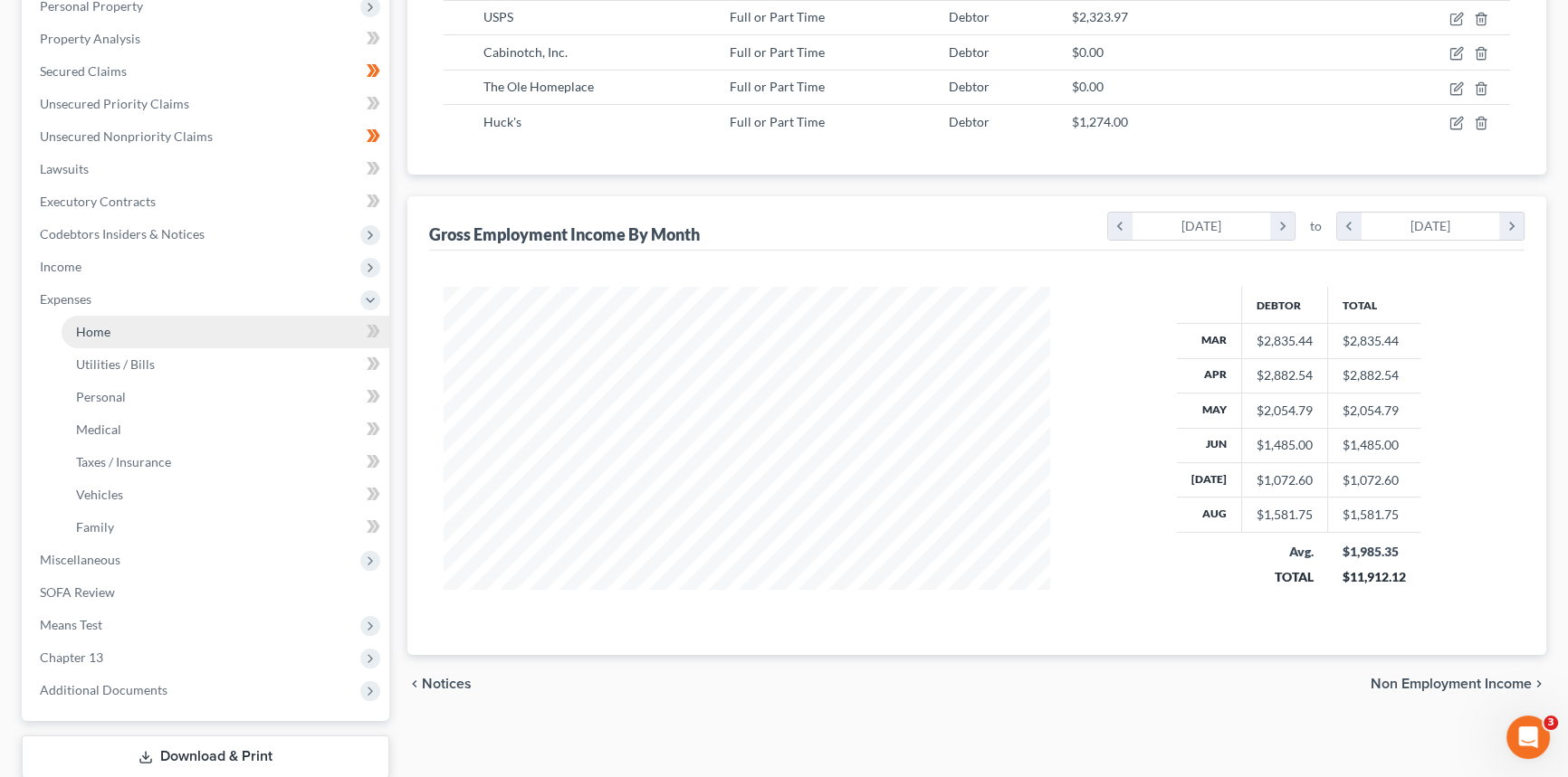
click at [169, 336] on link "Home" at bounding box center [225, 332] width 328 height 32
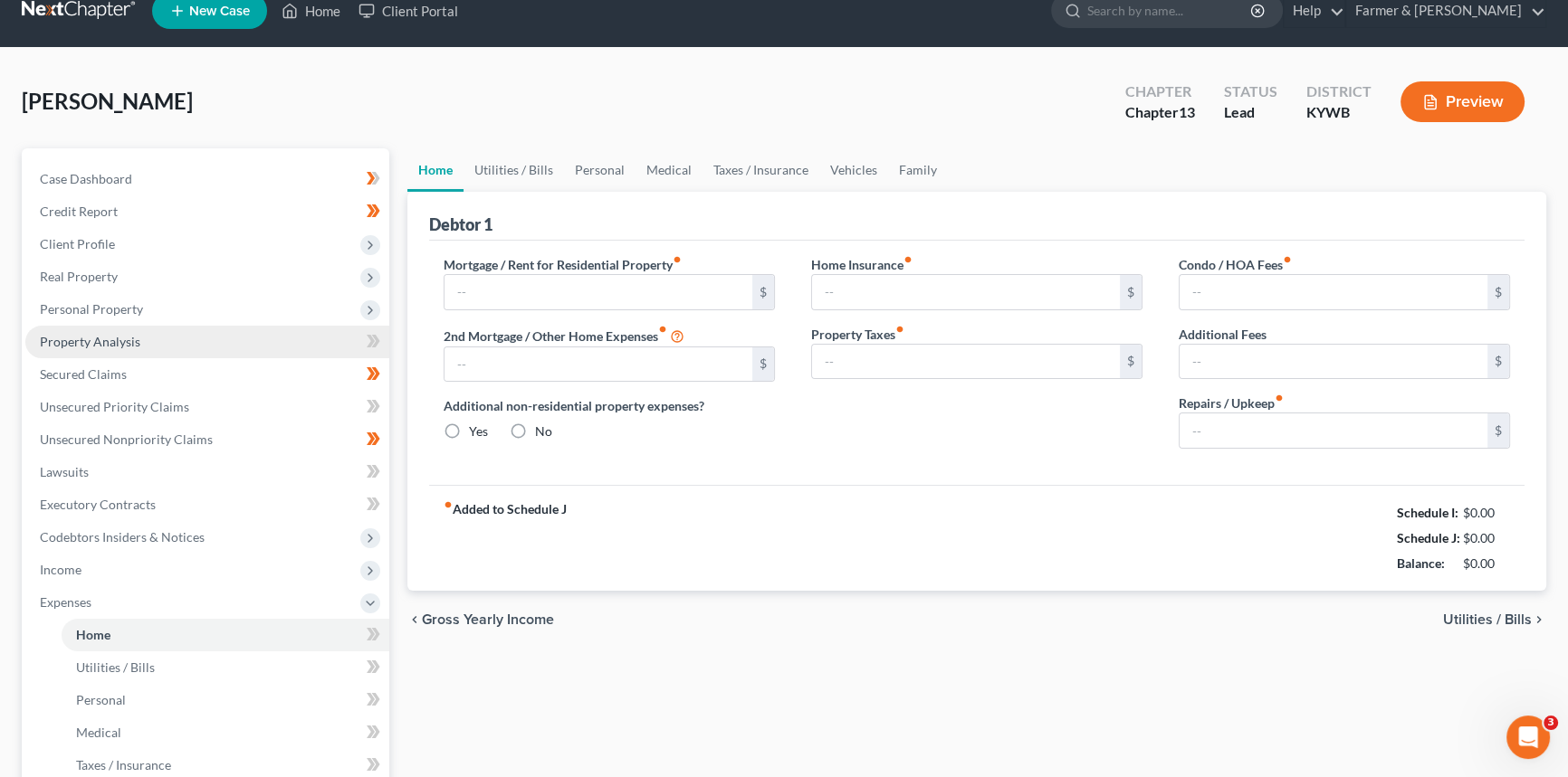
type input "750.00"
type input "0.00"
radio input "true"
type input "0.00"
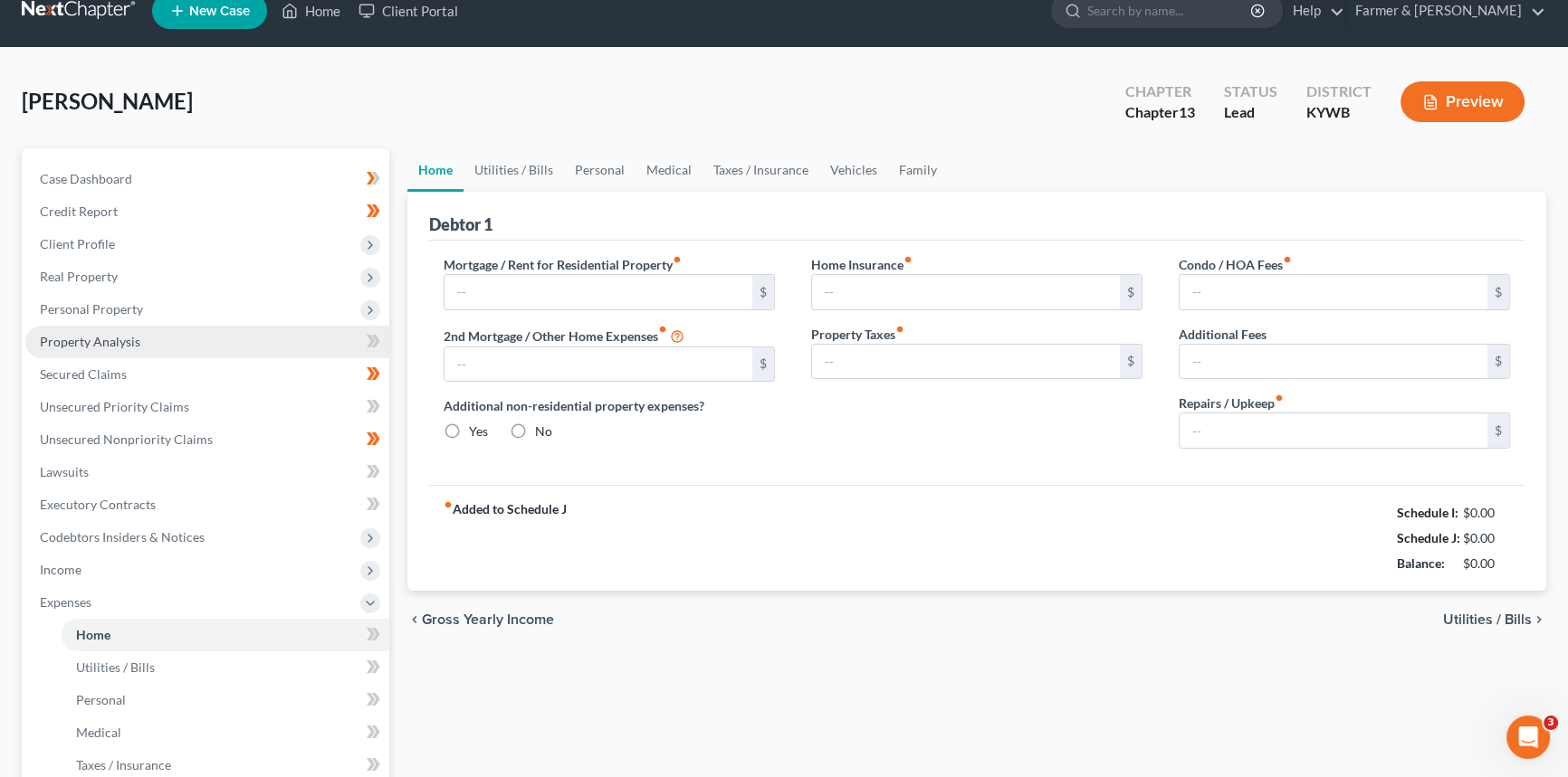
type input "0.00"
type input "50.00"
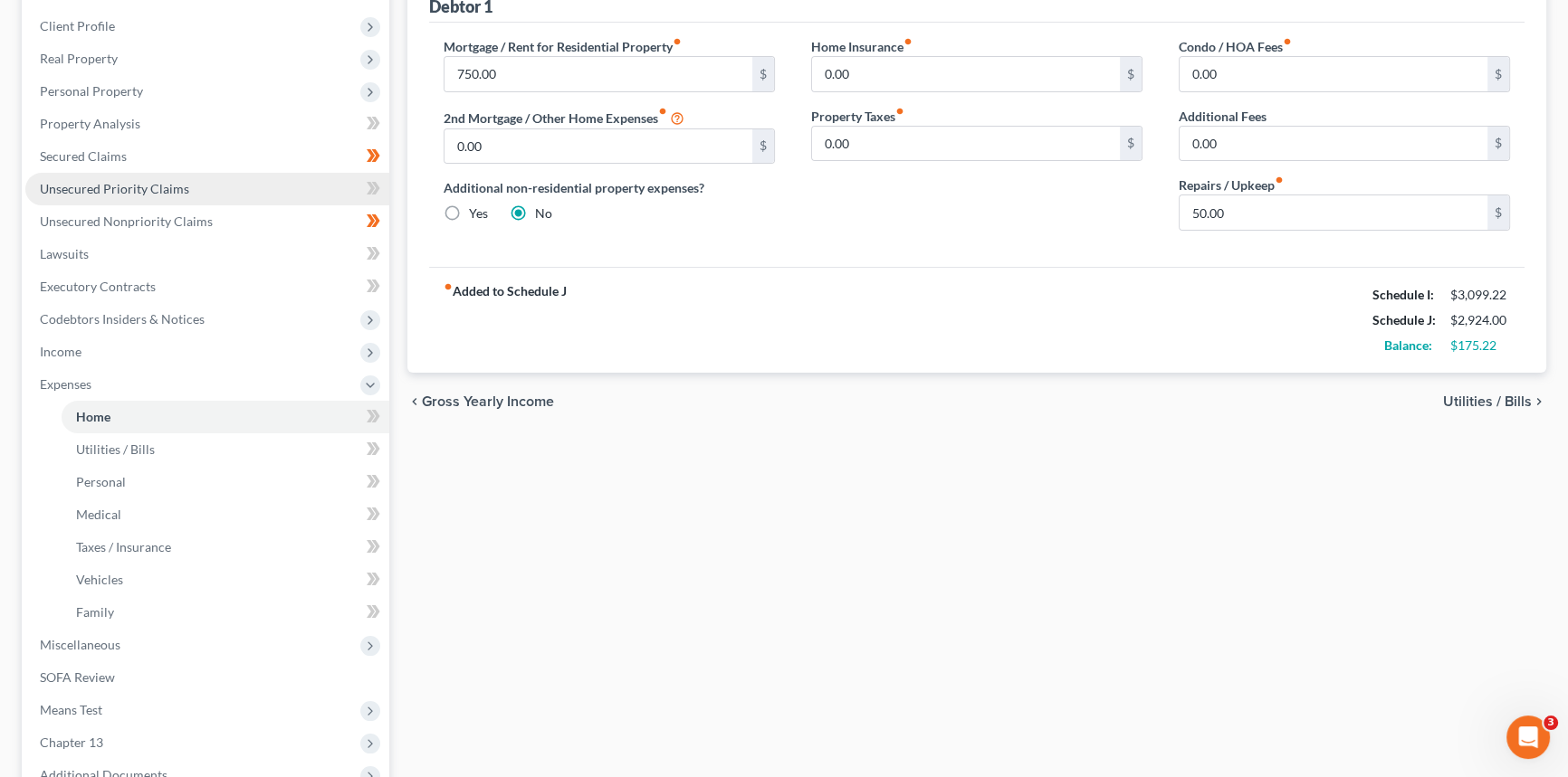
scroll to position [246, 0]
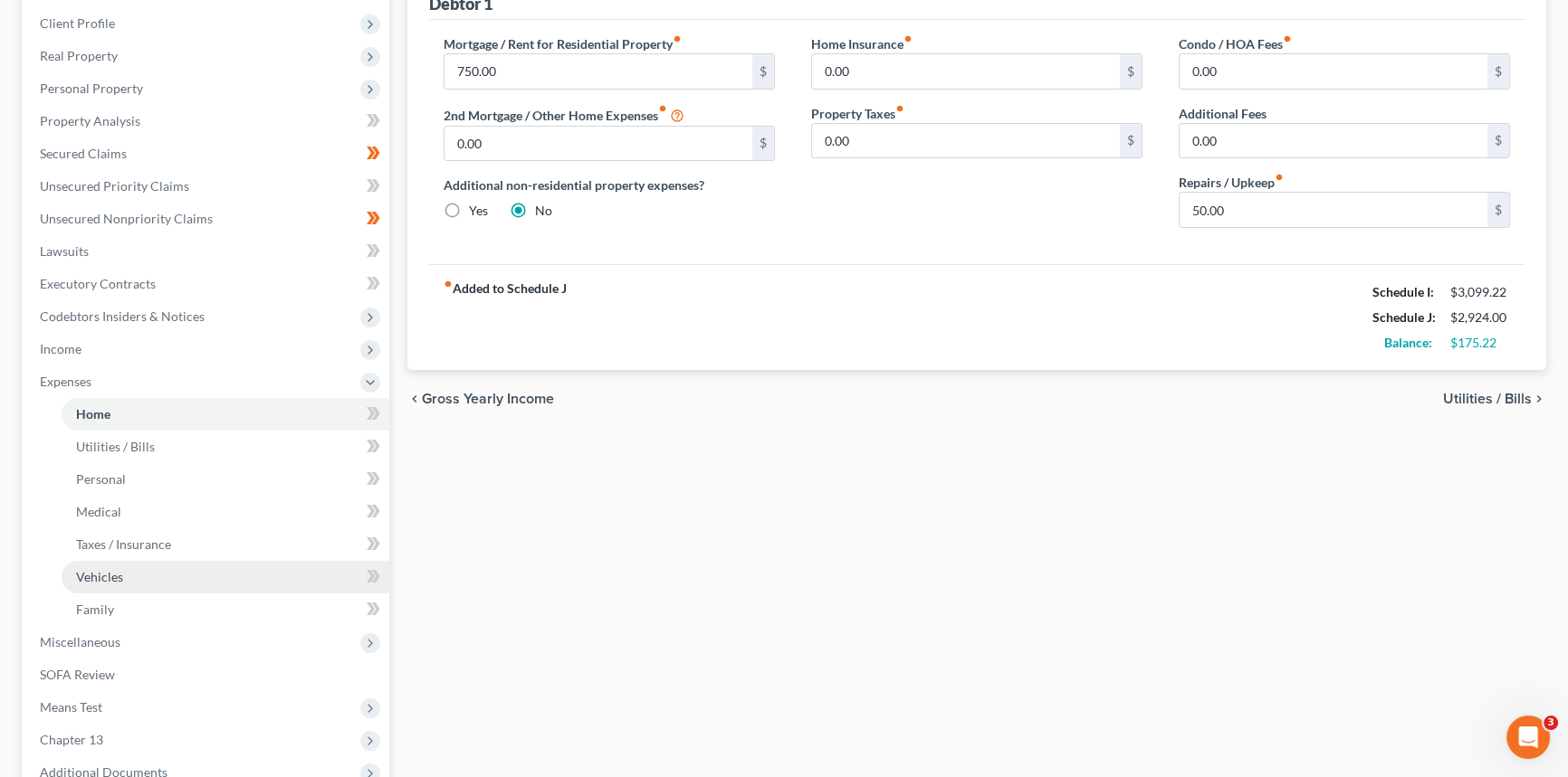
click at [106, 569] on span "Vehicles" at bounding box center [99, 577] width 47 height 16
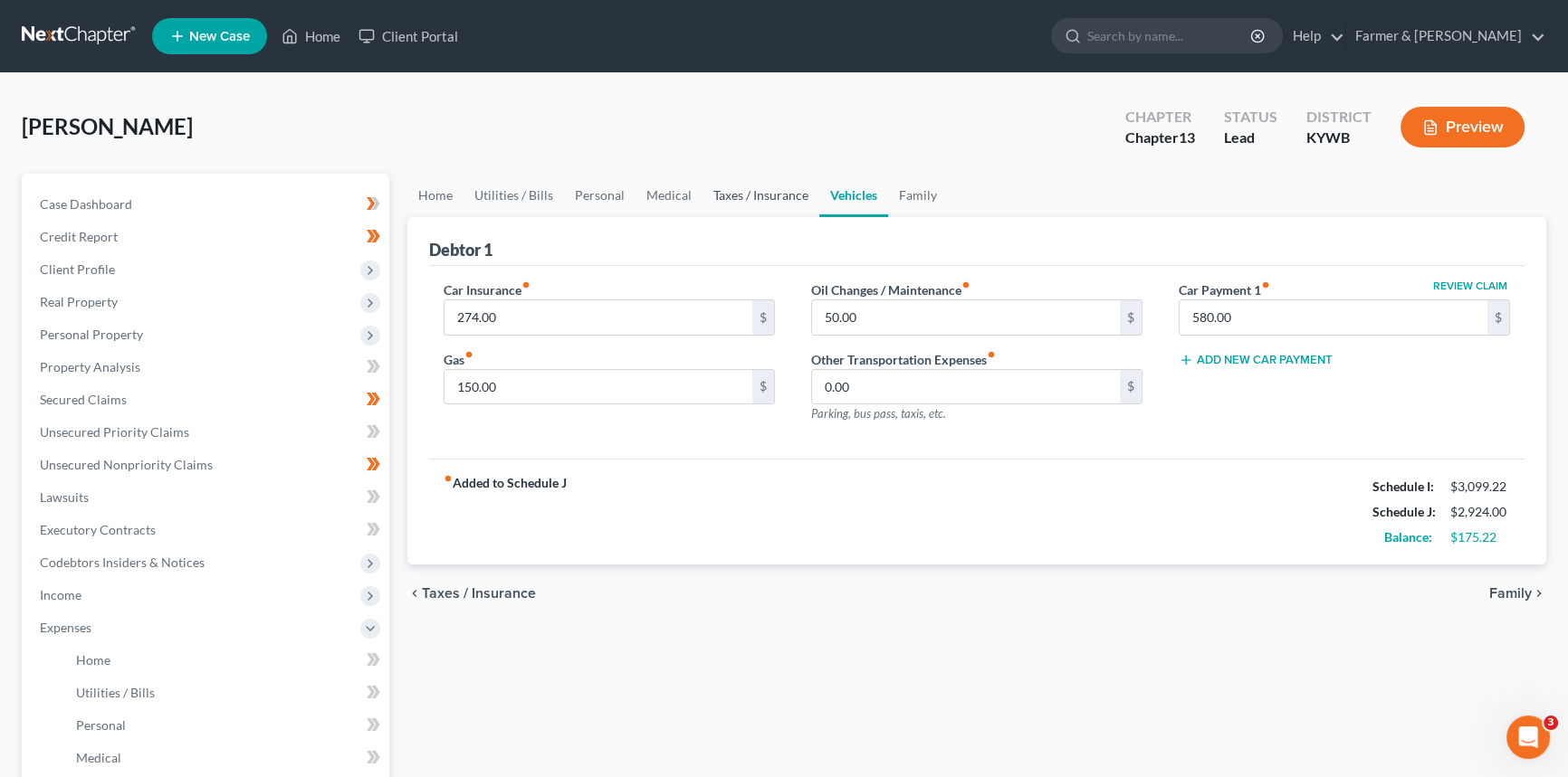
click at [724, 198] on link "Taxes / Insurance" at bounding box center [760, 195] width 117 height 43
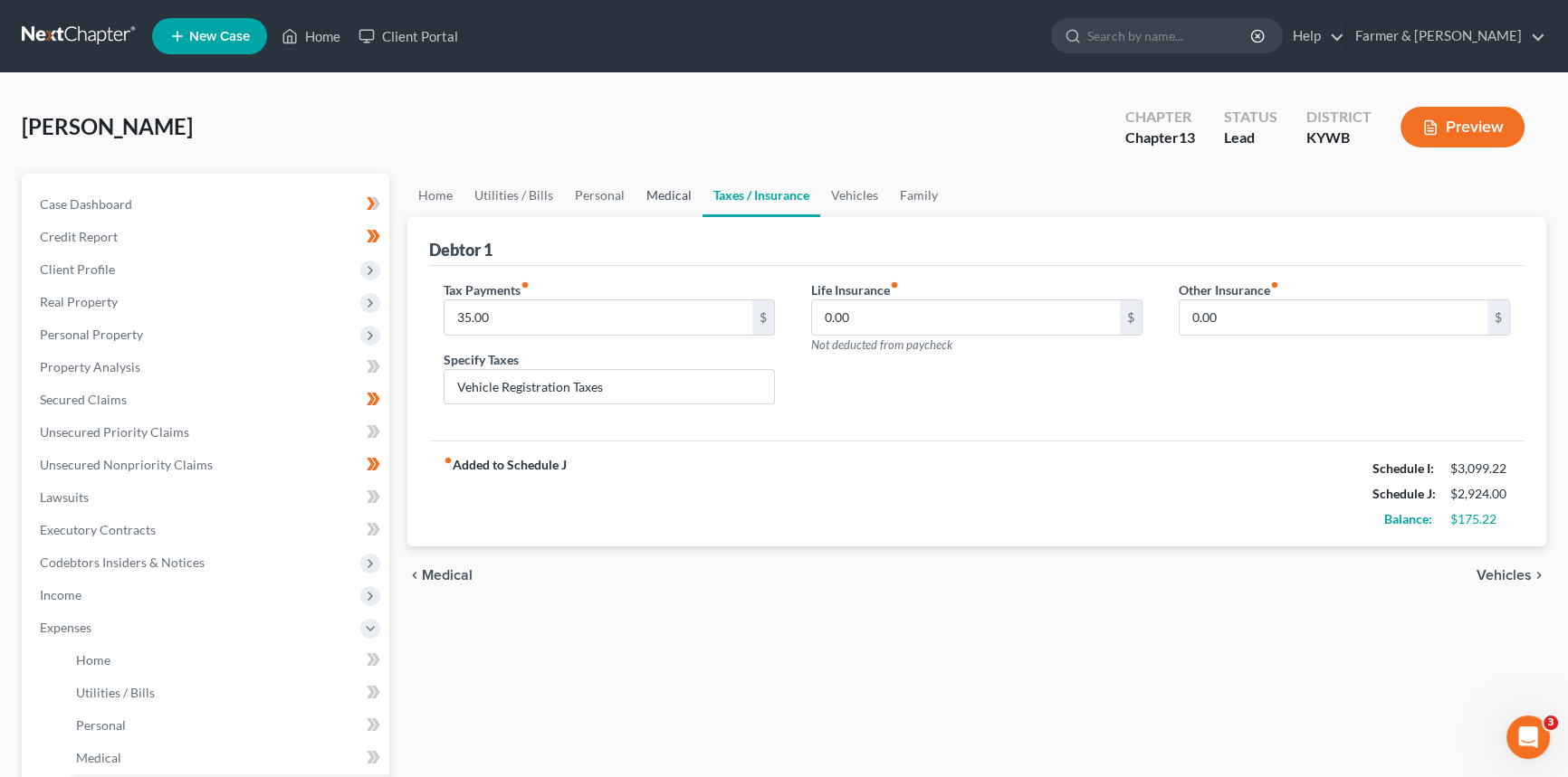
click at [645, 205] on link "Medical" at bounding box center [669, 195] width 67 height 43
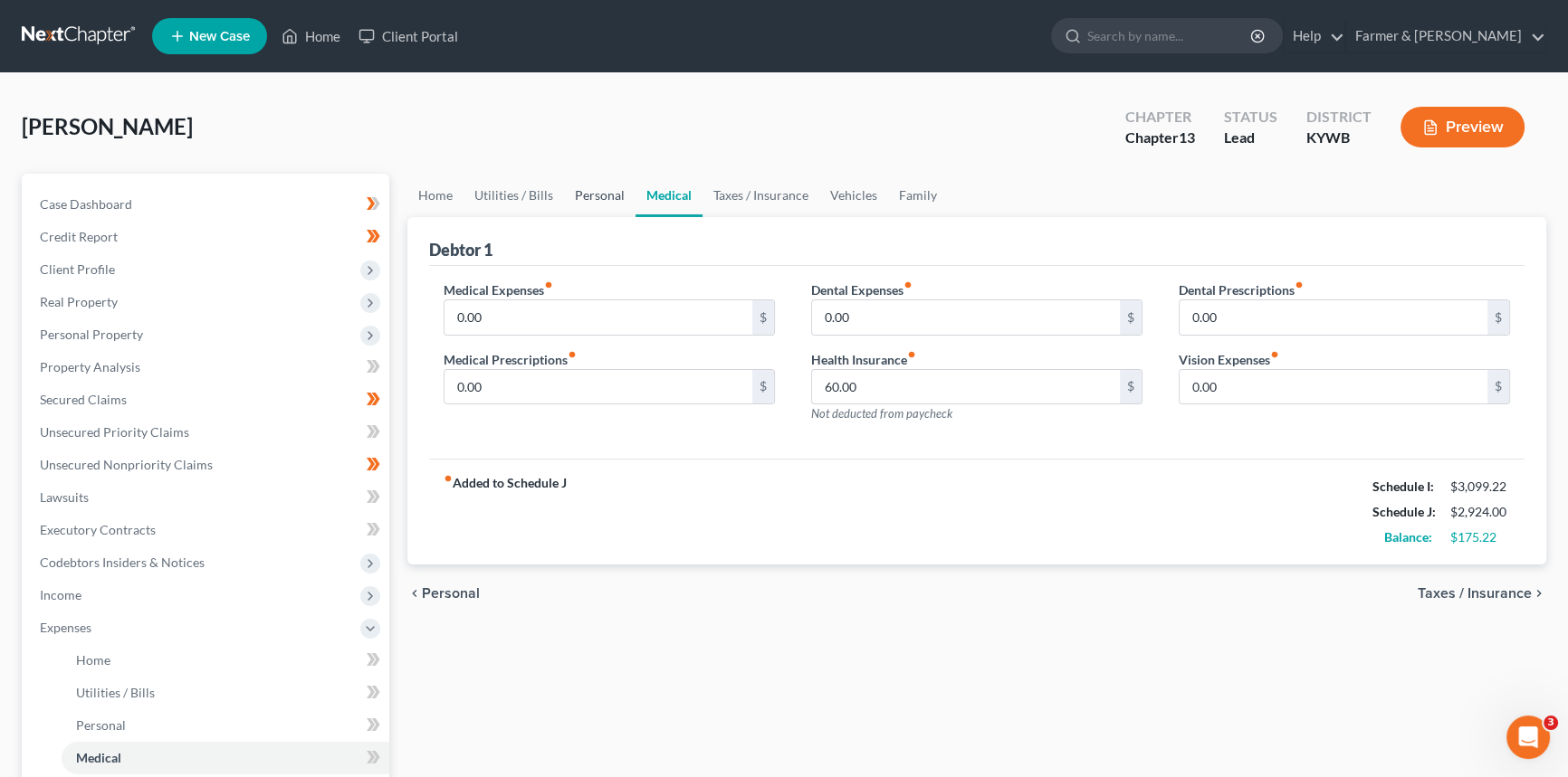
click at [600, 192] on link "Personal" at bounding box center [599, 195] width 72 height 43
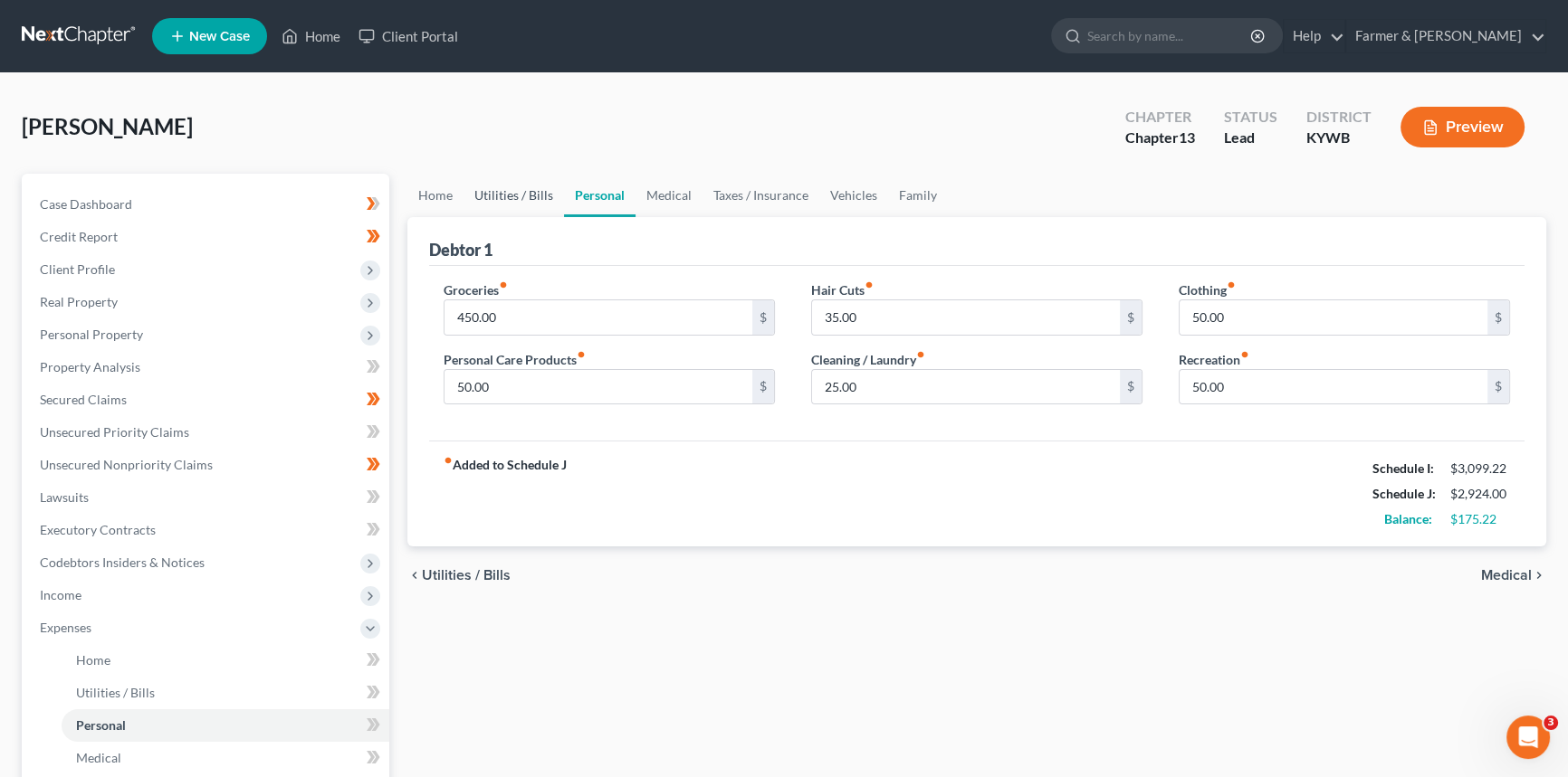
click at [519, 200] on link "Utilities / Bills" at bounding box center [513, 195] width 100 height 43
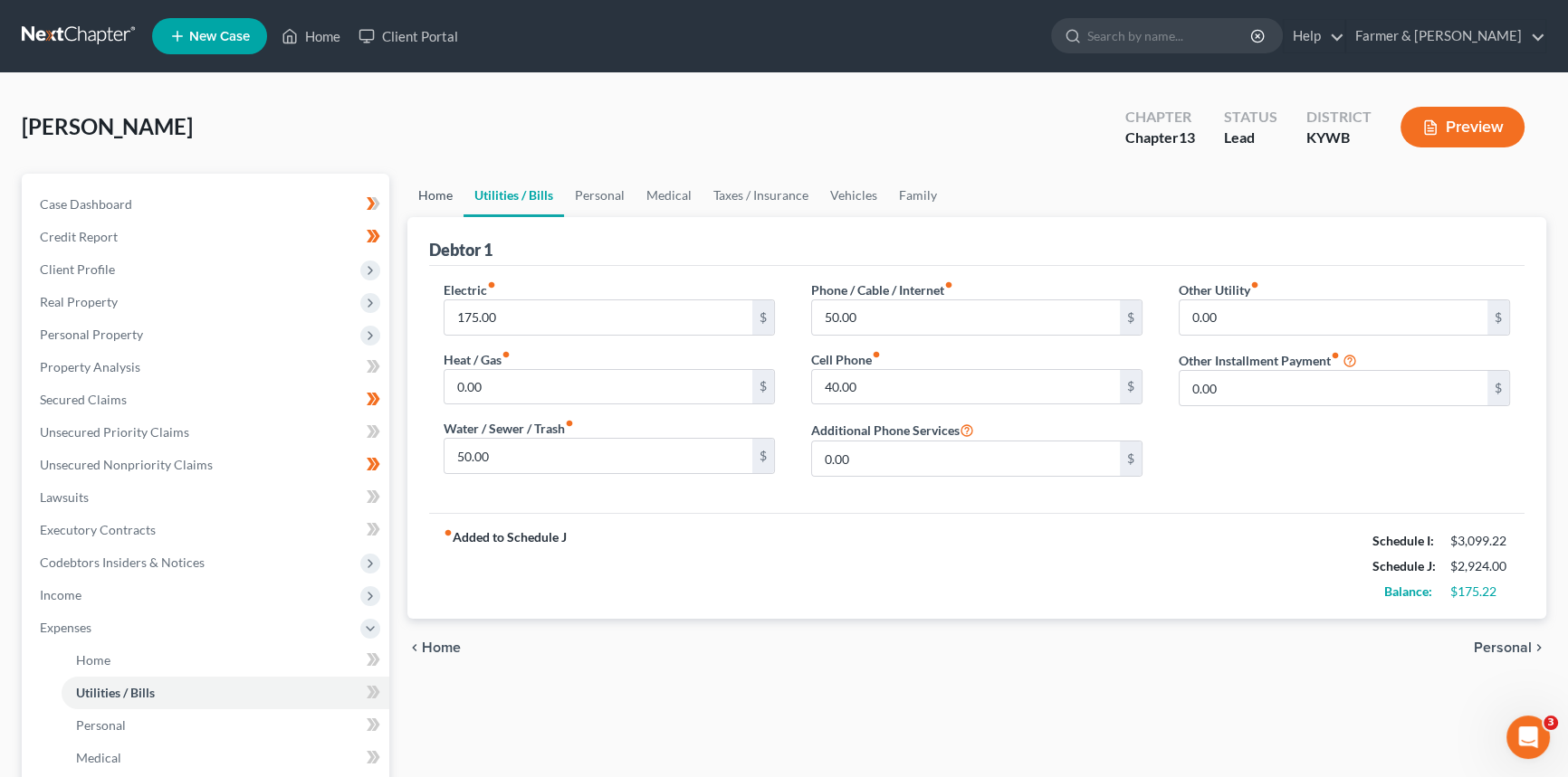
click at [448, 200] on link "Home" at bounding box center [435, 195] width 56 height 43
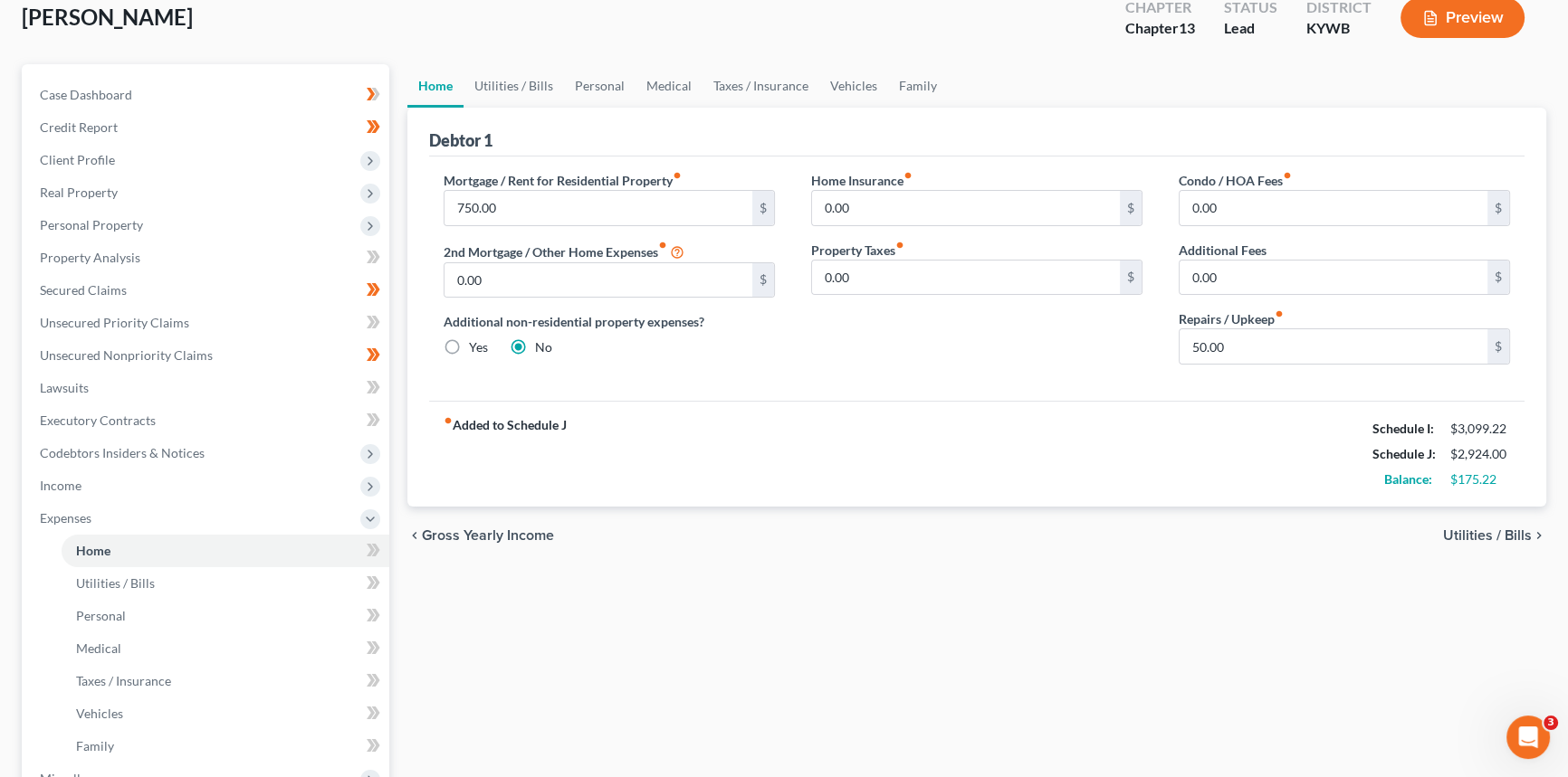
scroll to position [82, 0]
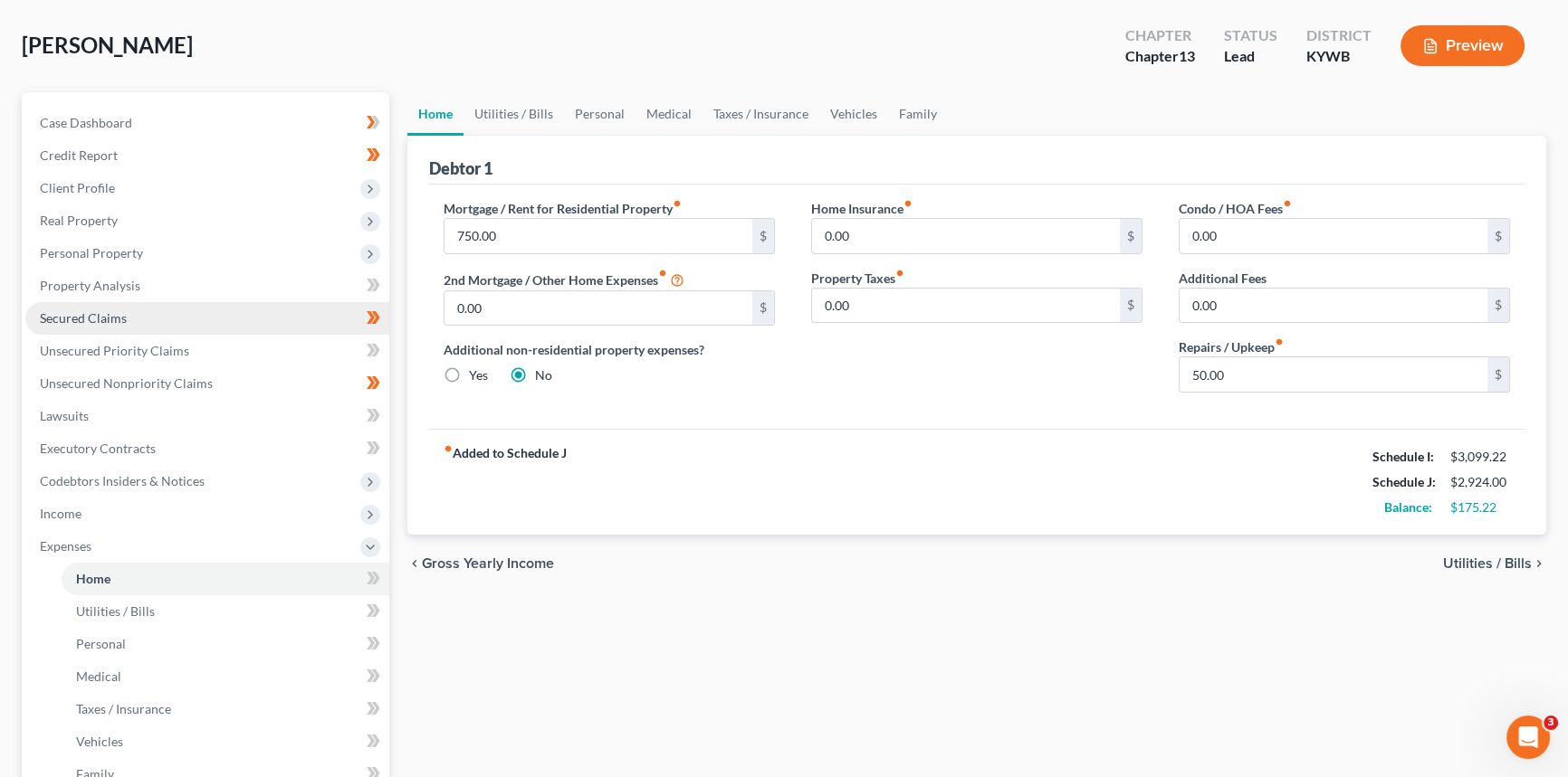
click at [100, 310] on span "Secured Claims" at bounding box center [83, 318] width 87 height 16
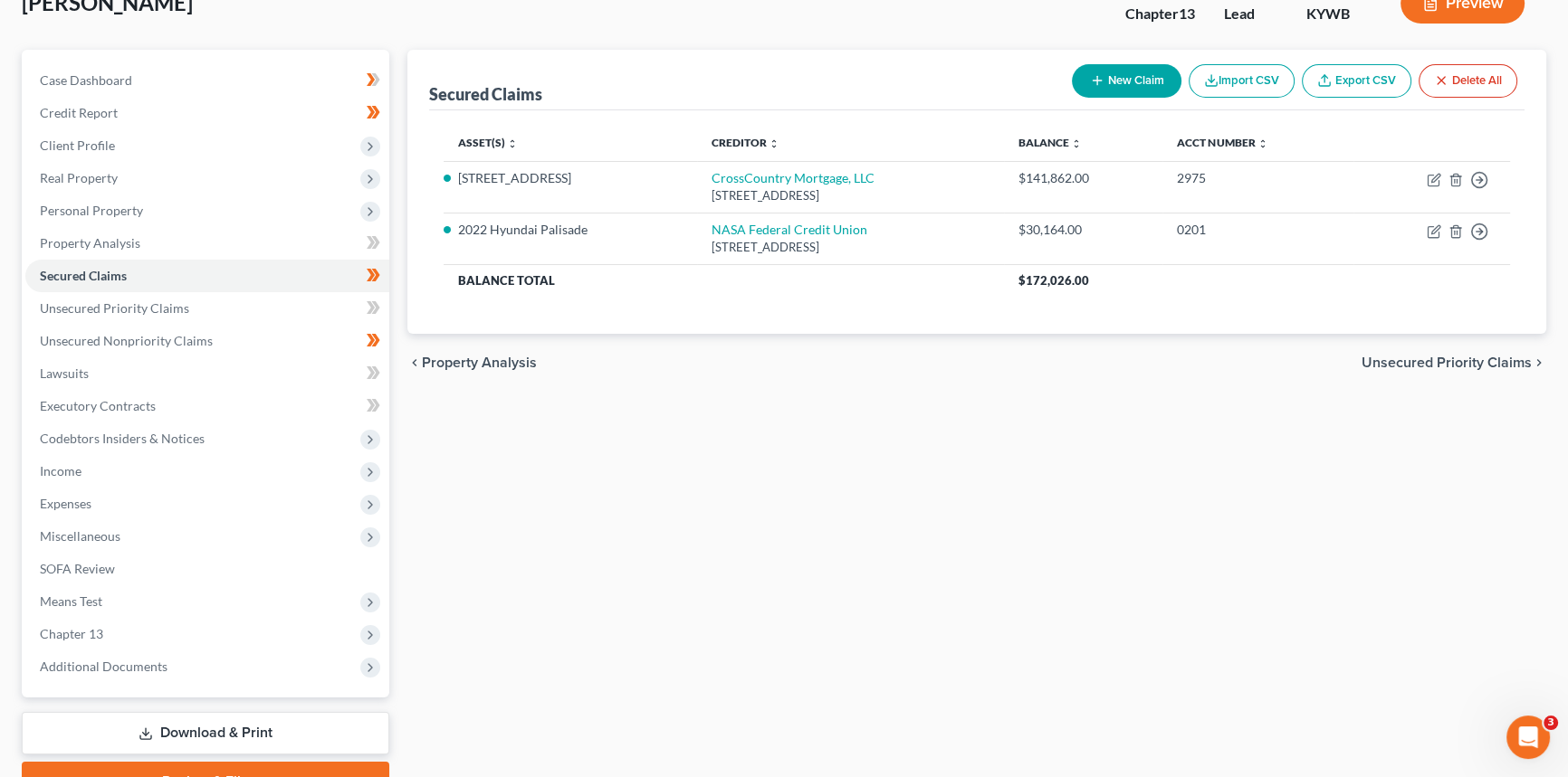
scroll to position [163, 0]
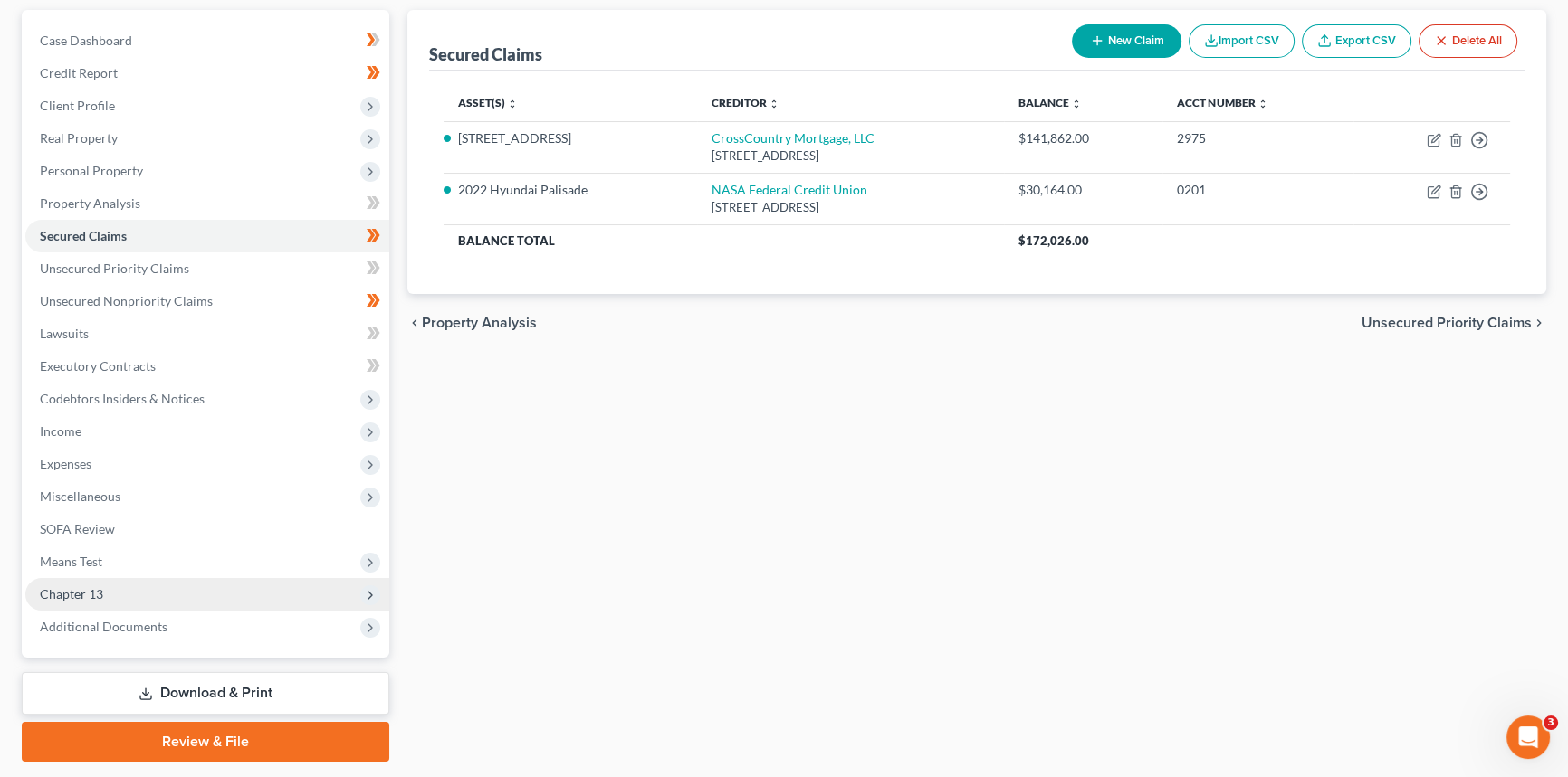
click at [119, 596] on span "Chapter 13" at bounding box center [207, 594] width 363 height 32
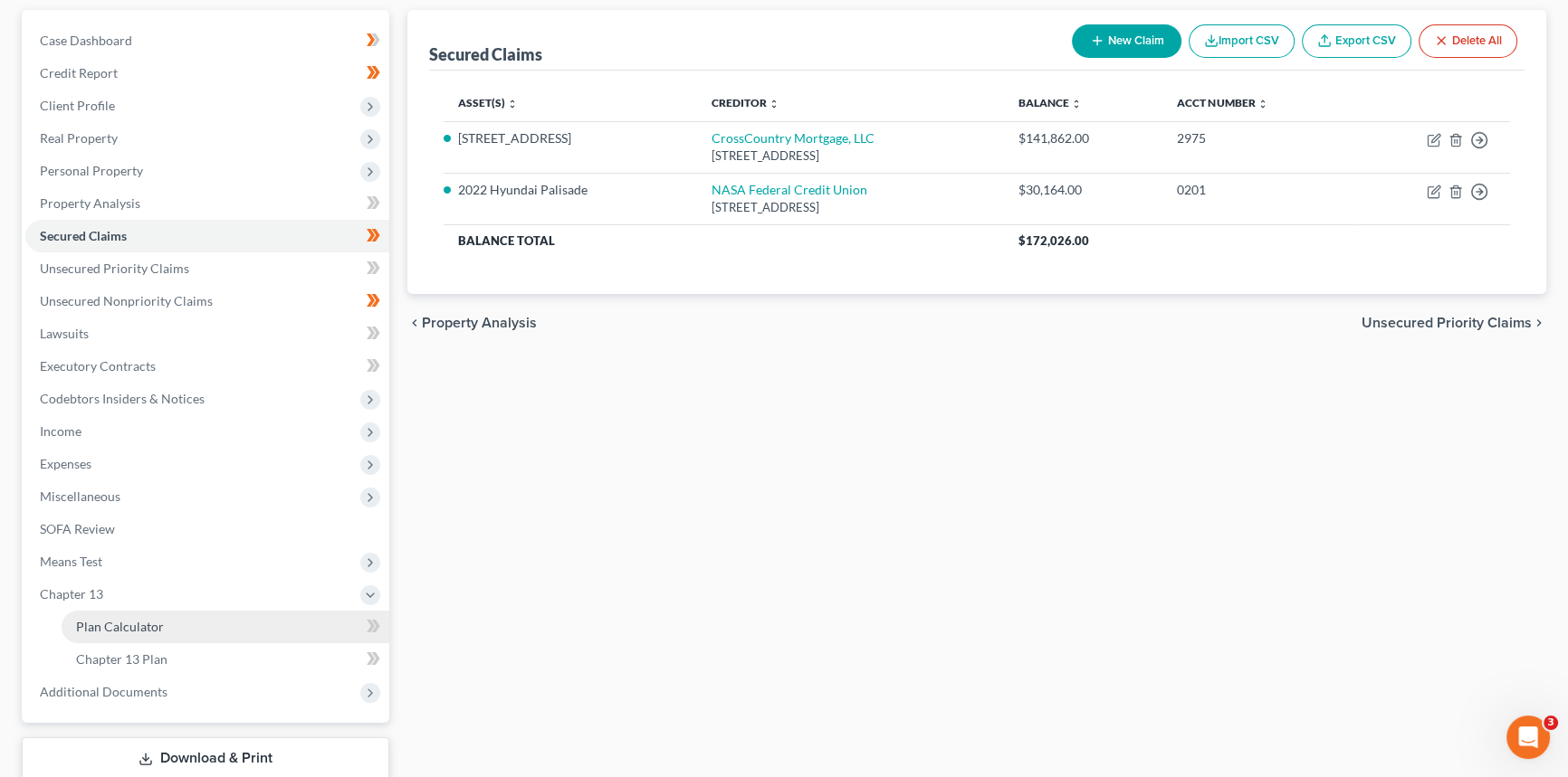
click at [125, 623] on span "Plan Calculator" at bounding box center [119, 627] width 88 height 16
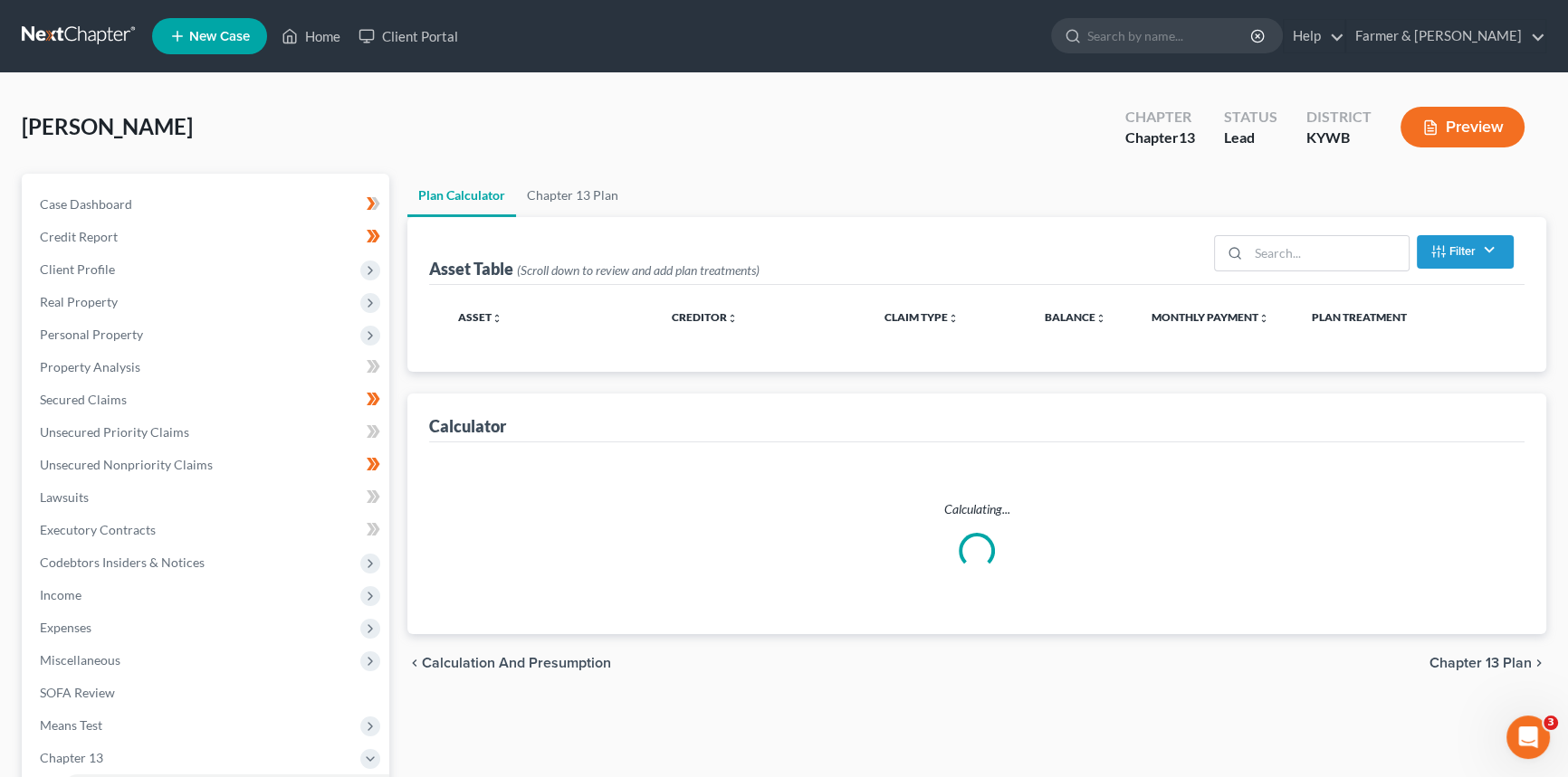
select select "59"
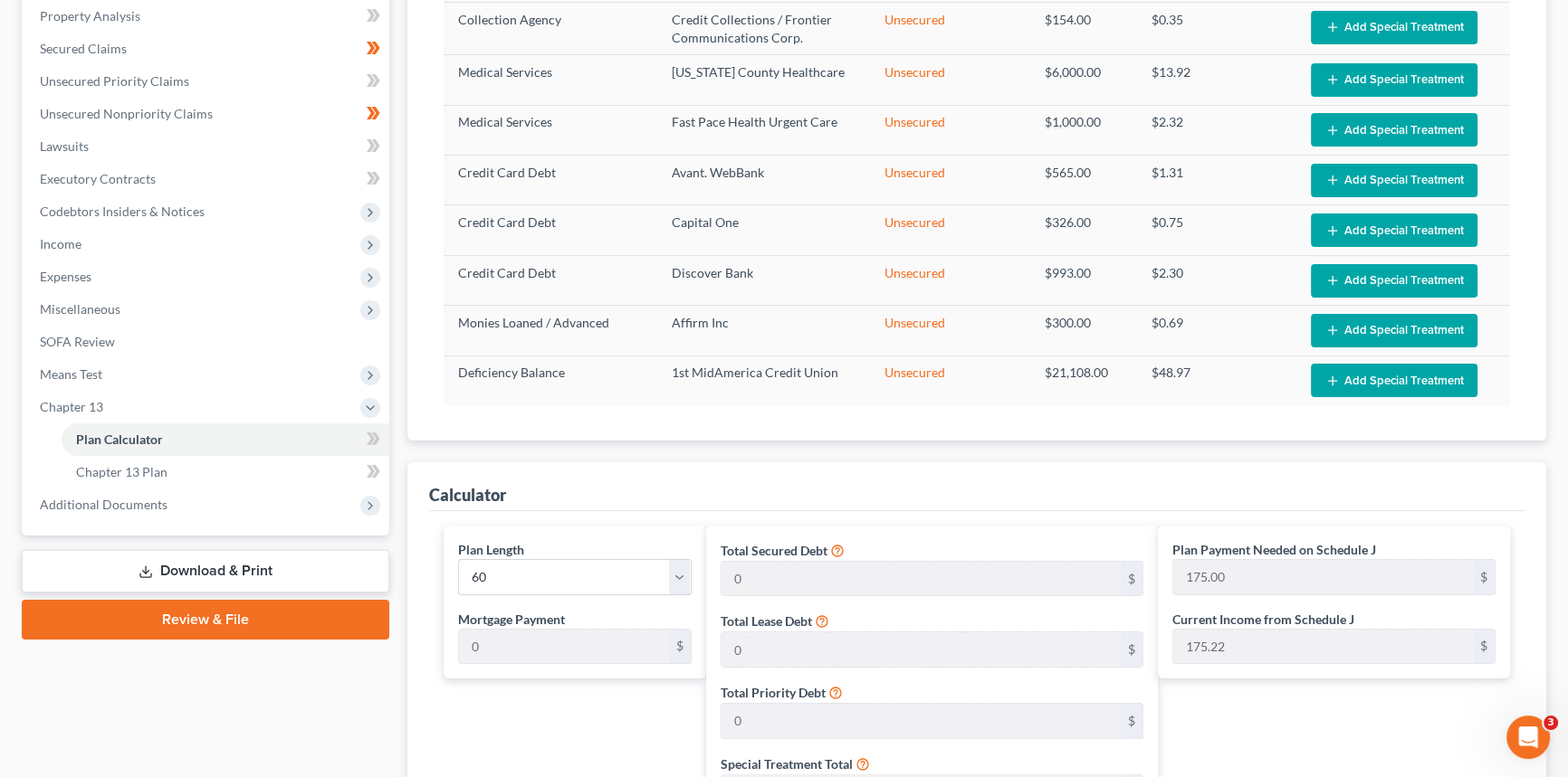
scroll to position [163, 0]
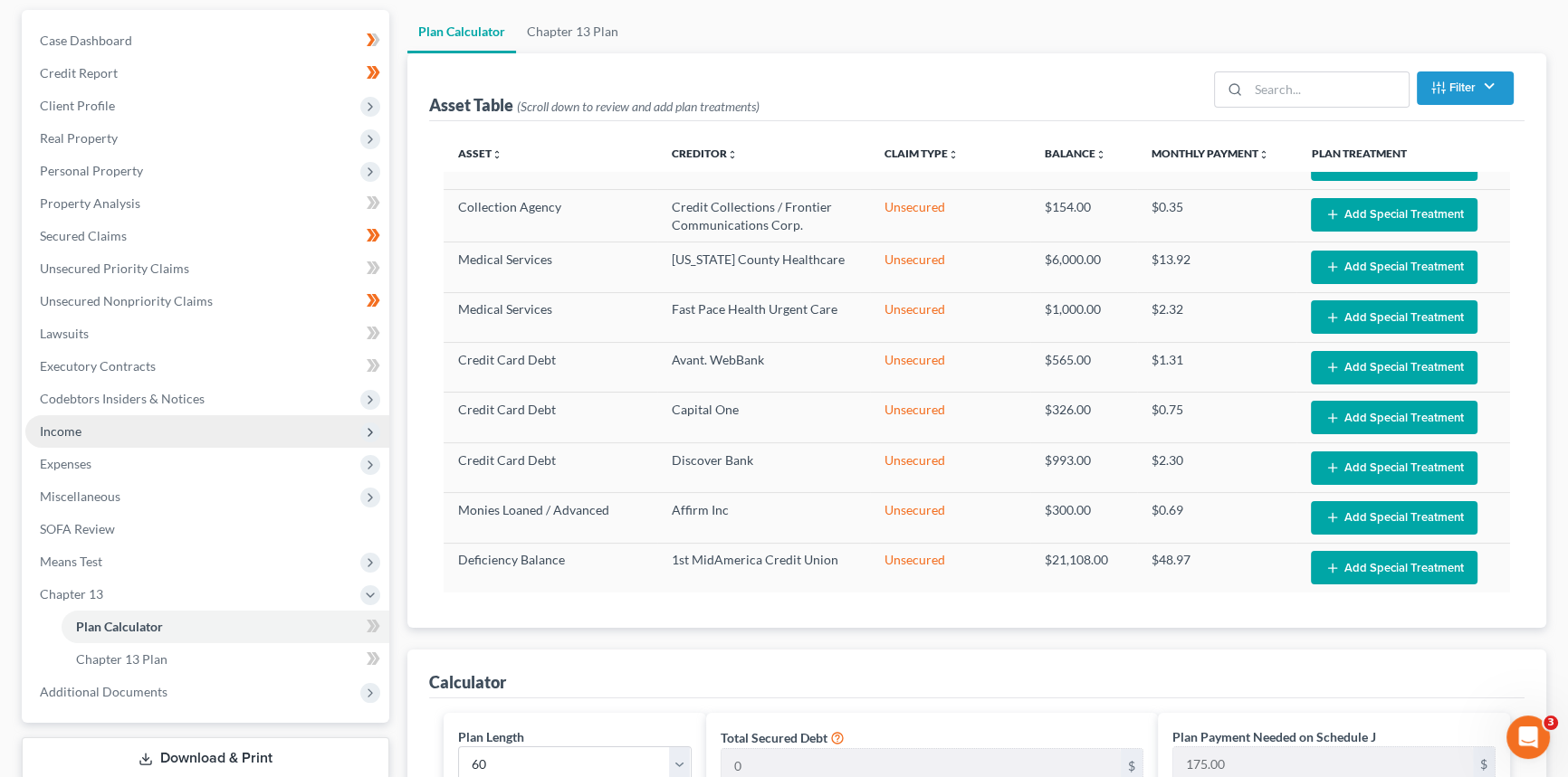
click at [79, 430] on span "Income" at bounding box center [60, 431] width 41 height 16
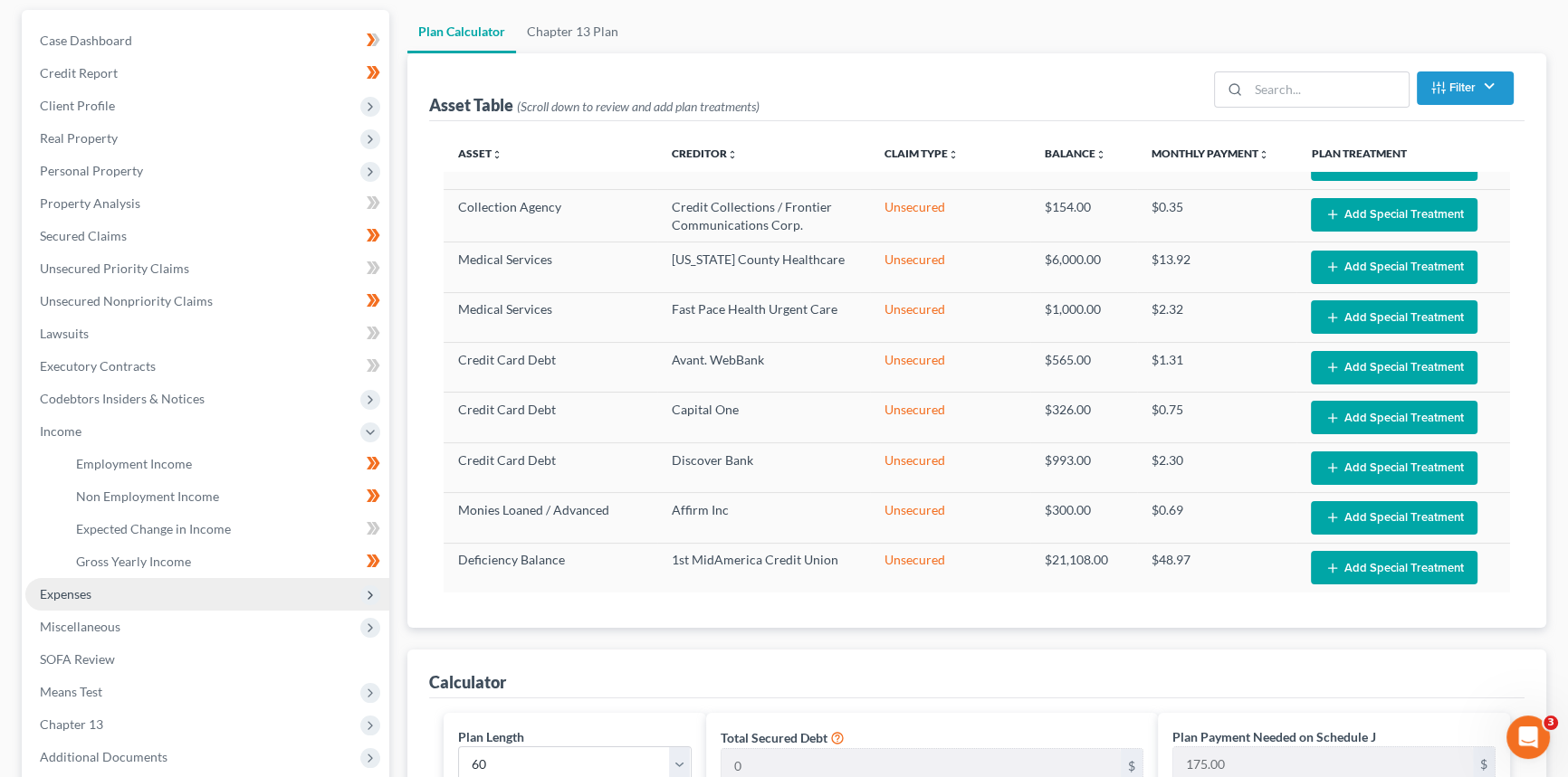
click at [88, 593] on span "Expenses" at bounding box center [65, 594] width 51 height 16
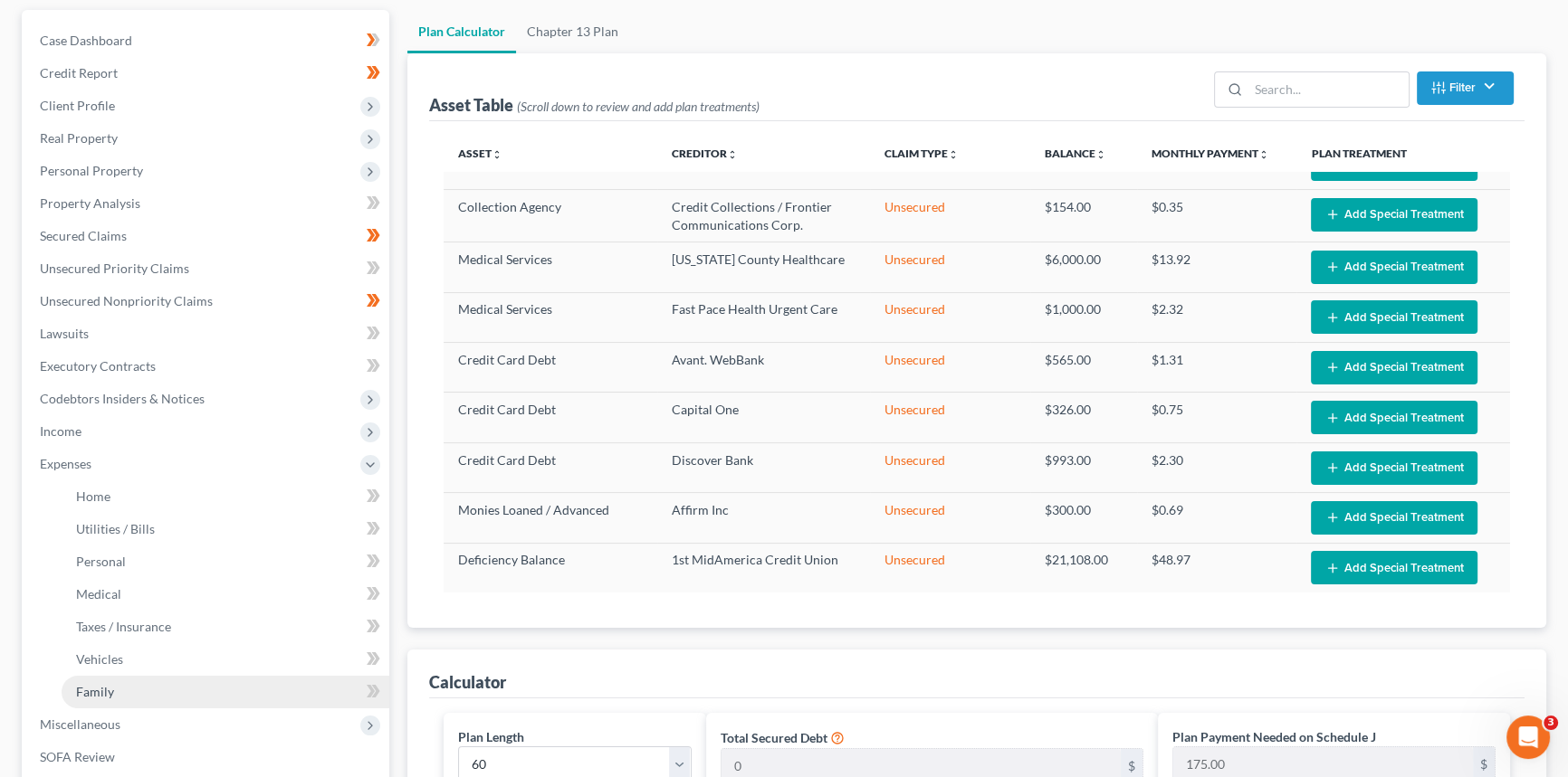
click at [98, 687] on span "Family" at bounding box center [95, 692] width 38 height 16
click at [99, 659] on span "Vehicles" at bounding box center [99, 660] width 47 height 16
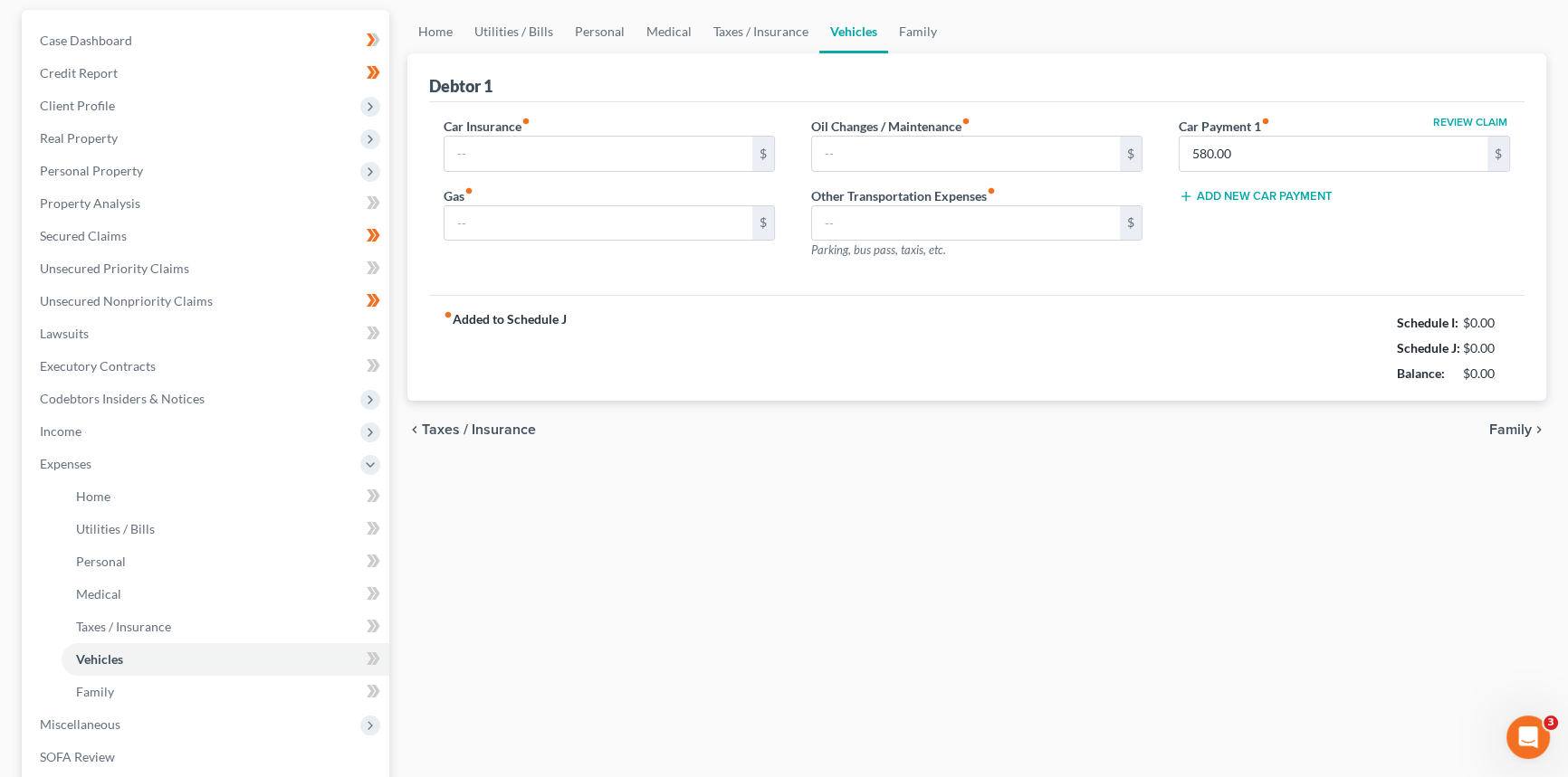
scroll to position [77, 0]
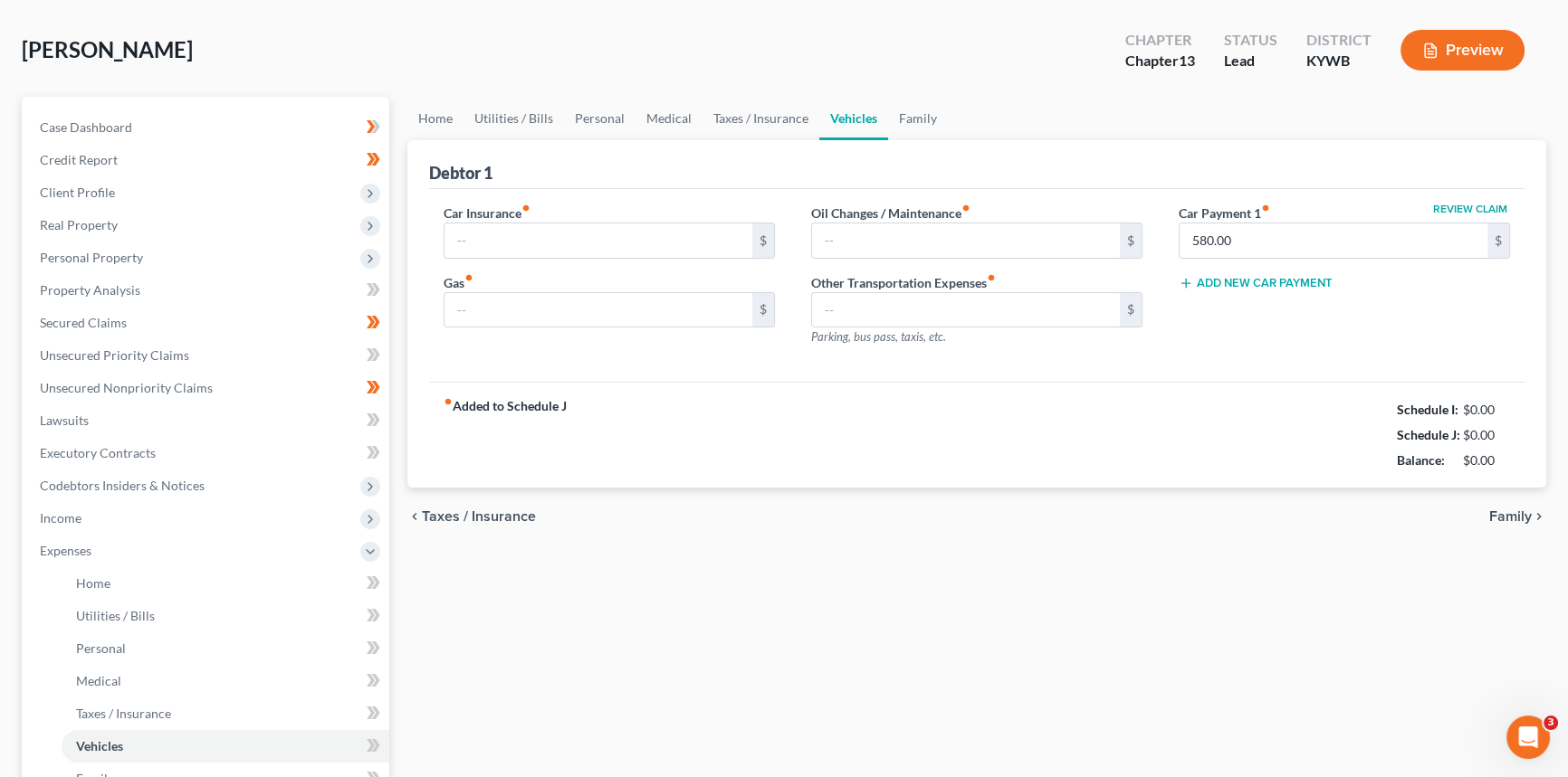
type input "274.00"
type input "150.00"
type input "50.00"
type input "0.00"
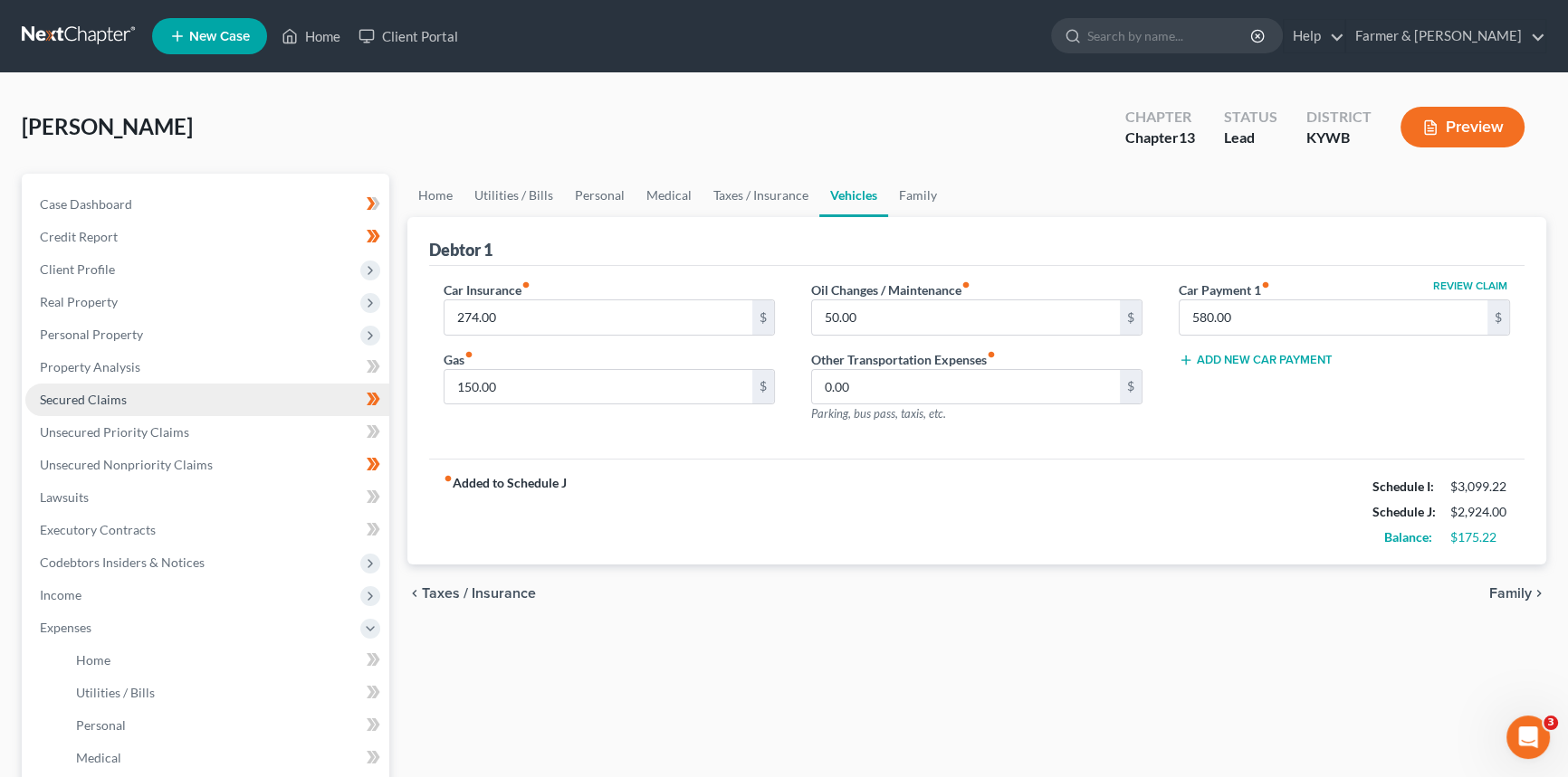
click at [63, 402] on span "Secured Claims" at bounding box center [83, 400] width 87 height 16
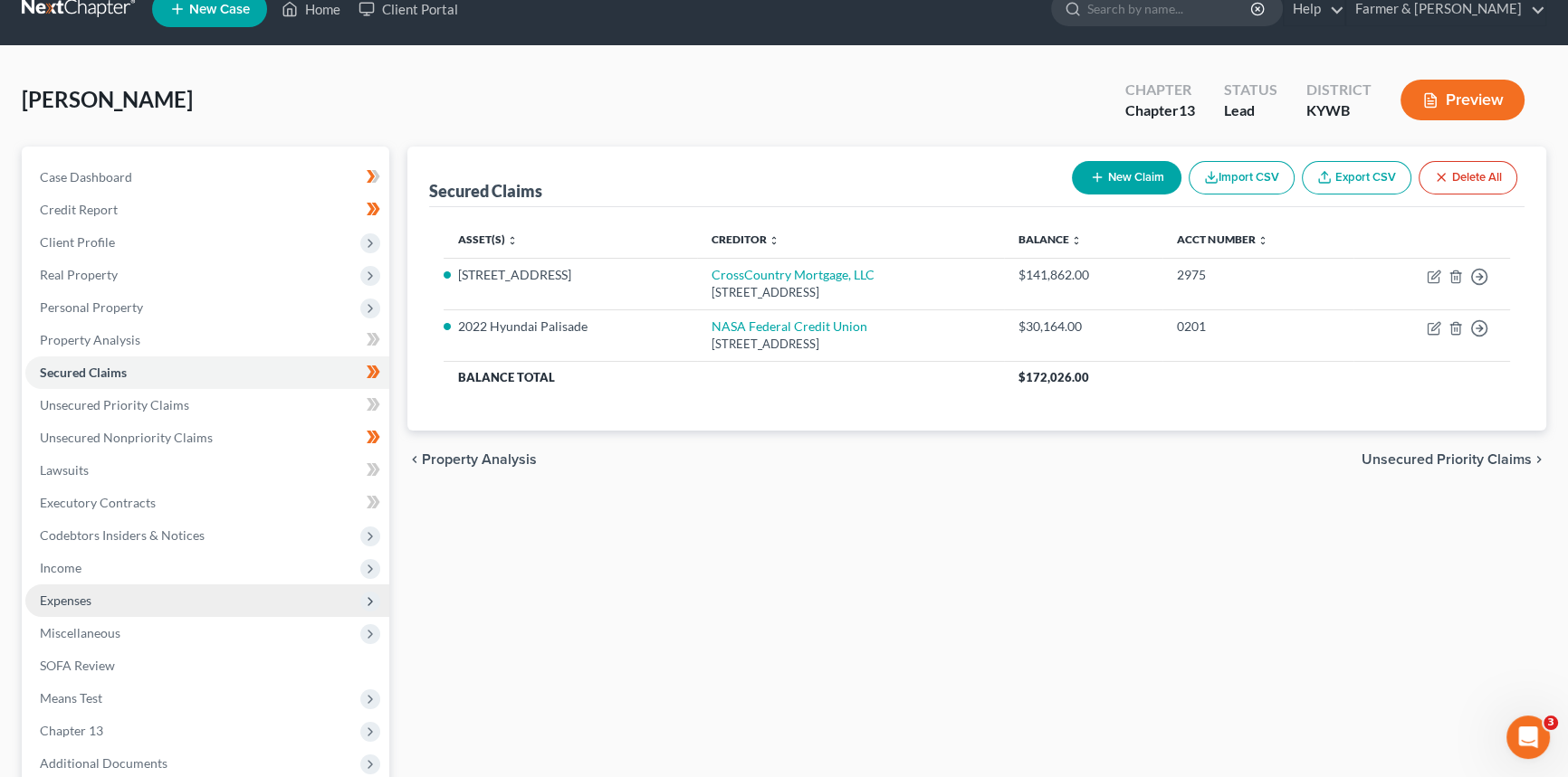
scroll to position [215, 0]
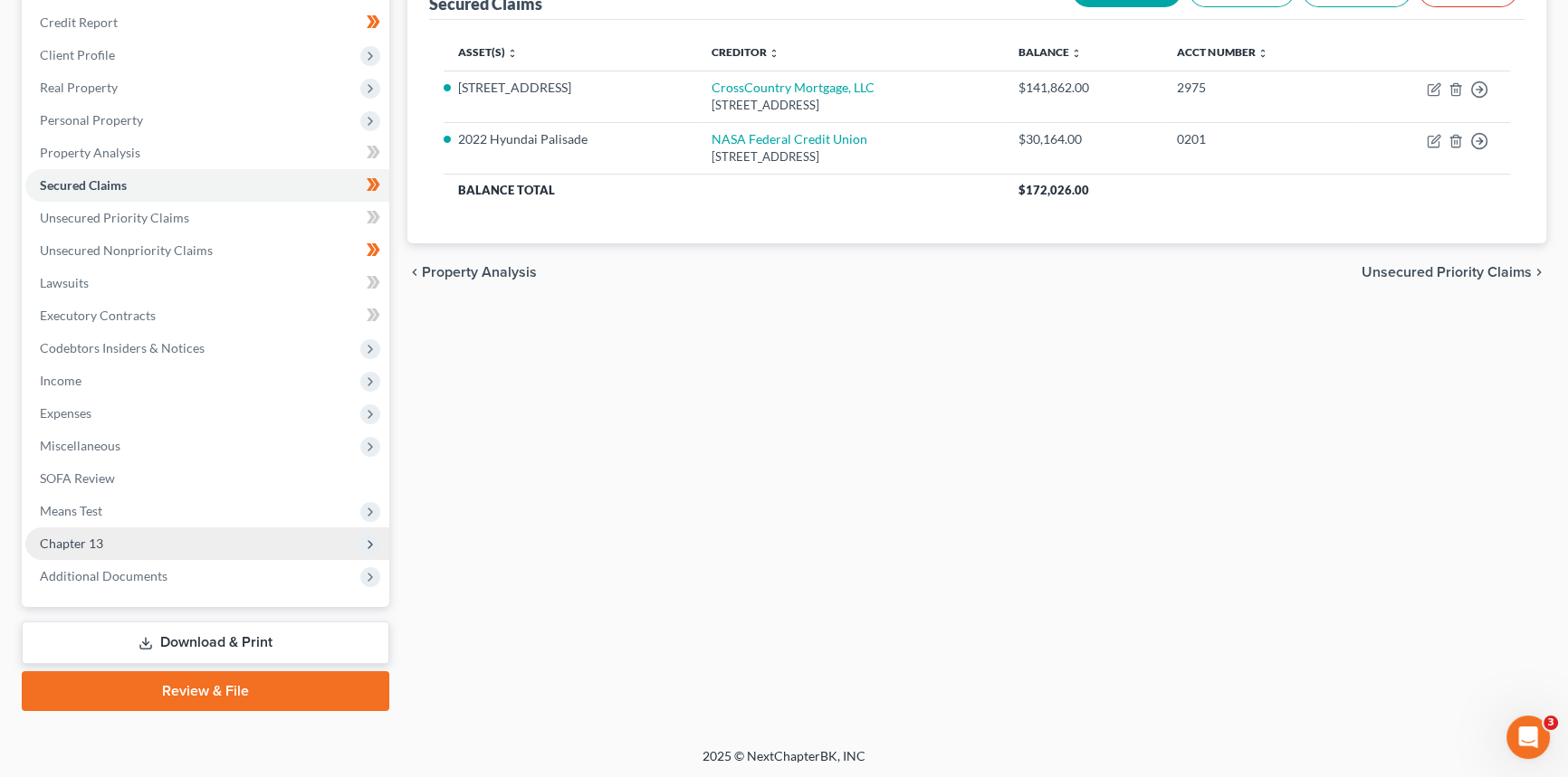
click at [117, 536] on span "Chapter 13" at bounding box center [207, 544] width 363 height 32
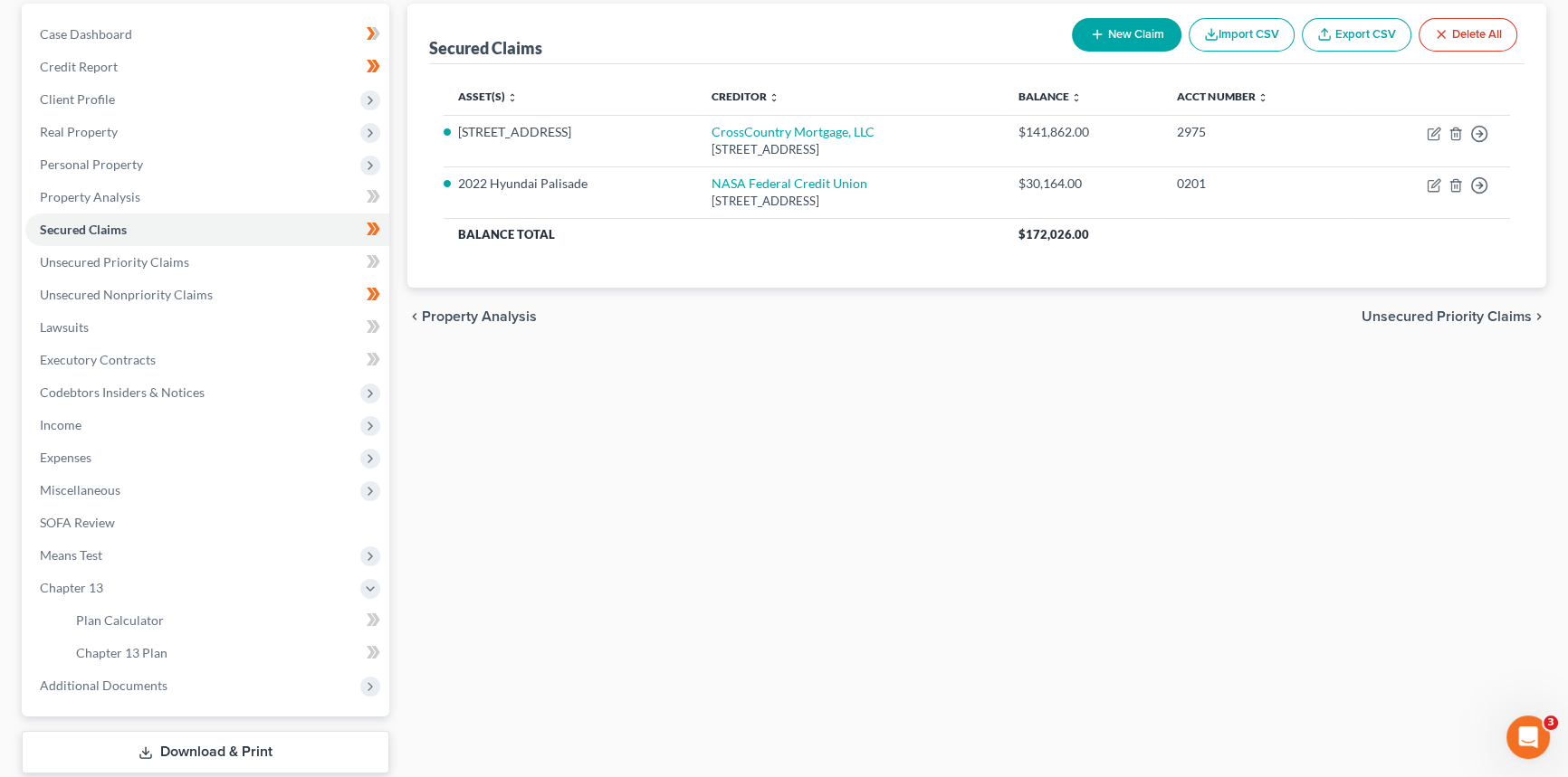
scroll to position [132, 0]
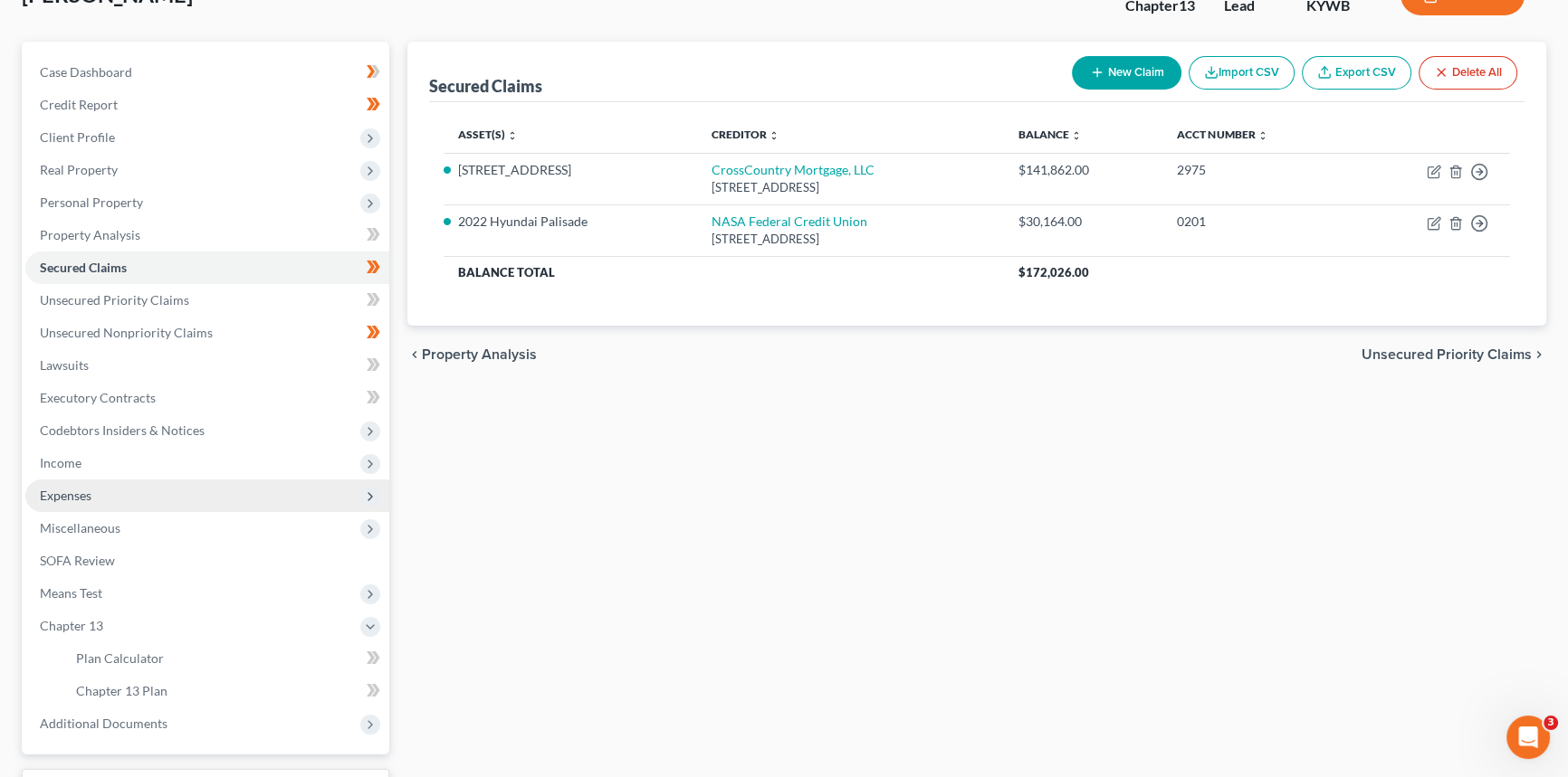
click at [146, 488] on span "Expenses" at bounding box center [207, 495] width 363 height 32
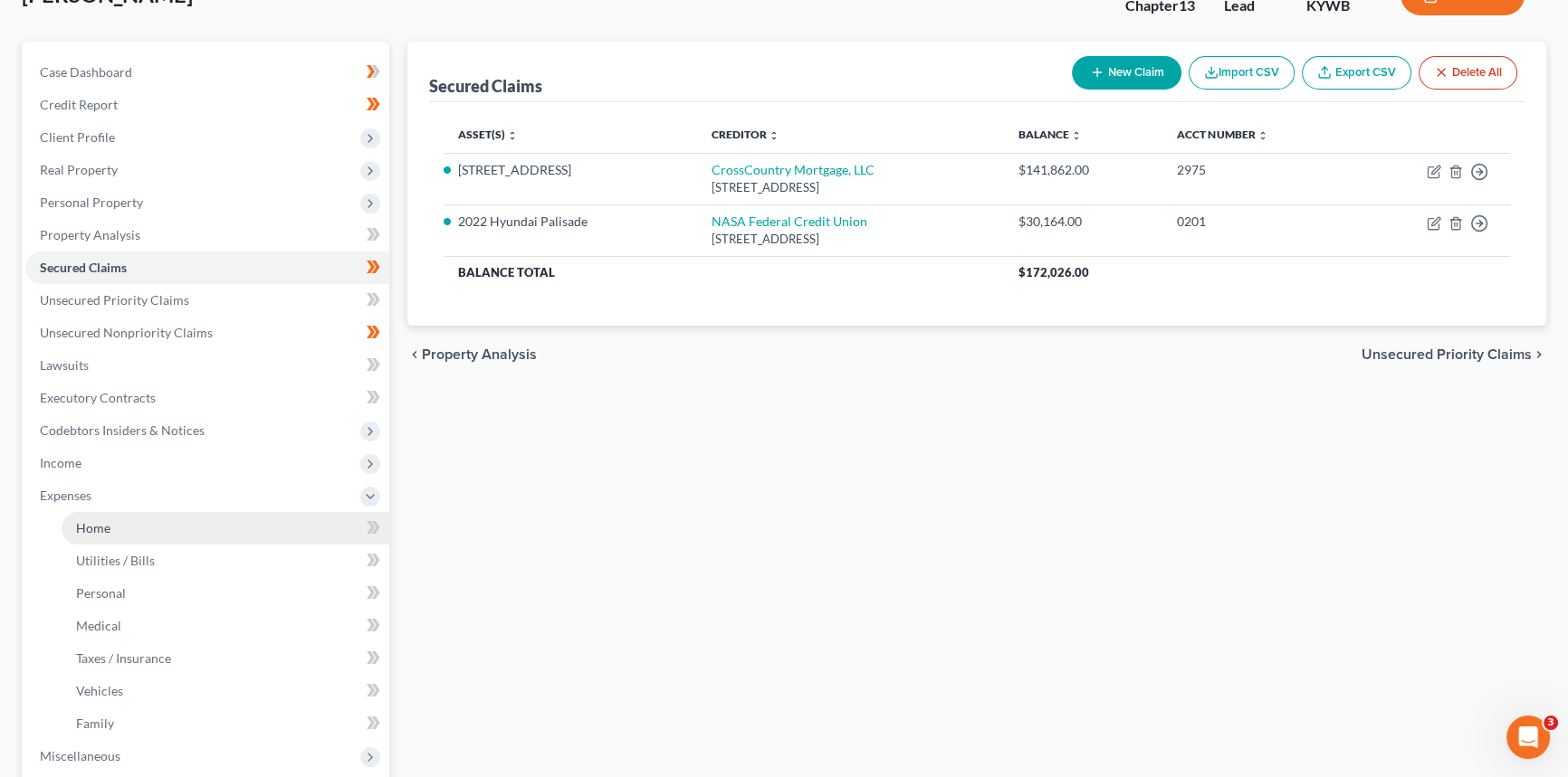
click at [125, 517] on link "Home" at bounding box center [225, 528] width 328 height 32
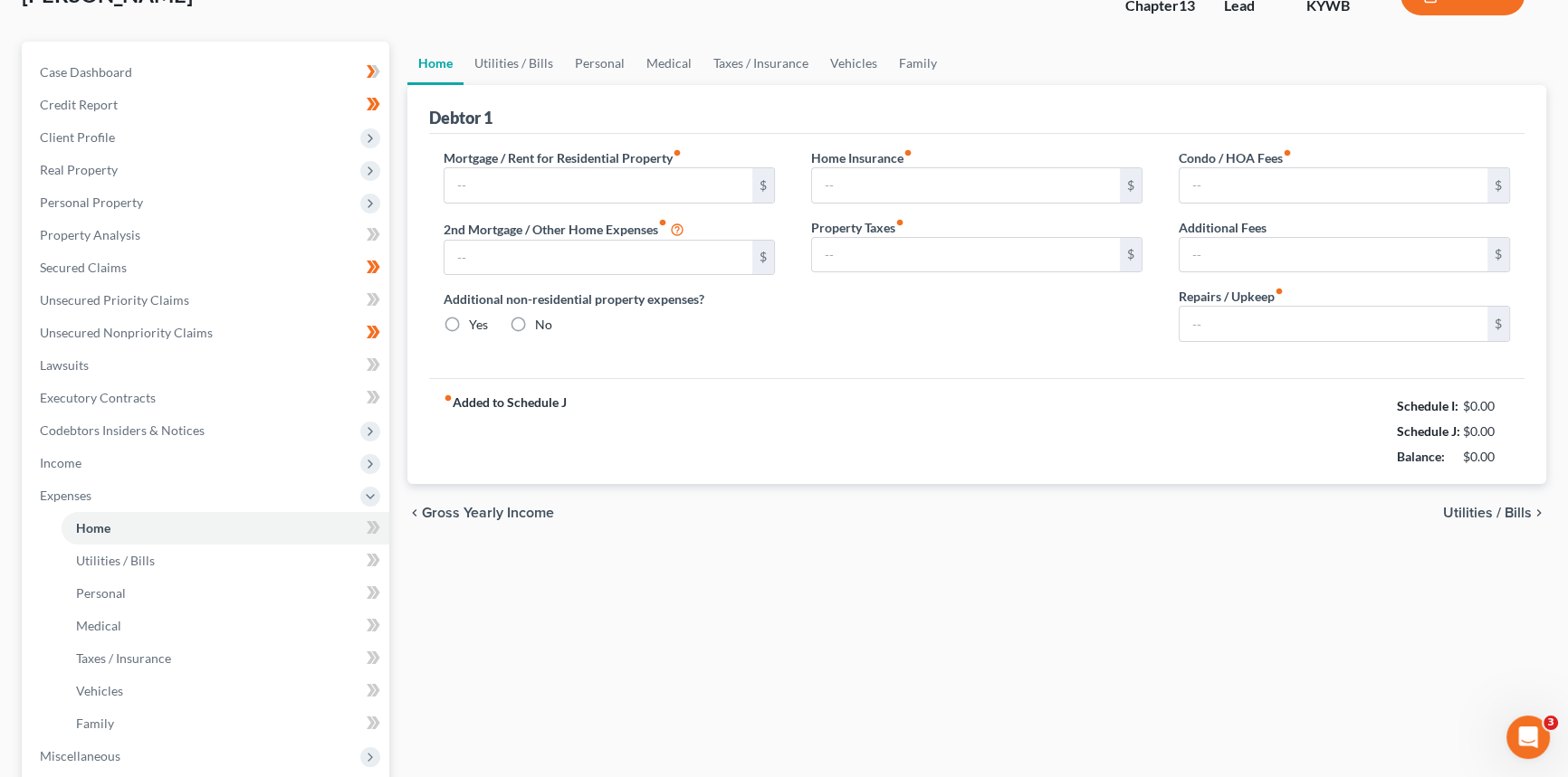
scroll to position [85, 0]
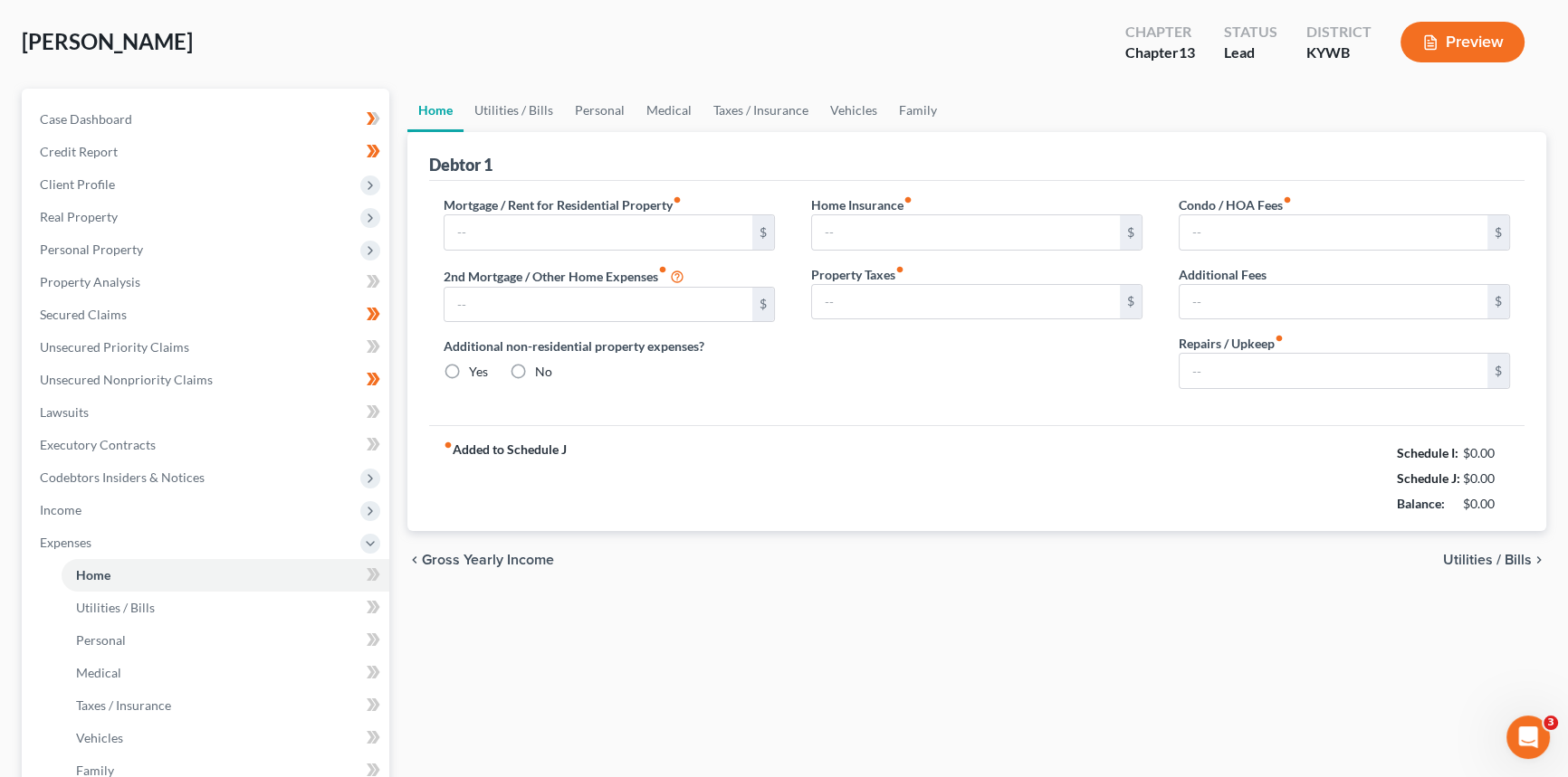
type input "750.00"
type input "0.00"
radio input "true"
type input "0.00"
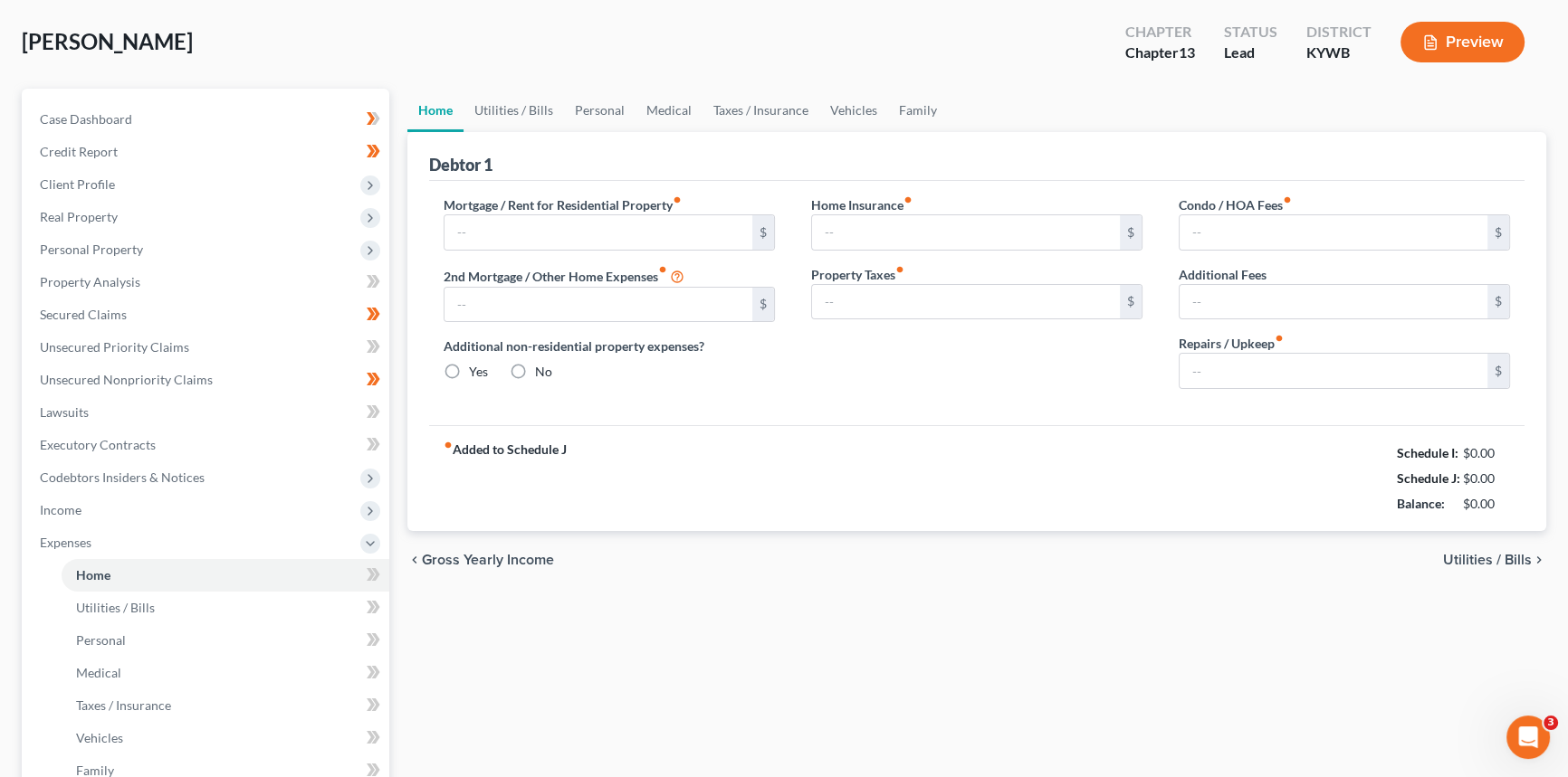
type input "0.00"
type input "50.00"
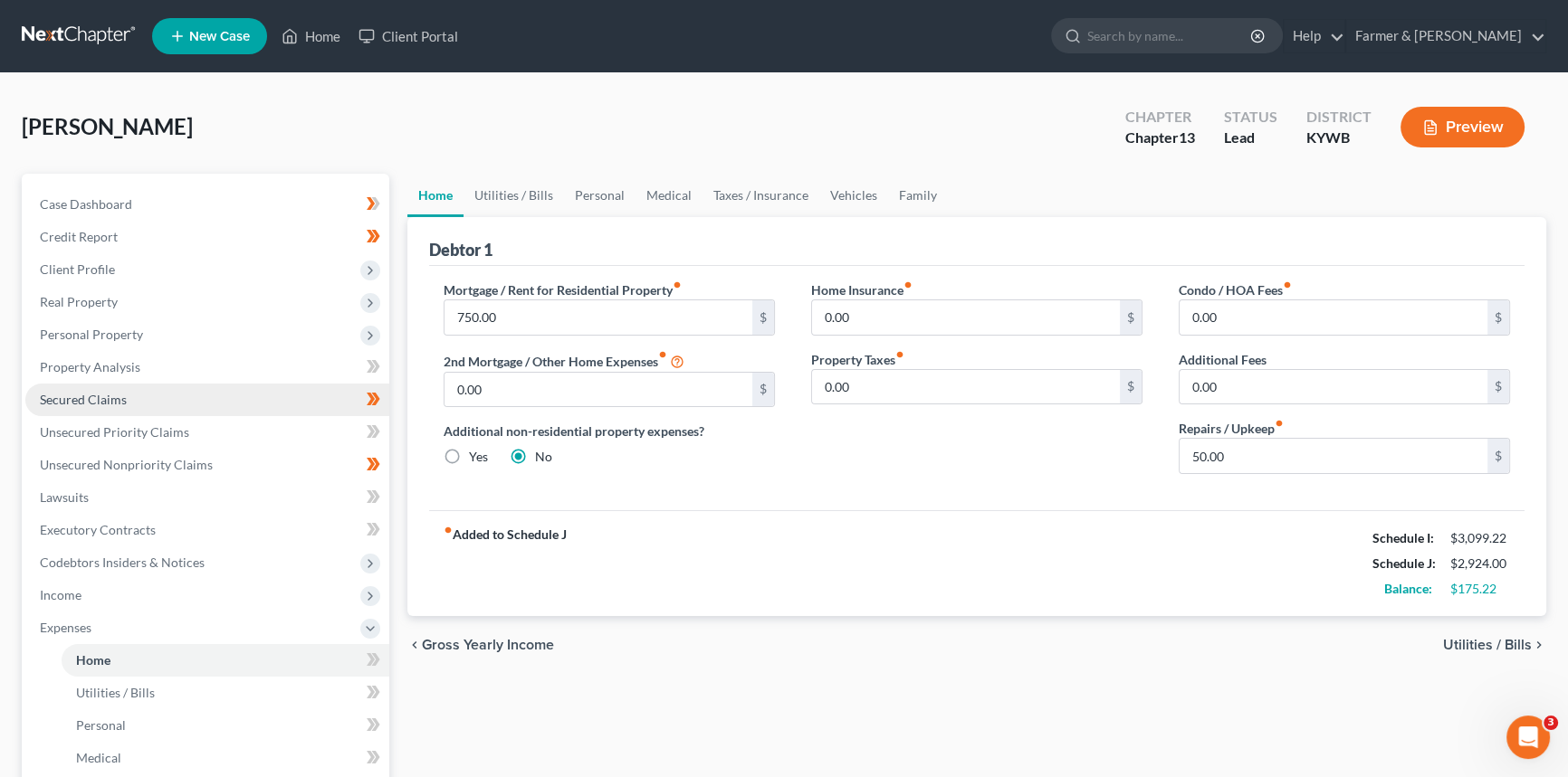
click at [162, 404] on link "Secured Claims" at bounding box center [207, 400] width 363 height 32
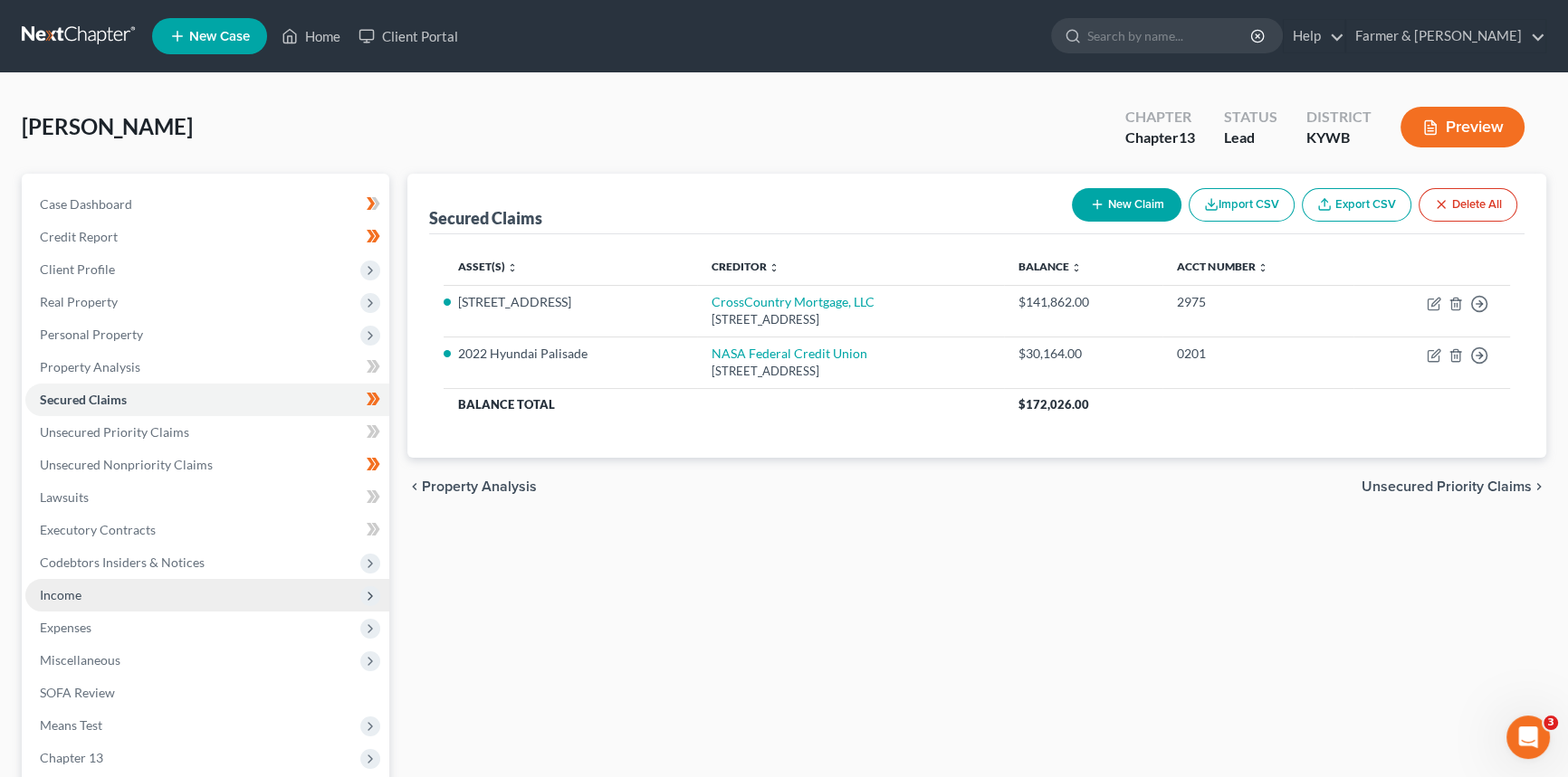
click at [65, 590] on span "Income" at bounding box center [60, 595] width 41 height 16
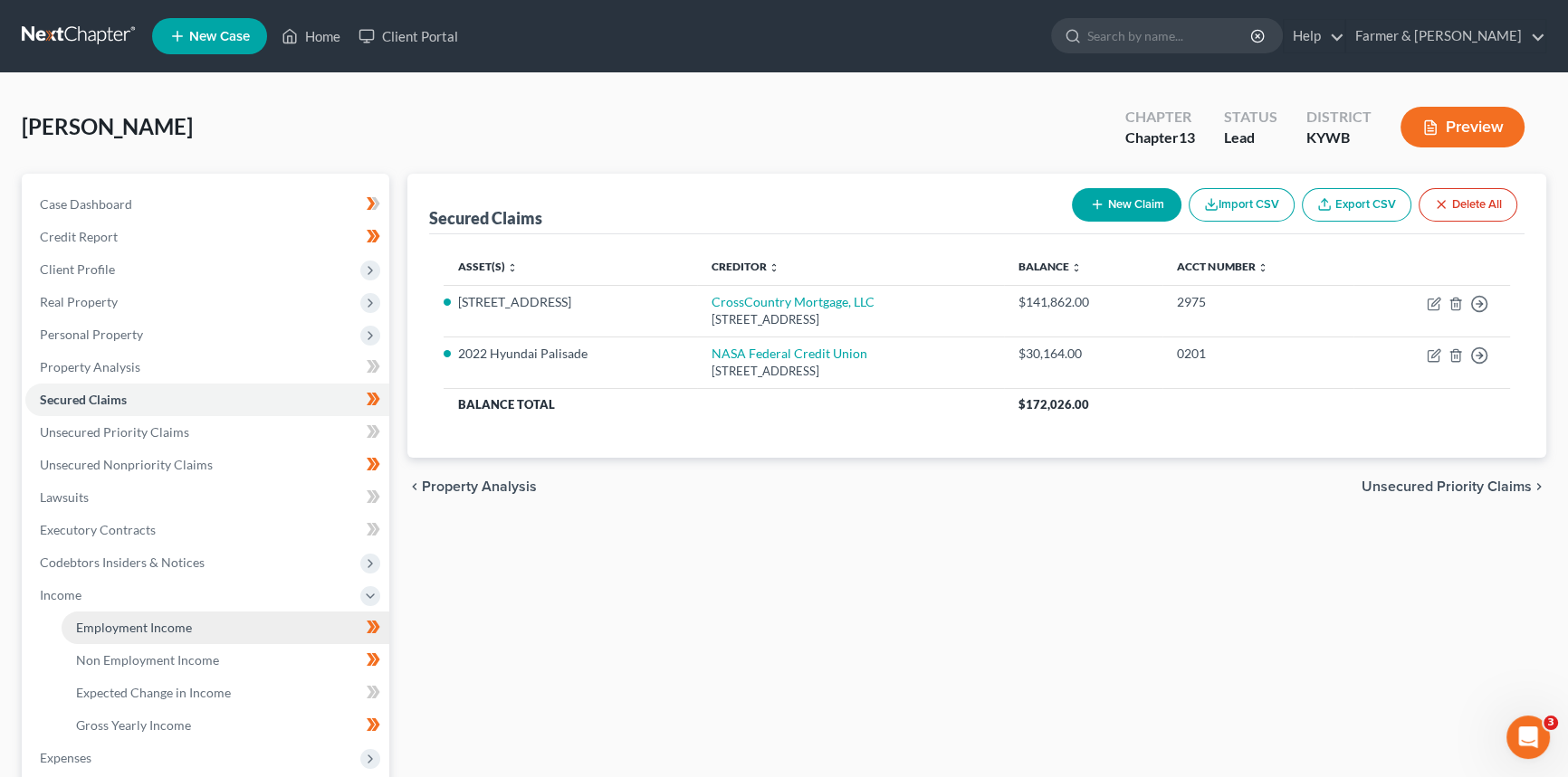
click at [115, 628] on span "Employment Income" at bounding box center [134, 627] width 116 height 16
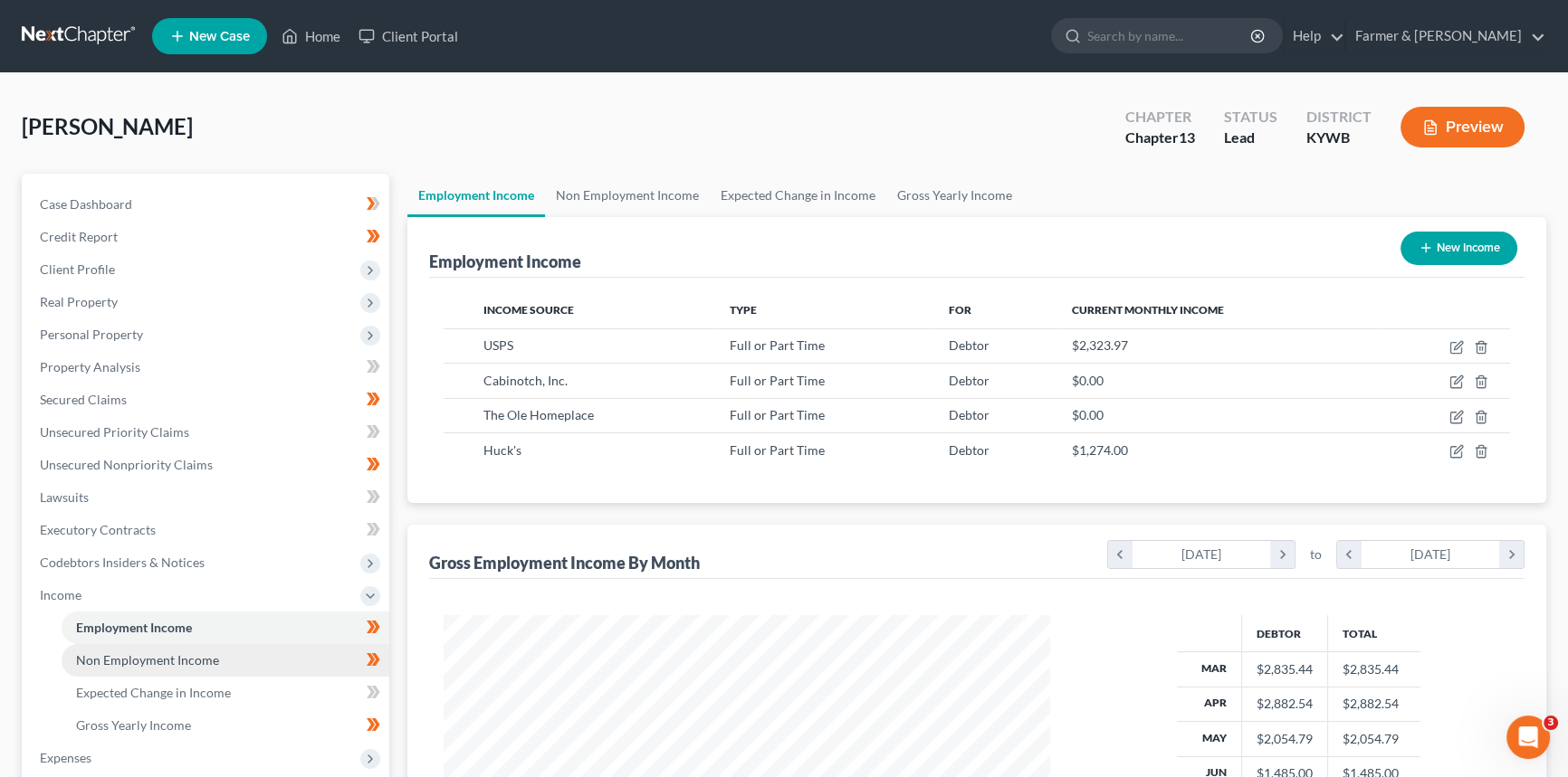
scroll to position [324, 642]
click at [139, 663] on span "Non Employment Income" at bounding box center [147, 661] width 143 height 16
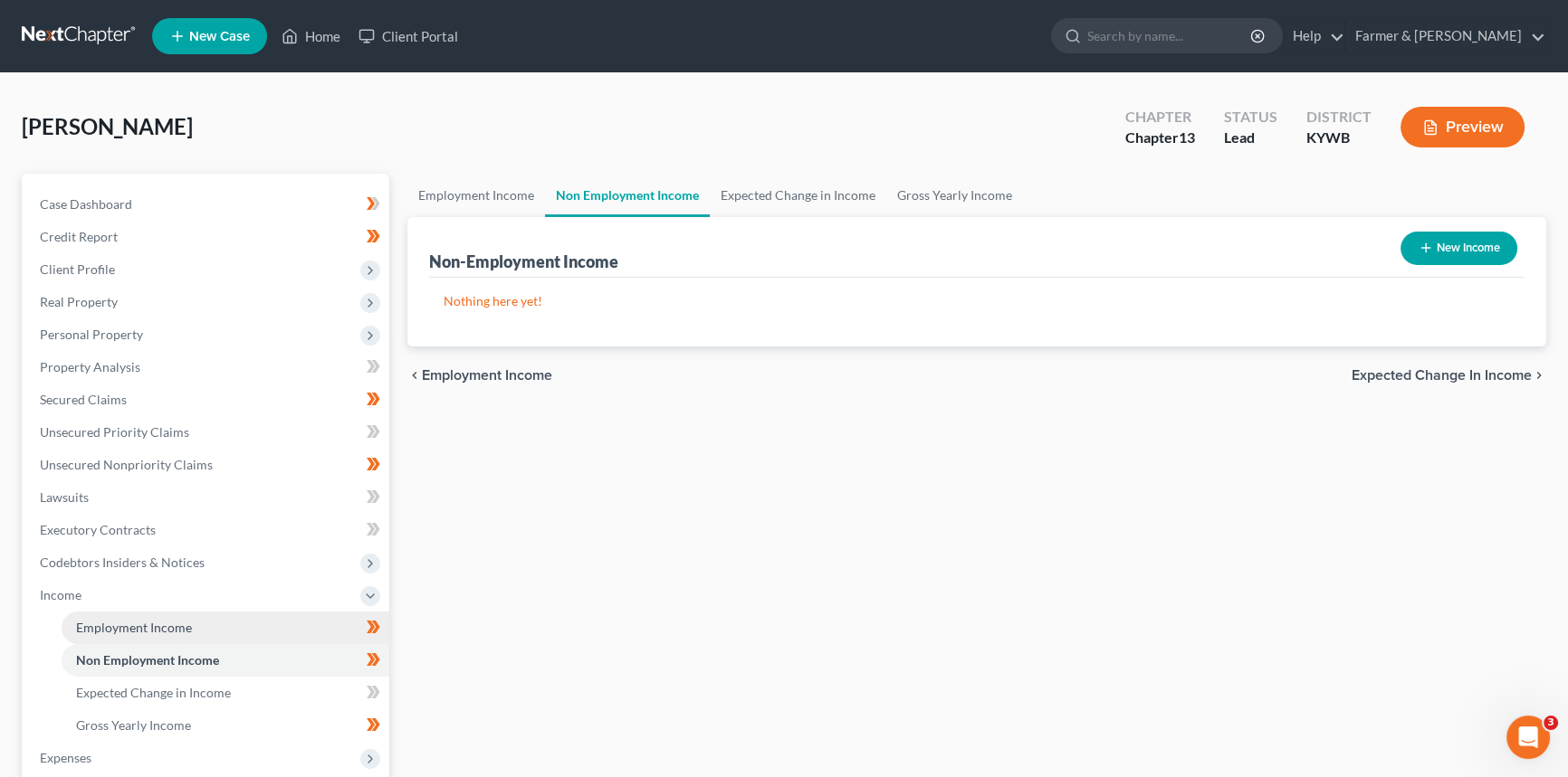
click at [163, 624] on span "Employment Income" at bounding box center [134, 627] width 116 height 16
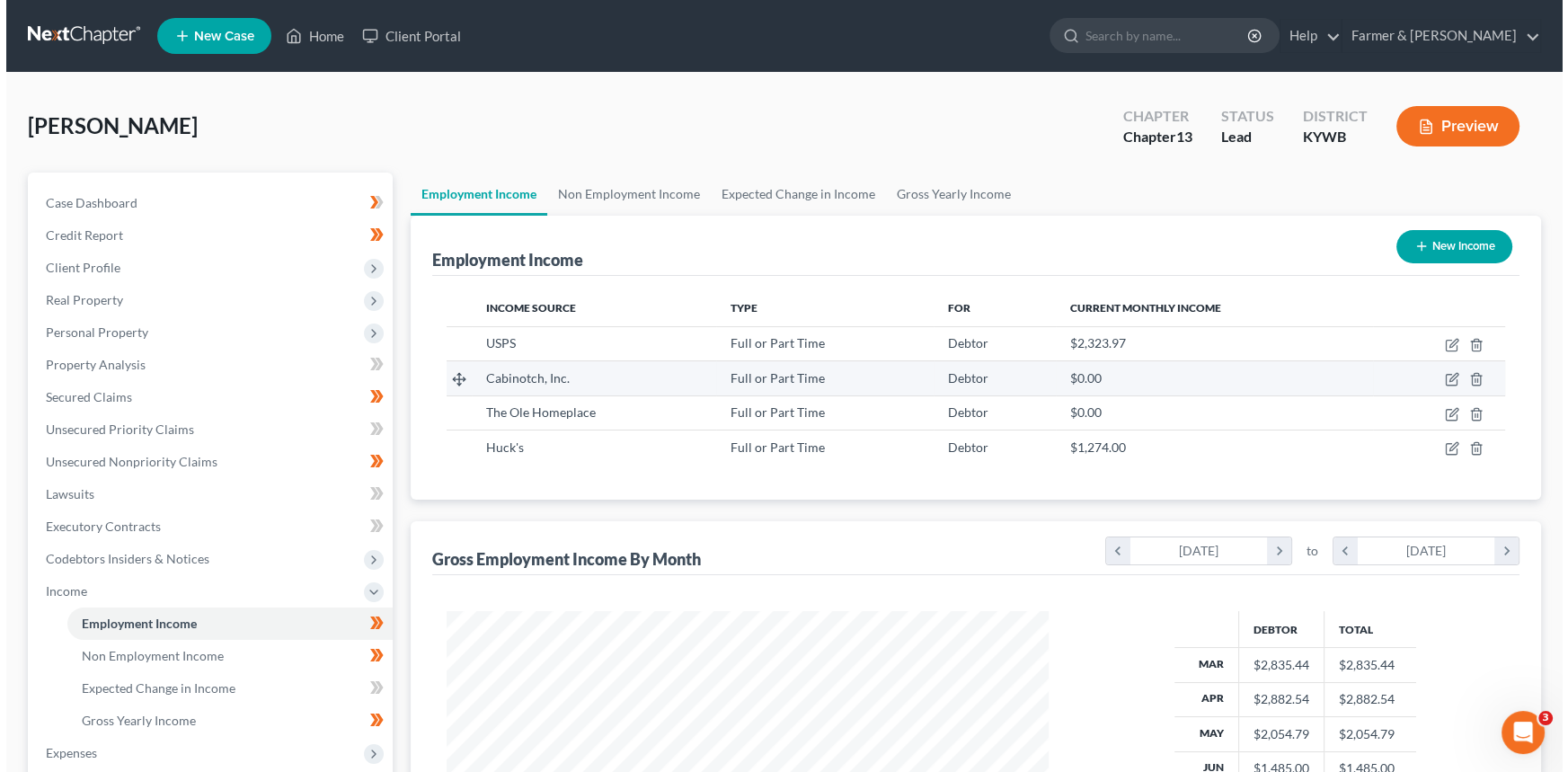
scroll to position [322, 638]
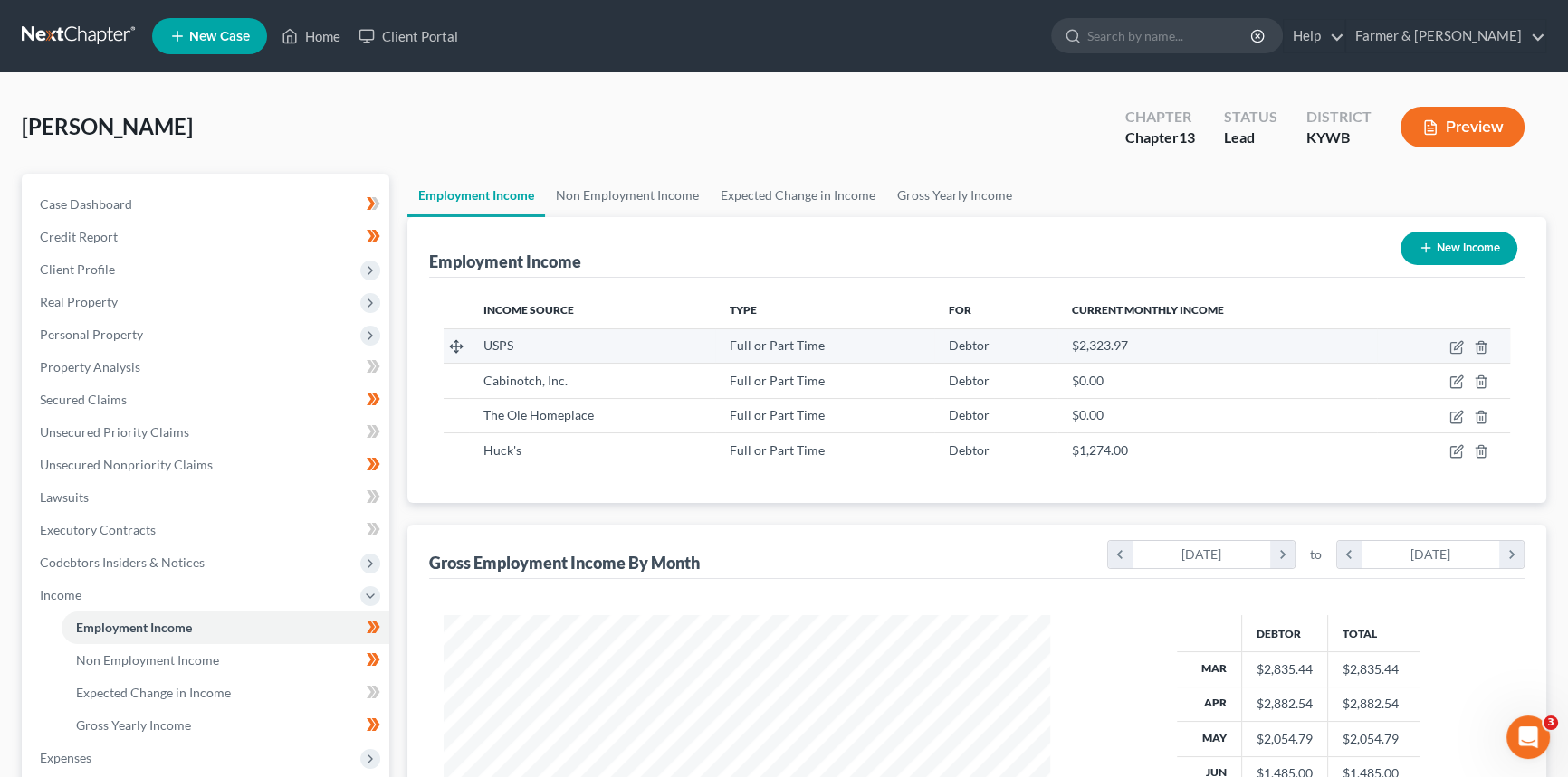
click at [877, 345] on div "Full or Part Time" at bounding box center [824, 346] width 190 height 18
click at [1449, 346] on icon "button" at bounding box center [1456, 348] width 15 height 15
select select "0"
select select "18"
select select "2"
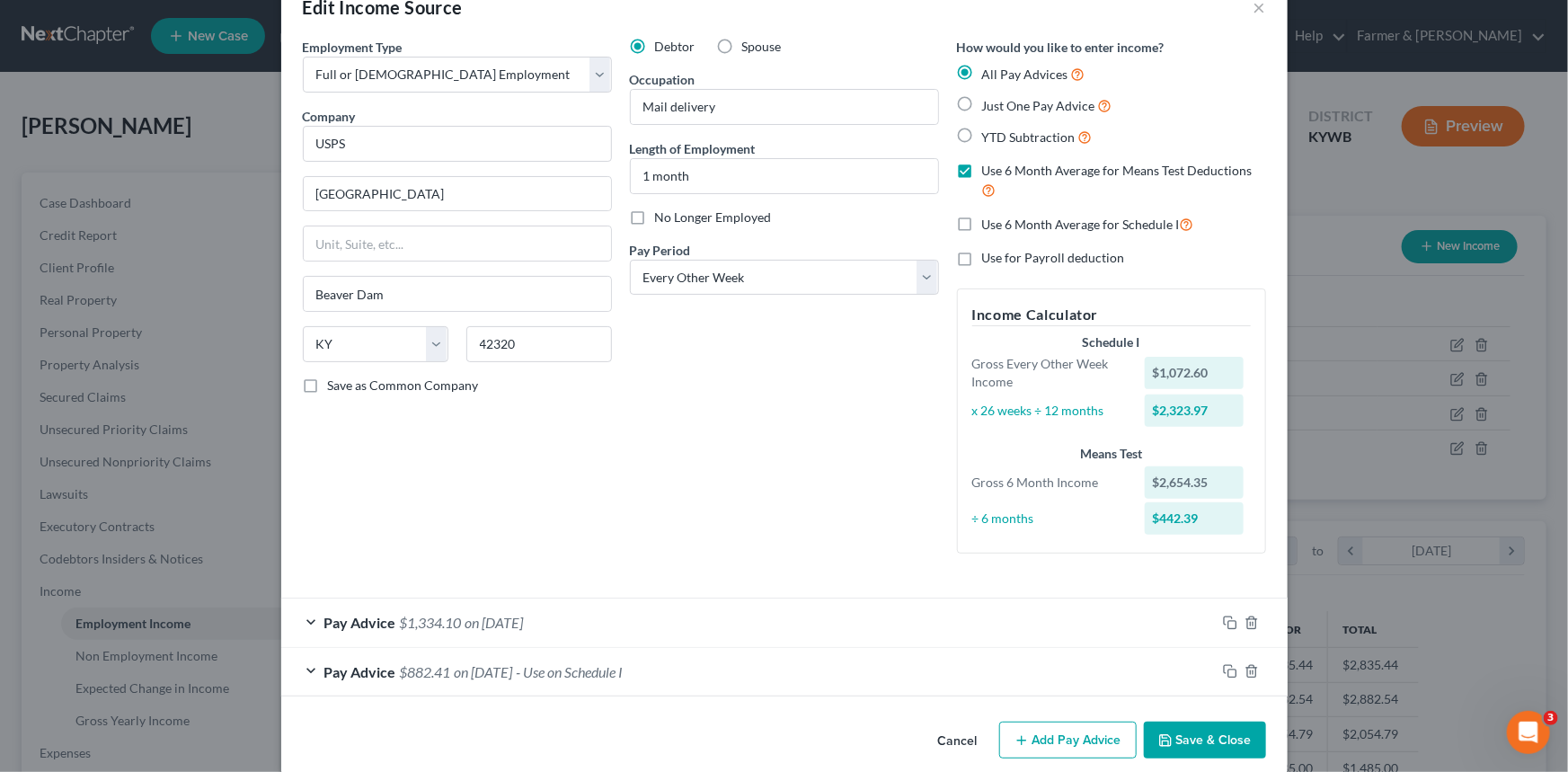
scroll to position [67, 0]
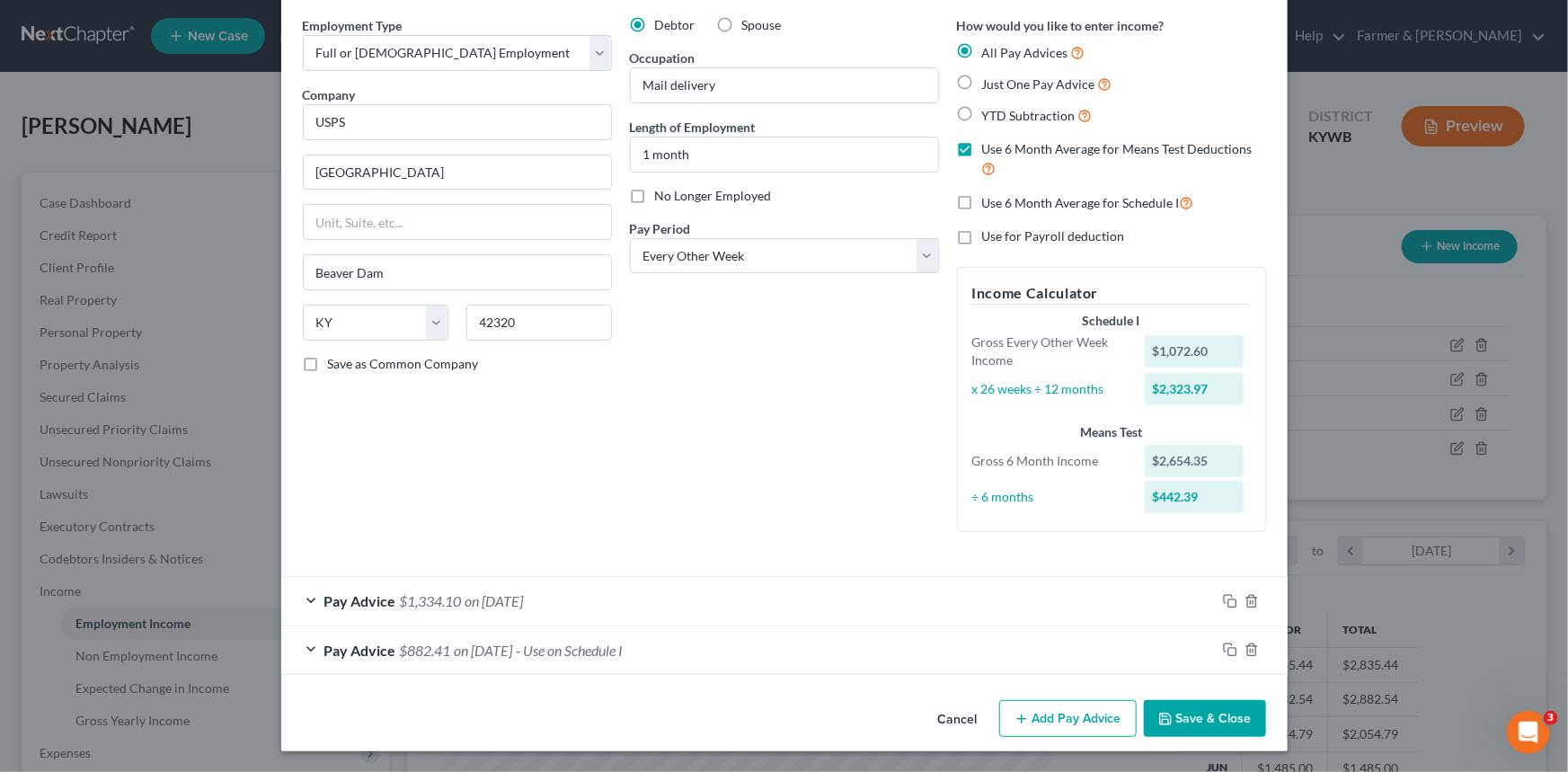
click at [310, 596] on div "Pay Advice $1,334.10 on 08/01/2025" at bounding box center [749, 601] width 935 height 48
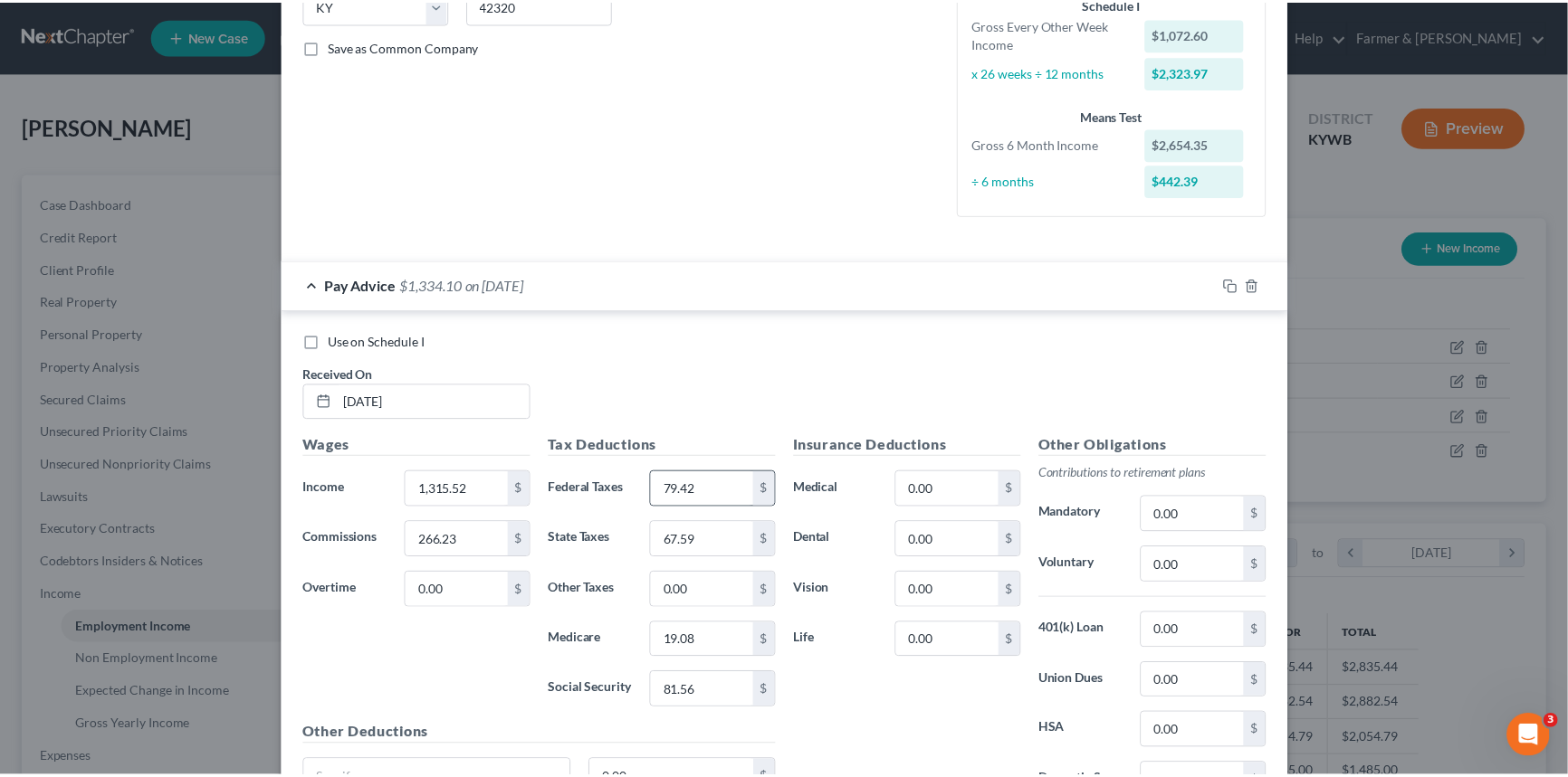
scroll to position [0, 0]
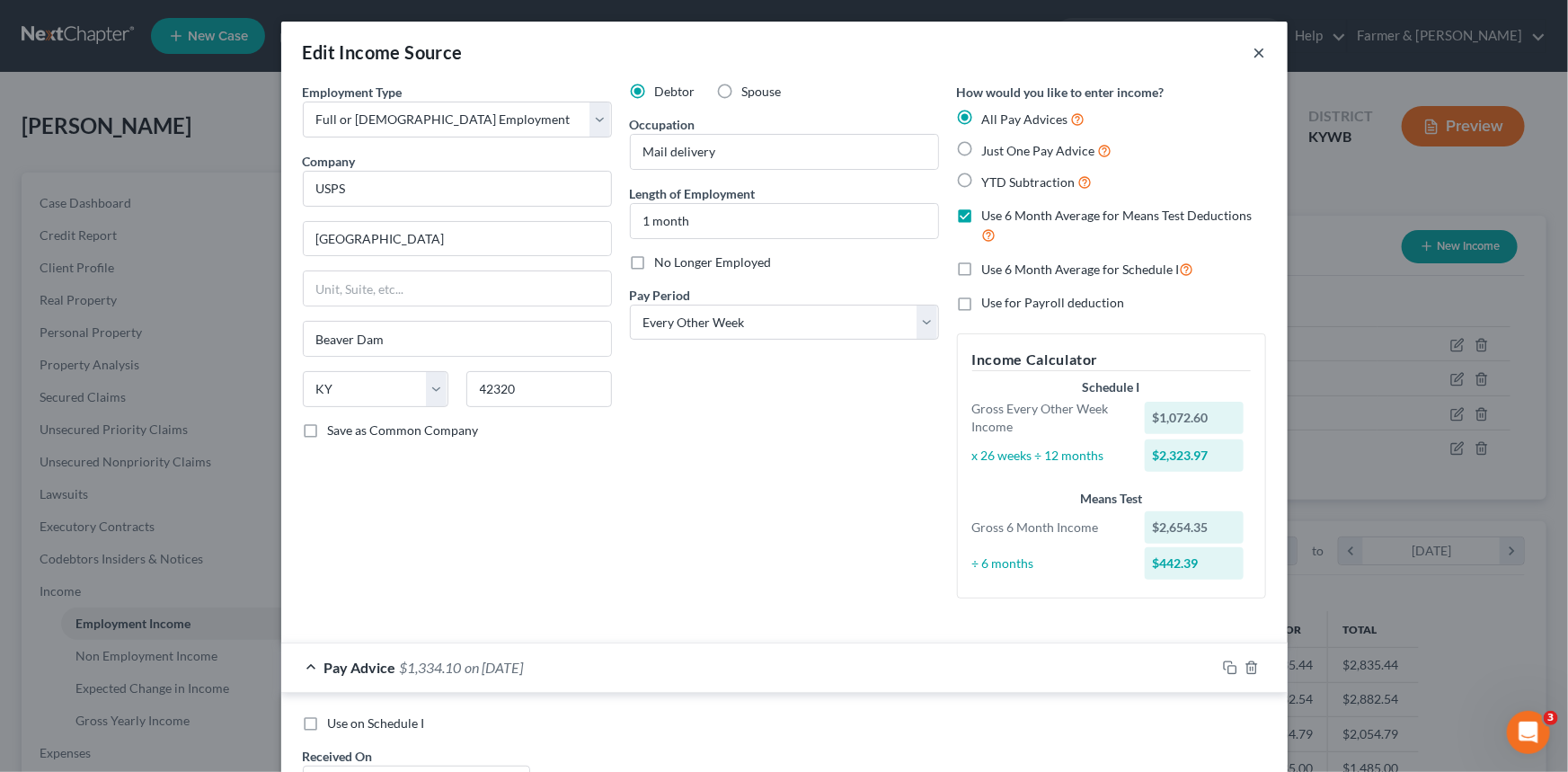
click at [1257, 53] on button "×" at bounding box center [1260, 52] width 13 height 22
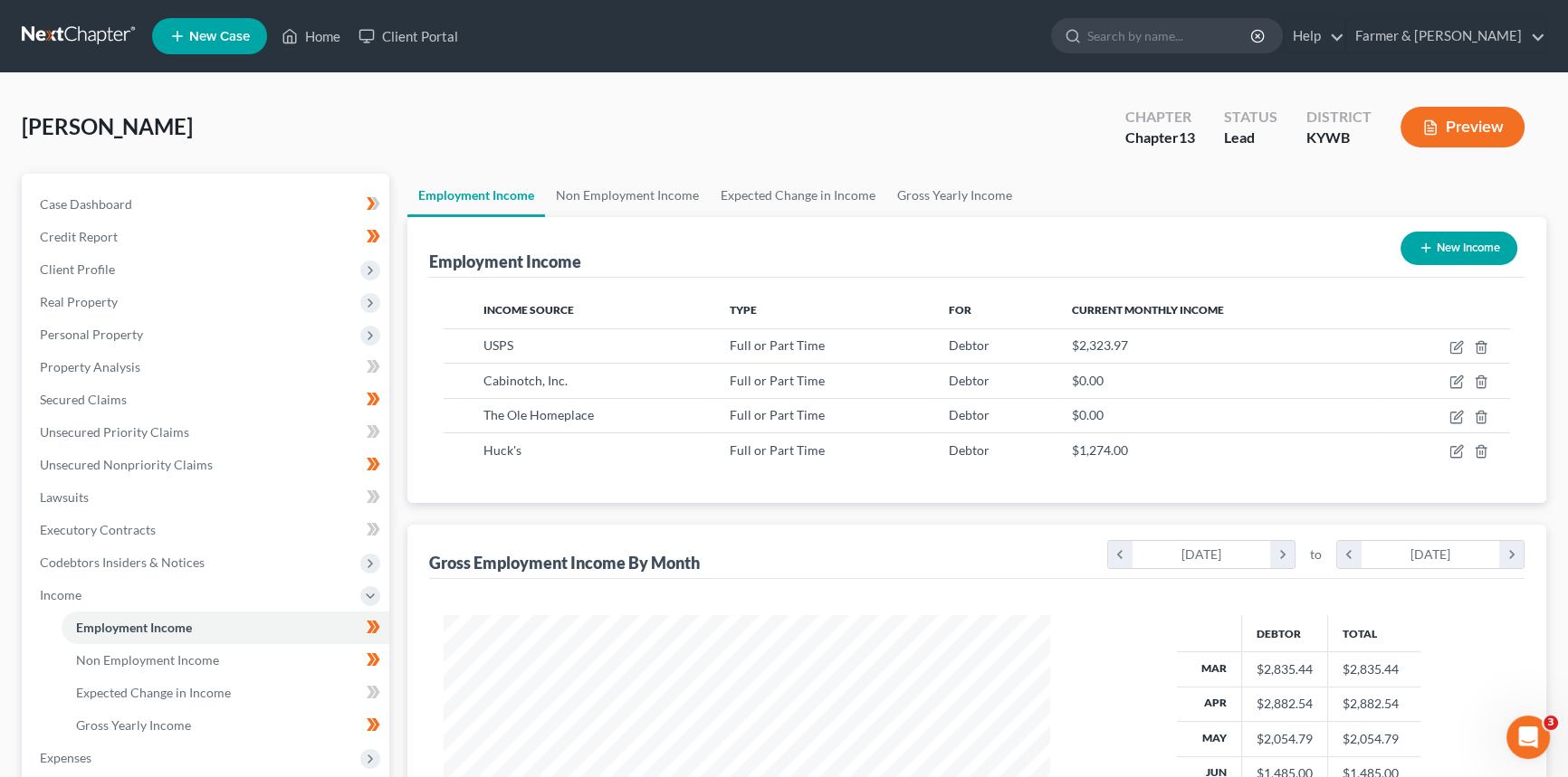
scroll to position [904590, 904395]
click at [98, 399] on span "Secured Claims" at bounding box center [83, 400] width 87 height 16
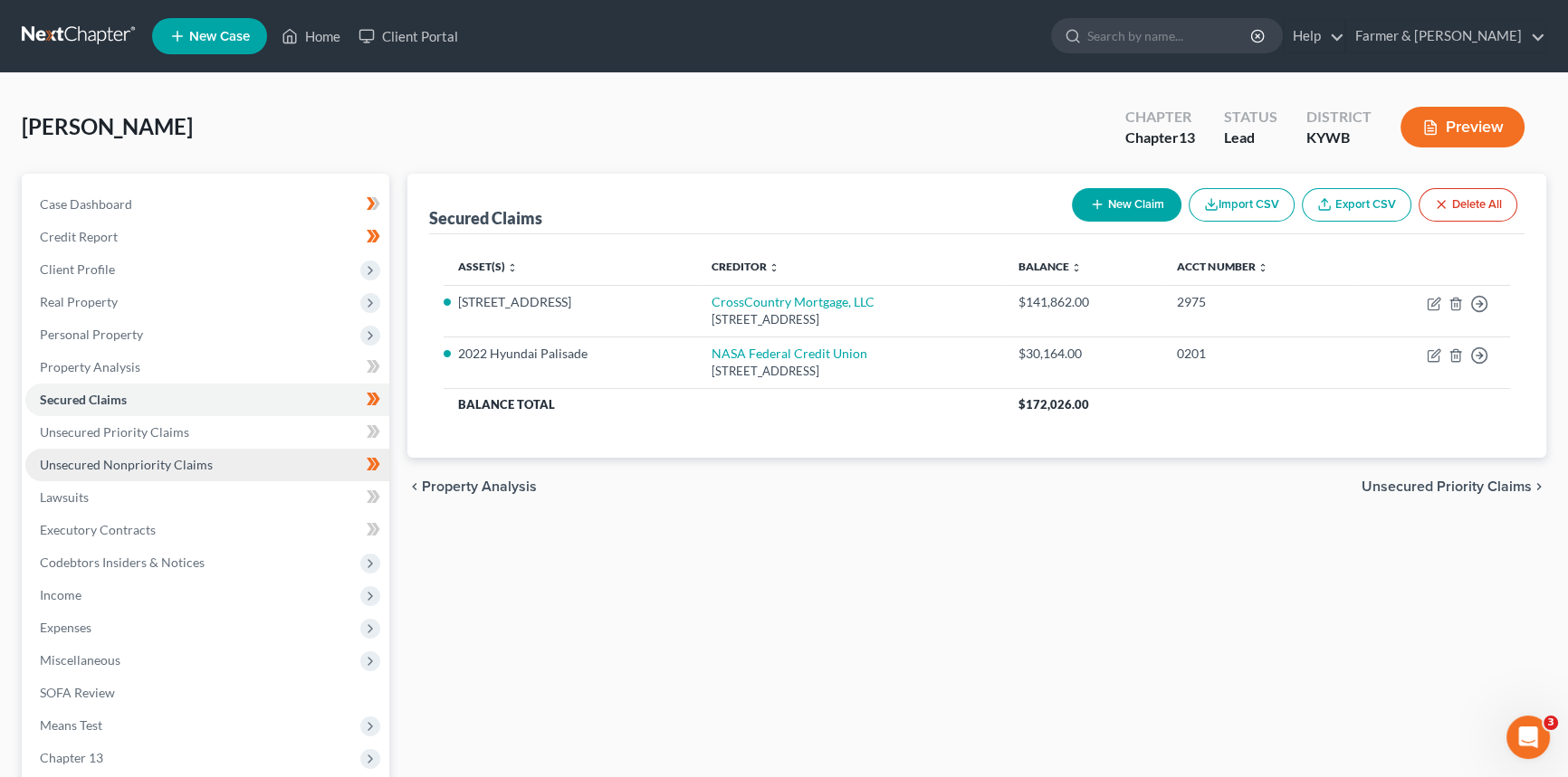
click at [82, 459] on span "Unsecured Nonpriority Claims" at bounding box center [126, 465] width 173 height 16
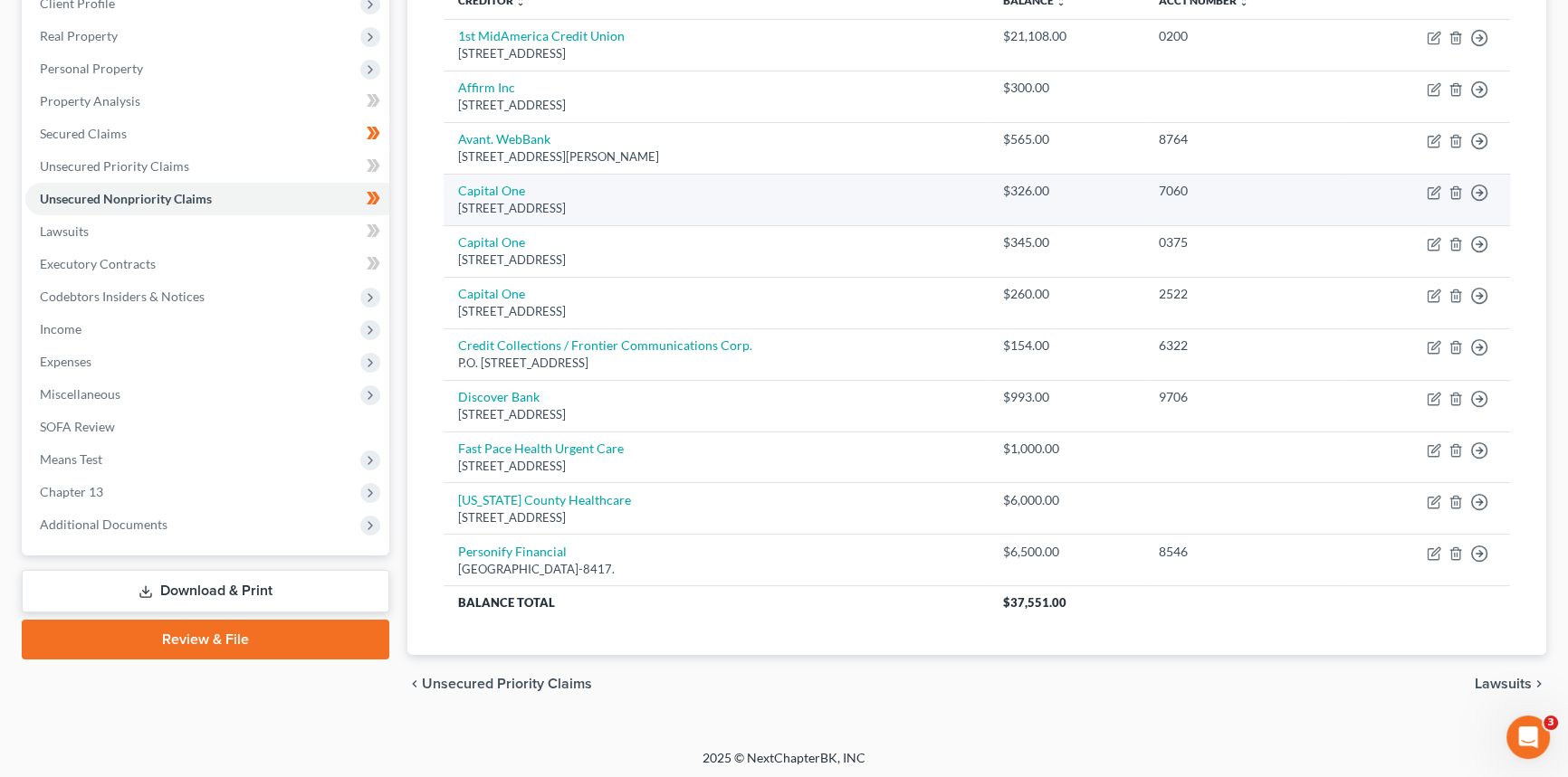
scroll to position [268, 0]
